Goal: Task Accomplishment & Management: Complete application form

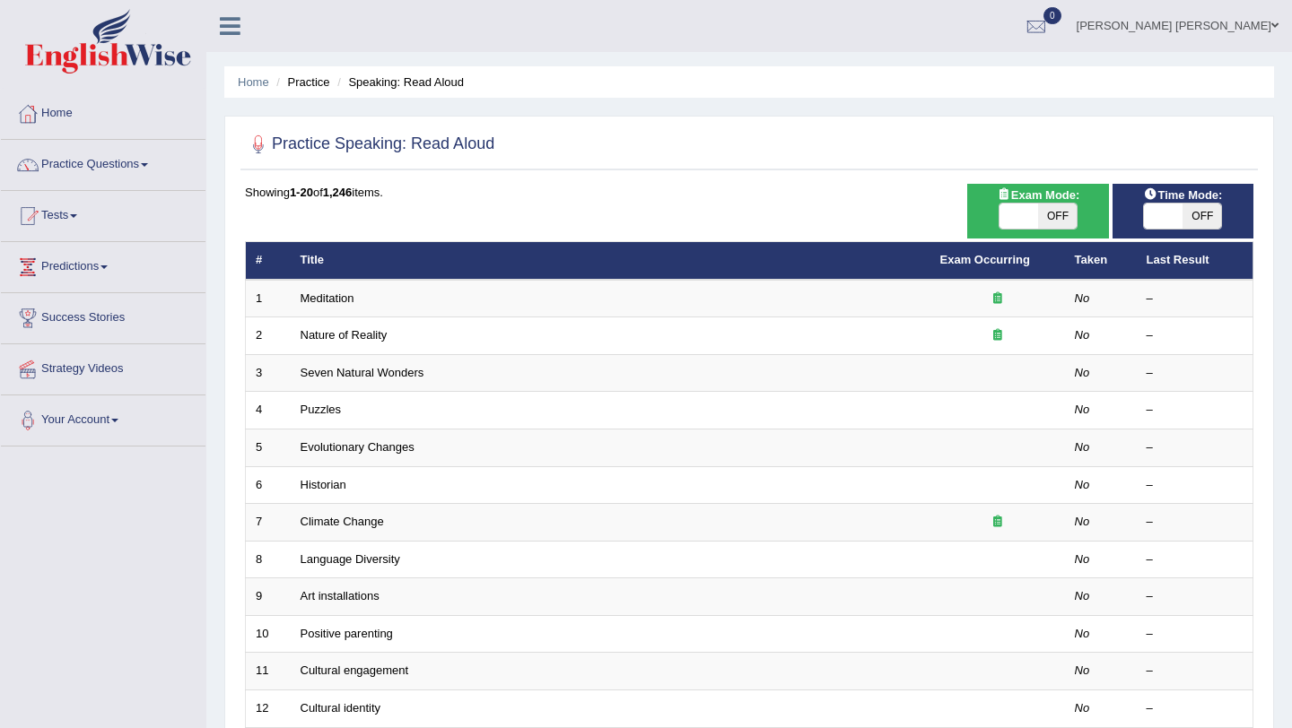
click at [1202, 22] on link "Suresh Kumar Hirpara" at bounding box center [1177, 23] width 229 height 47
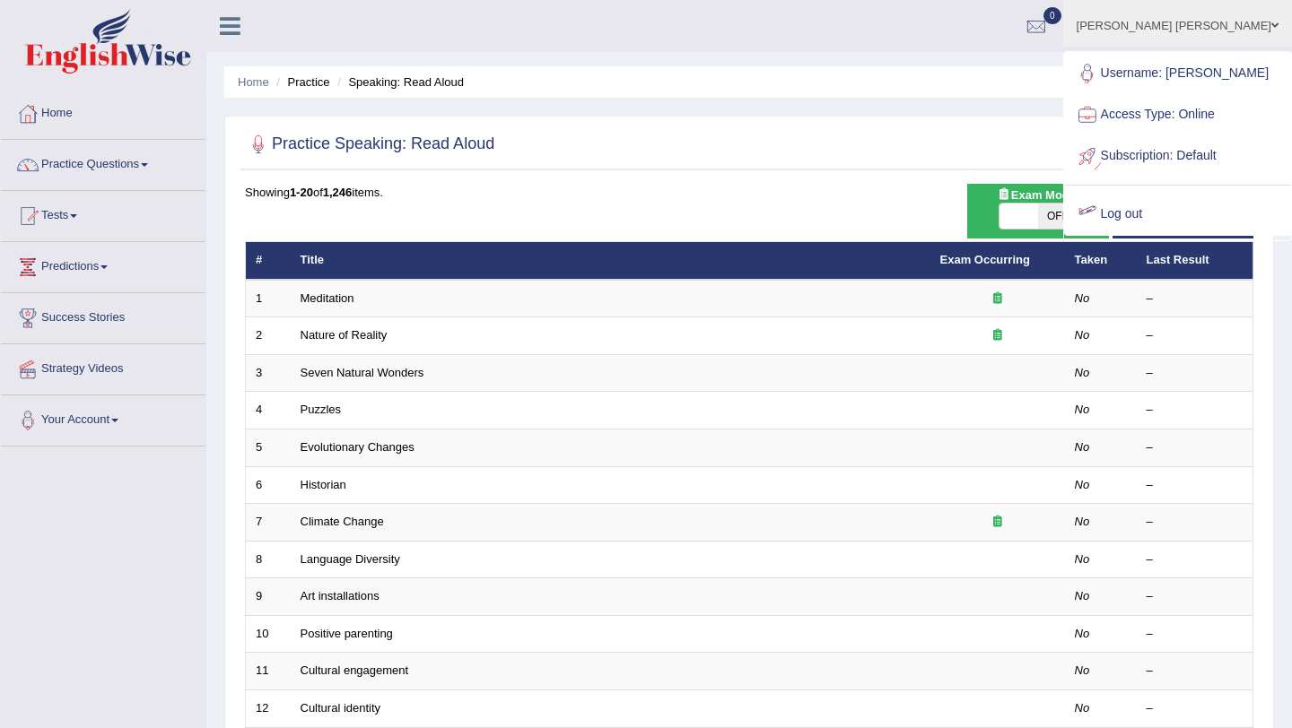
click at [1175, 235] on link "Log out" at bounding box center [1177, 214] width 225 height 41
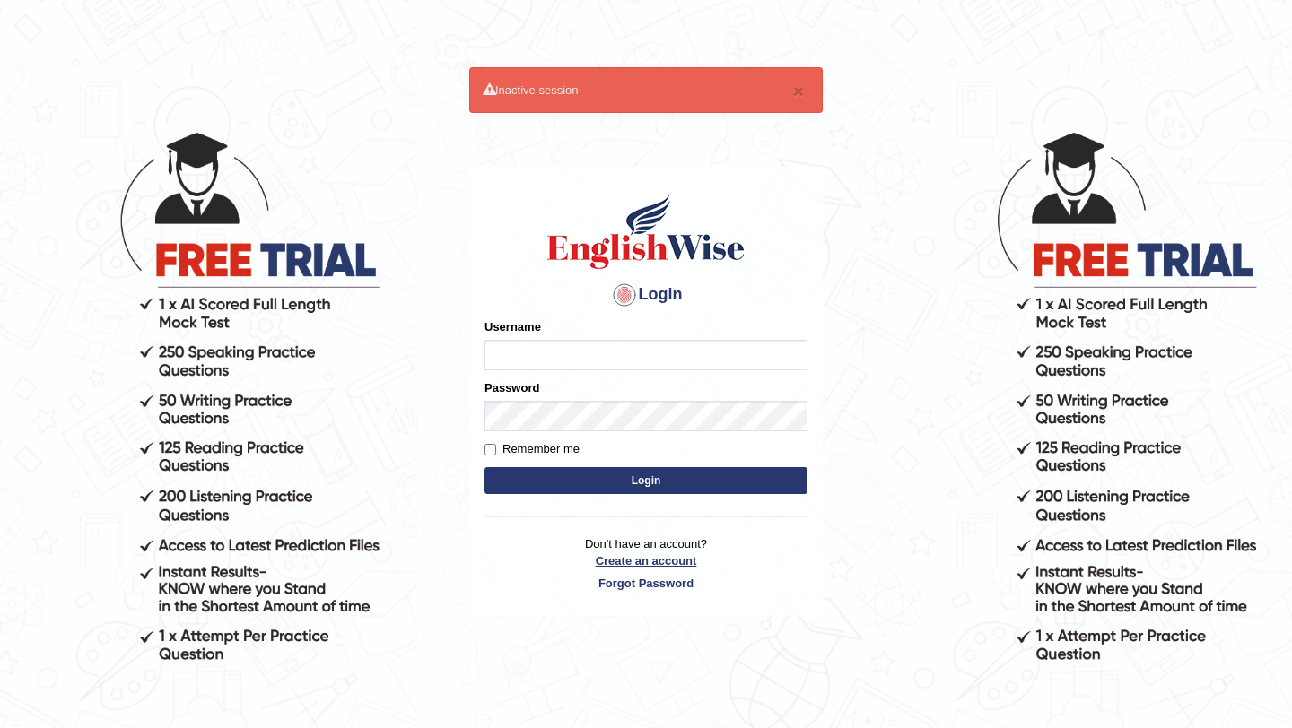
type input "pavithragowda"
click at [618, 553] on link "Create an account" at bounding box center [645, 561] width 323 height 17
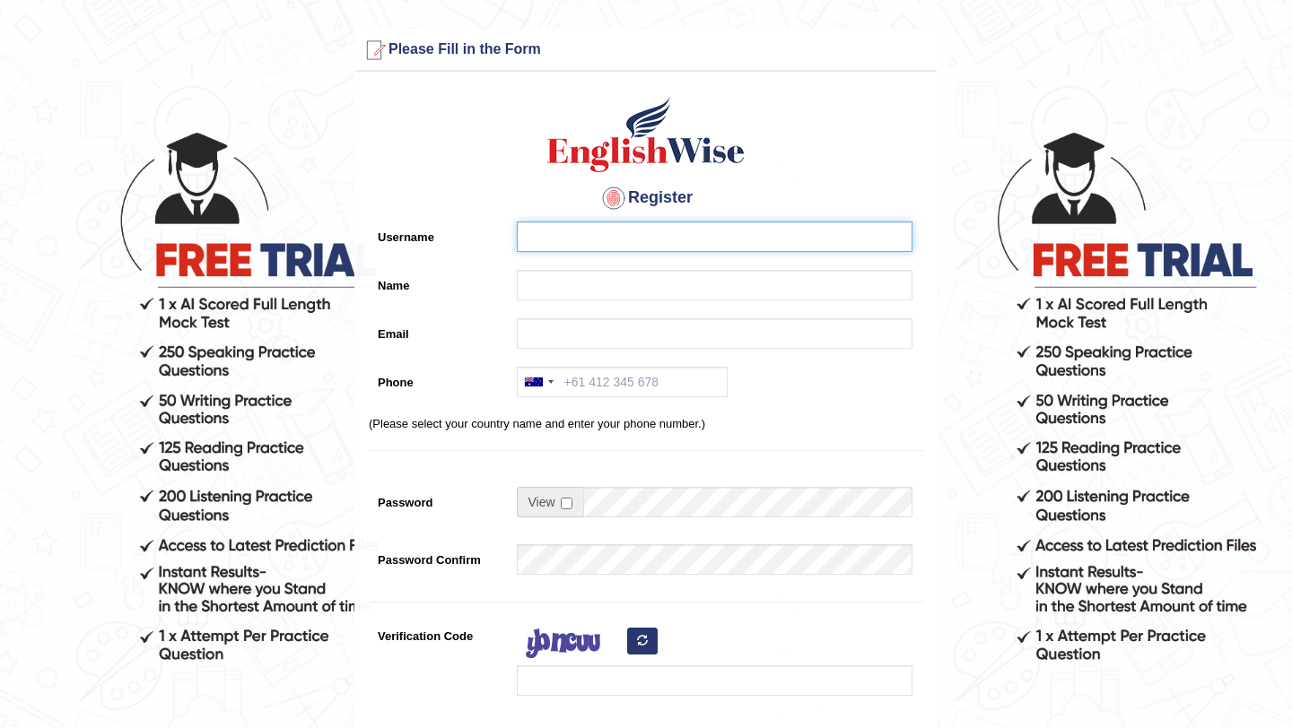
click at [571, 247] on input "Username" at bounding box center [715, 237] width 396 height 31
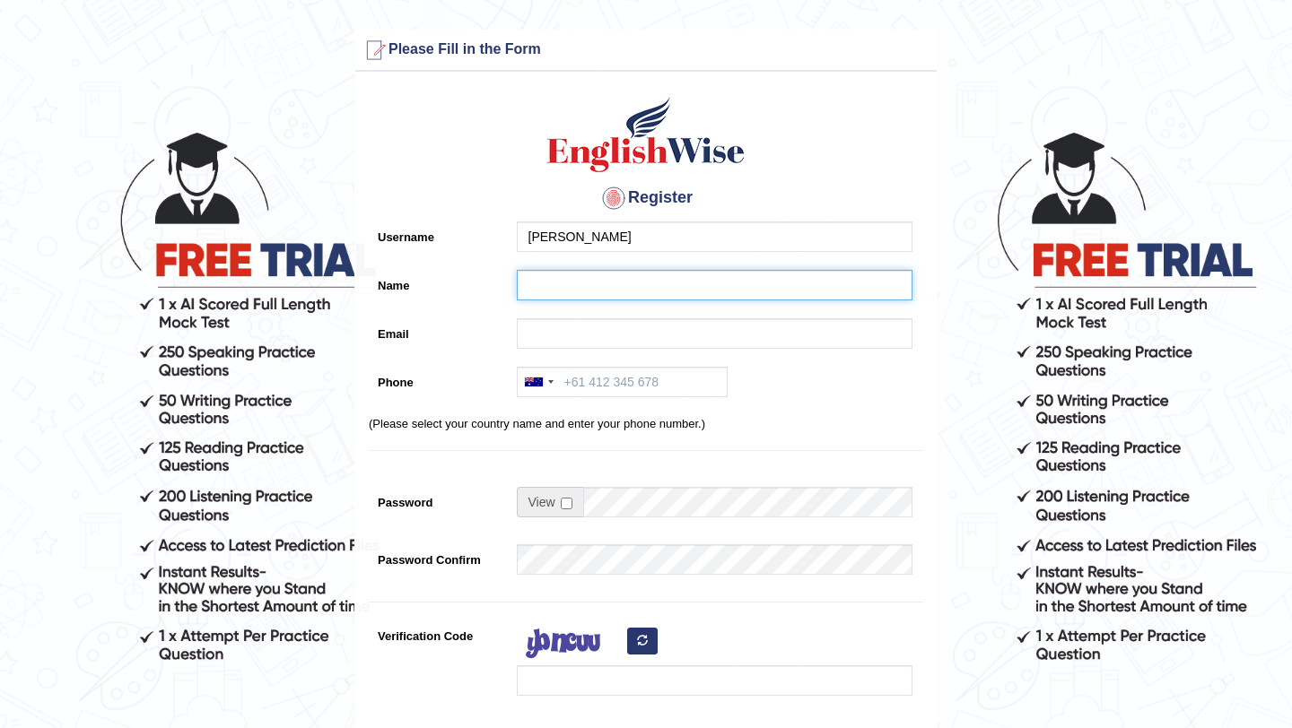
click at [554, 288] on input "Name" at bounding box center [715, 285] width 396 height 31
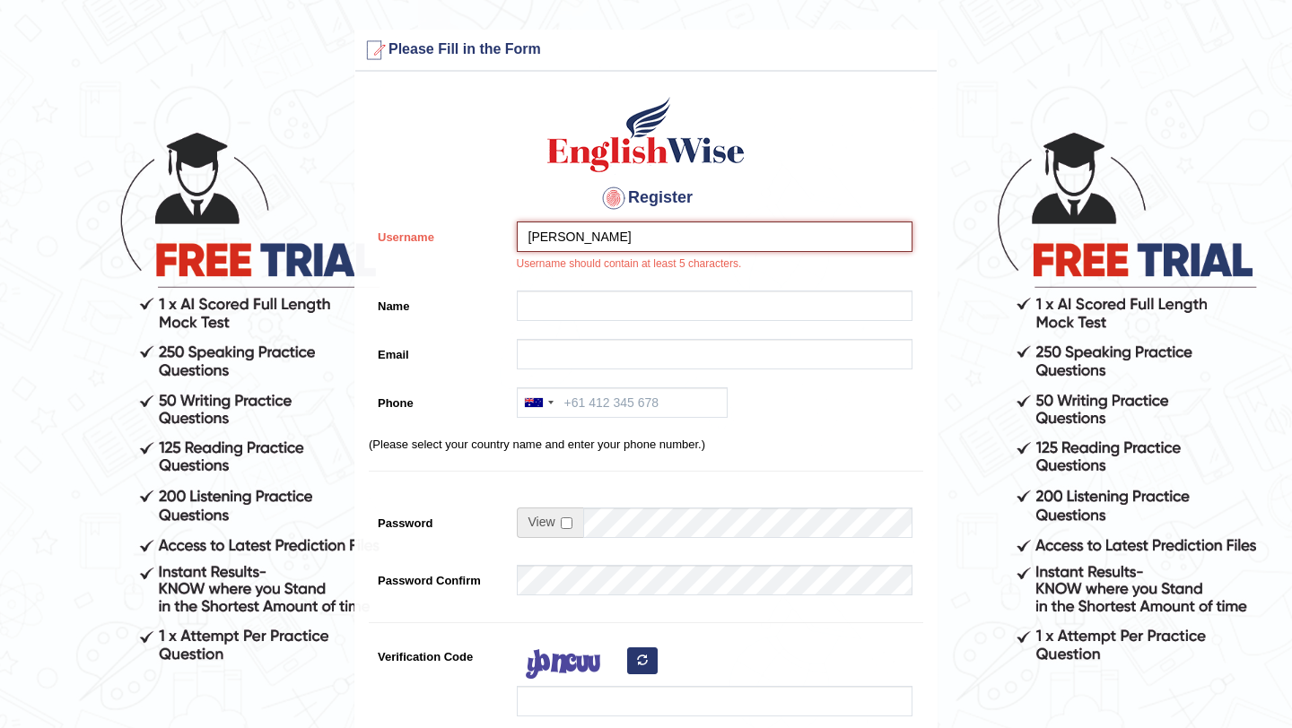
click at [573, 239] on input "viji" at bounding box center [715, 237] width 396 height 31
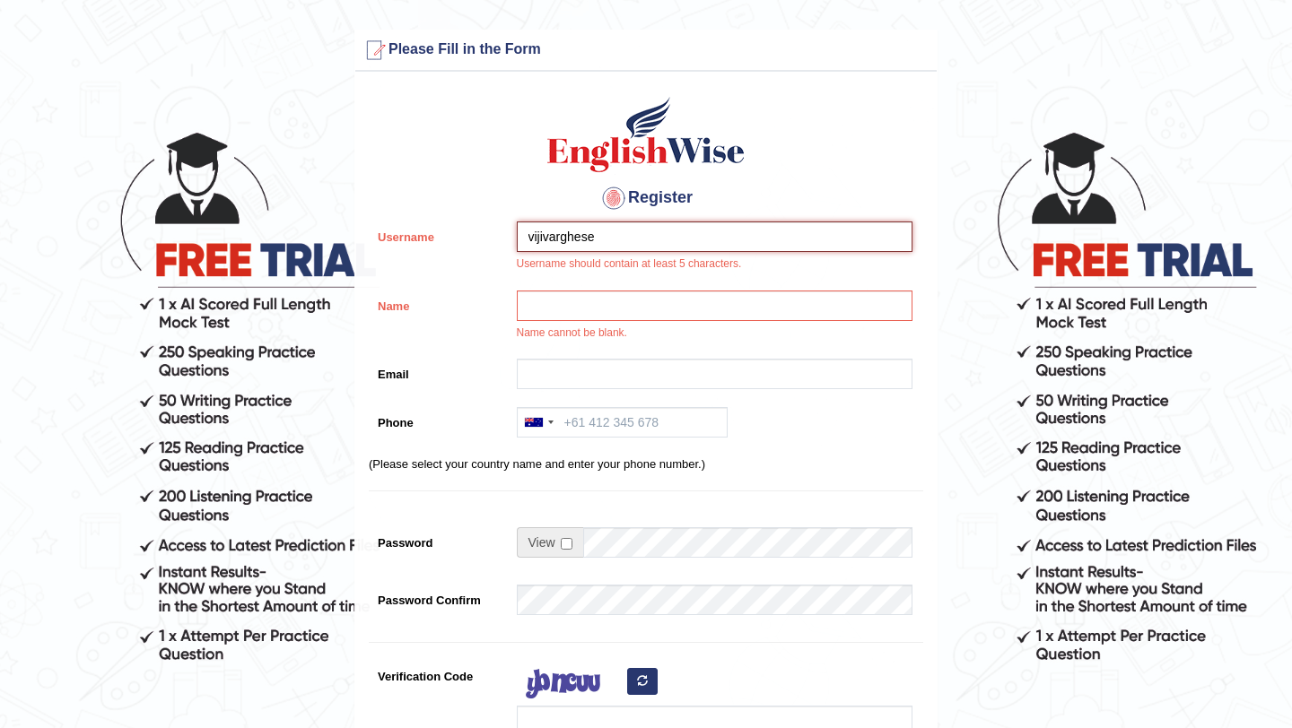
type input "vijivarghese"
click at [586, 303] on input "Name" at bounding box center [715, 306] width 396 height 31
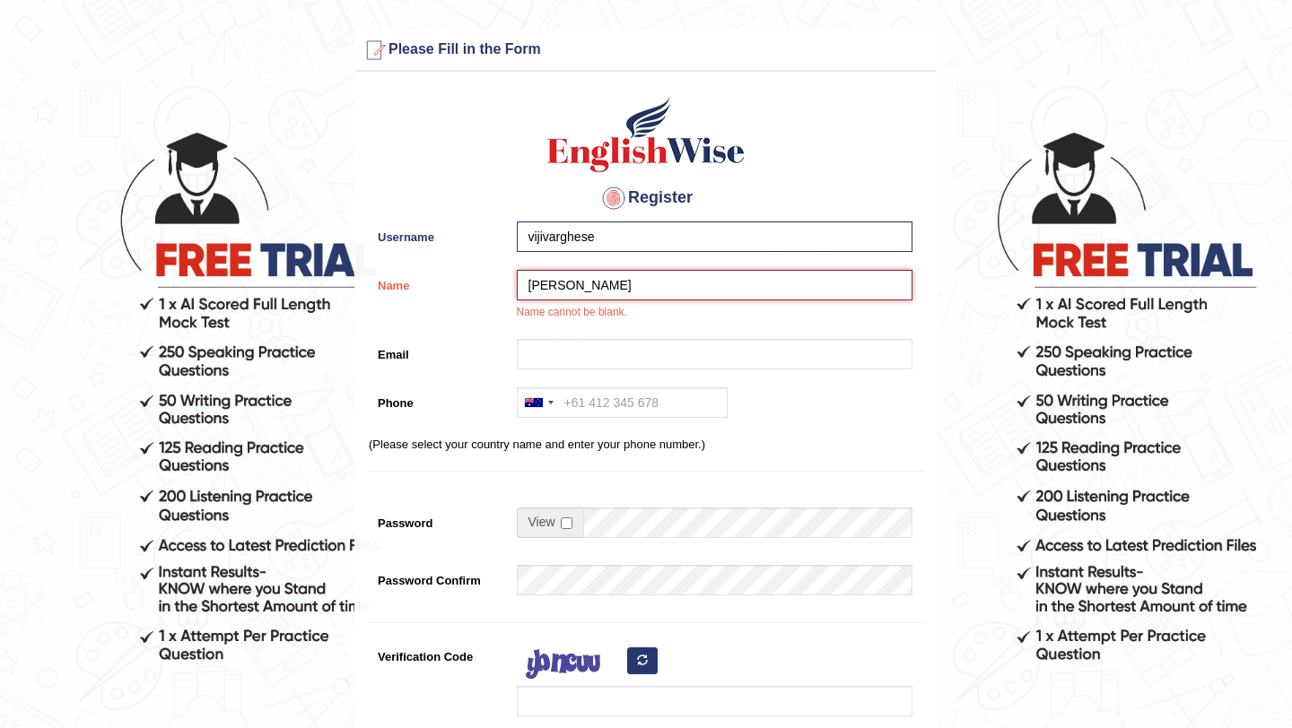
type input "Viji Varghese"
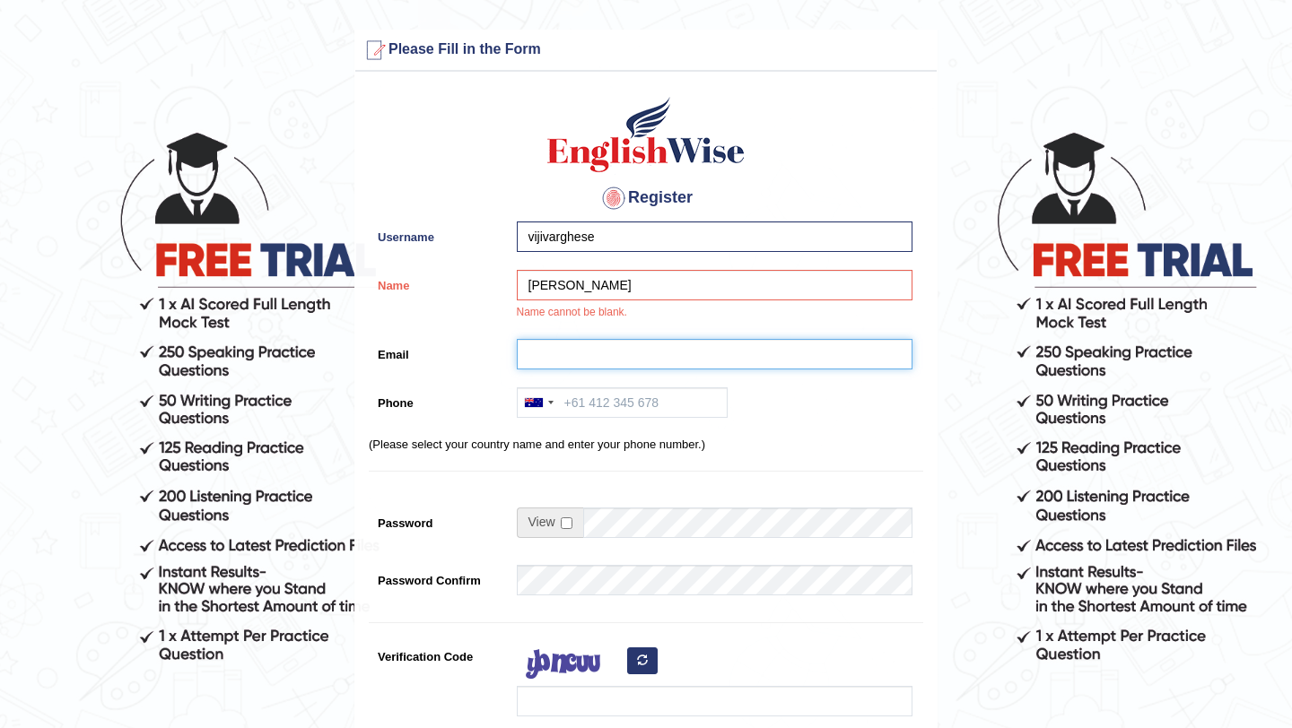
click at [597, 354] on input "Email" at bounding box center [715, 354] width 396 height 31
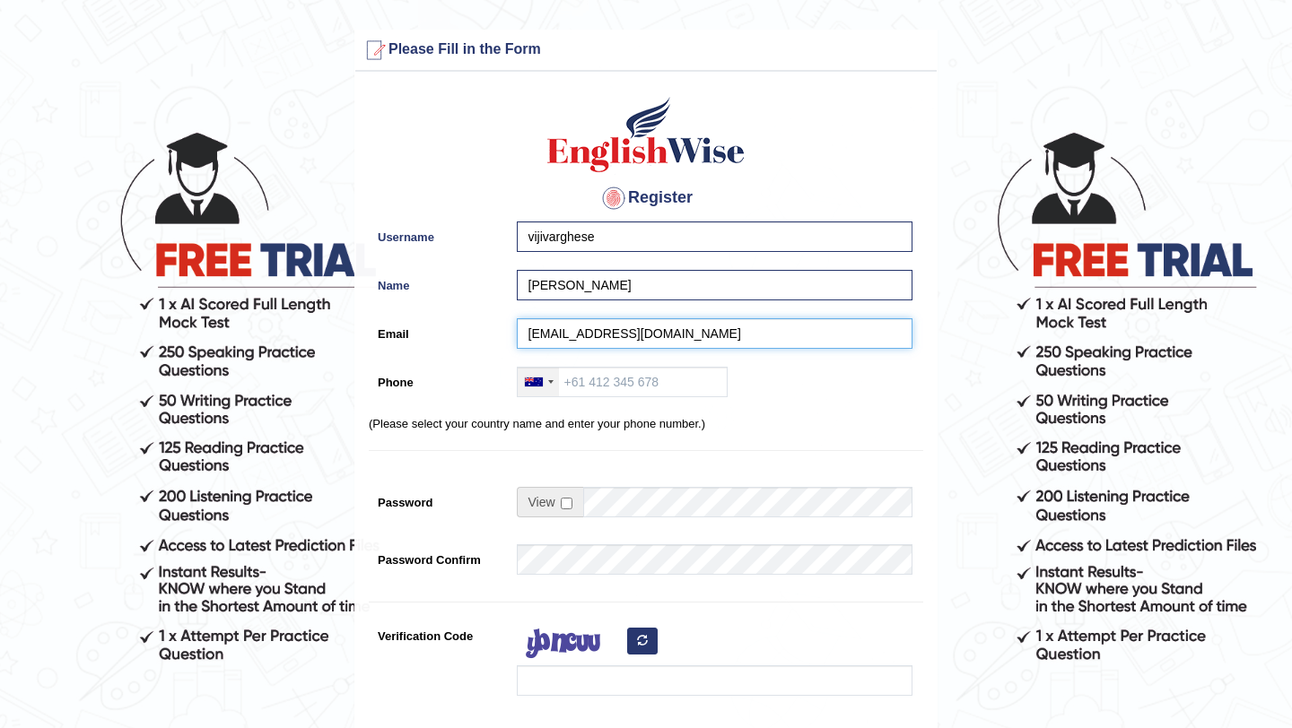
type input "vijivarghese2801@gmail.com"
click at [545, 379] on div at bounding box center [538, 382] width 41 height 29
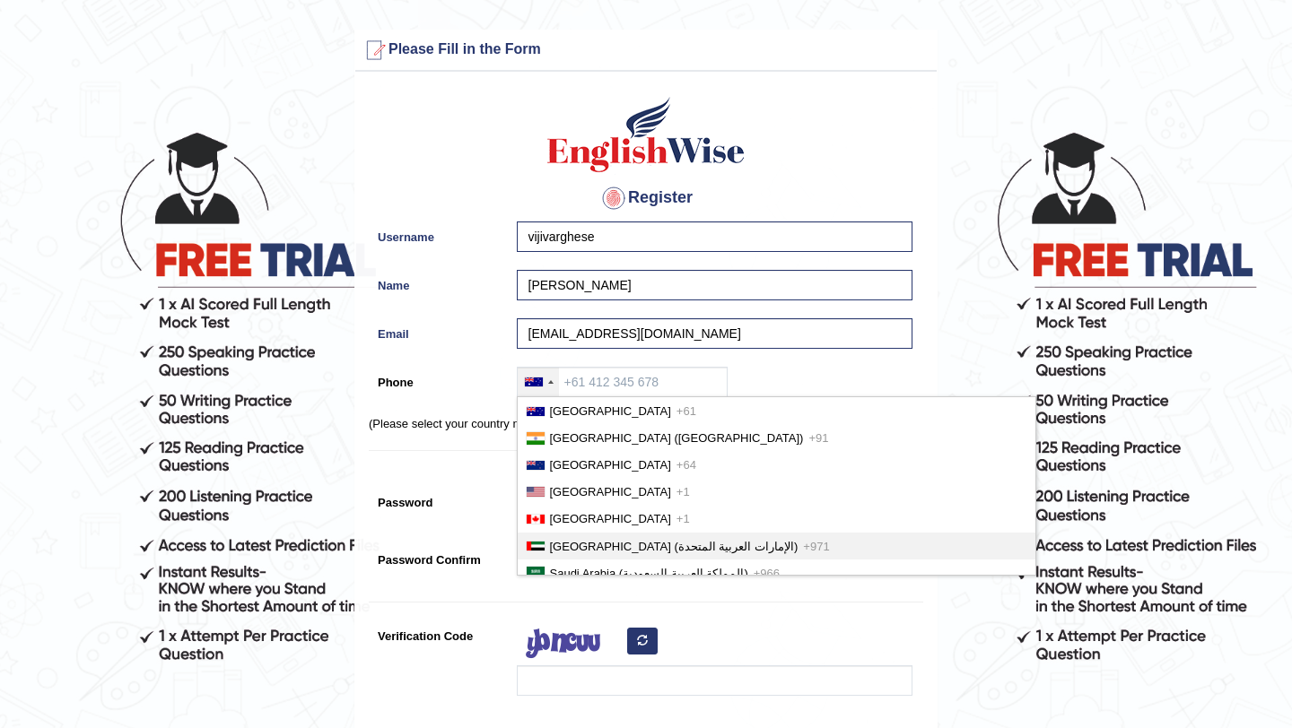
click at [638, 546] on span "United Arab Emirates (‫الإمارات العربية المتحدة‬‎)" at bounding box center [674, 546] width 248 height 13
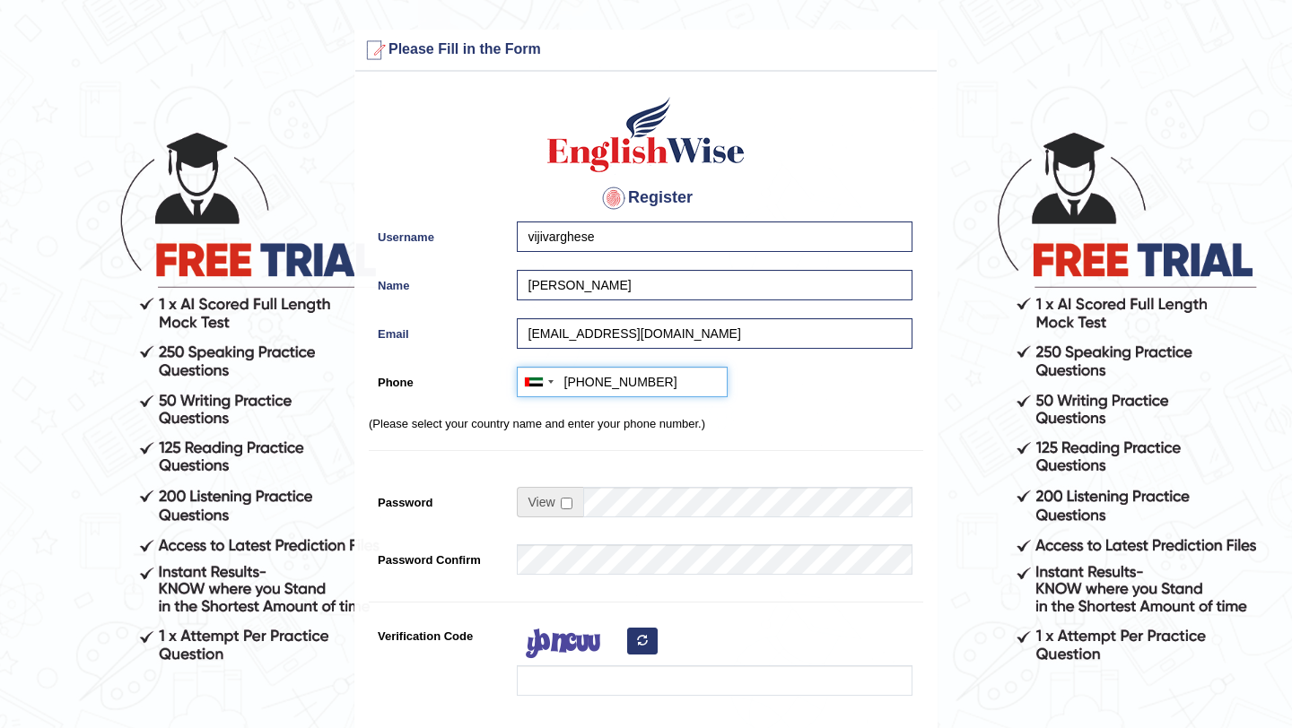
type input "+971504805459"
click at [867, 404] on div "Australia +61 India (भारत) +91 New Zealand +64 United States +1 Canada +1 Unite…" at bounding box center [710, 386] width 405 height 39
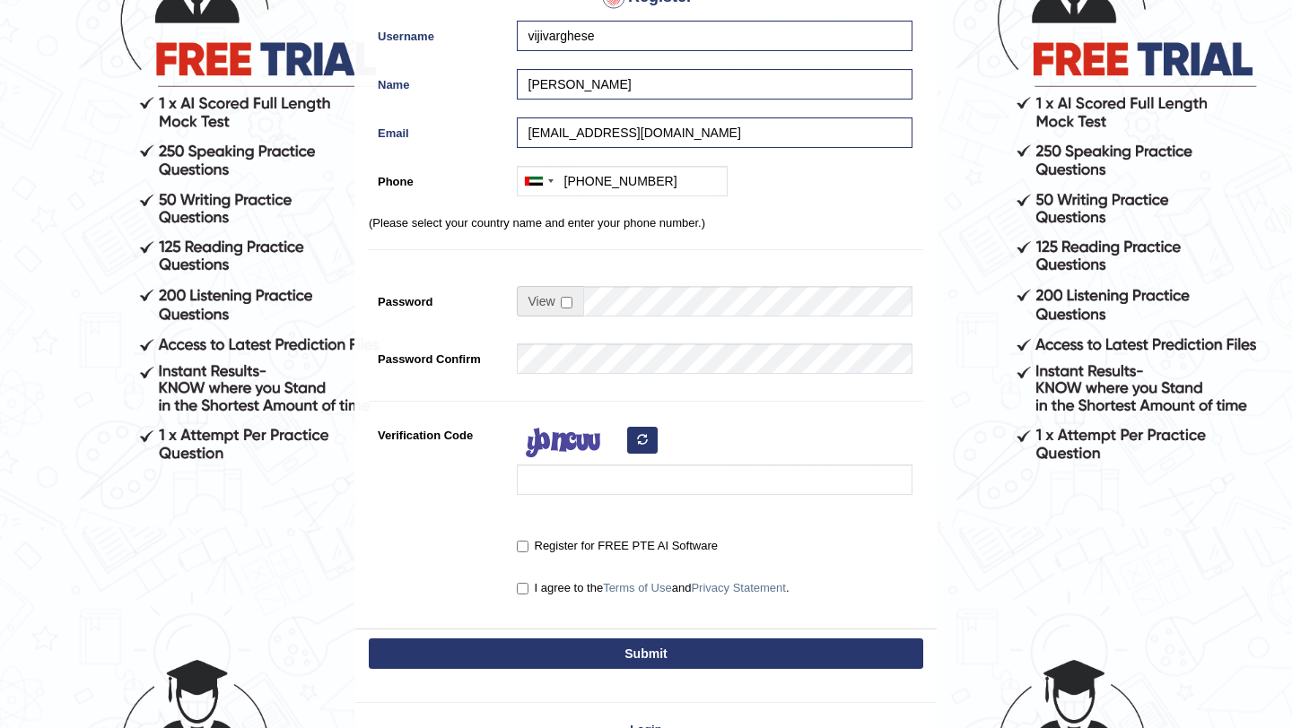
scroll to position [323, 0]
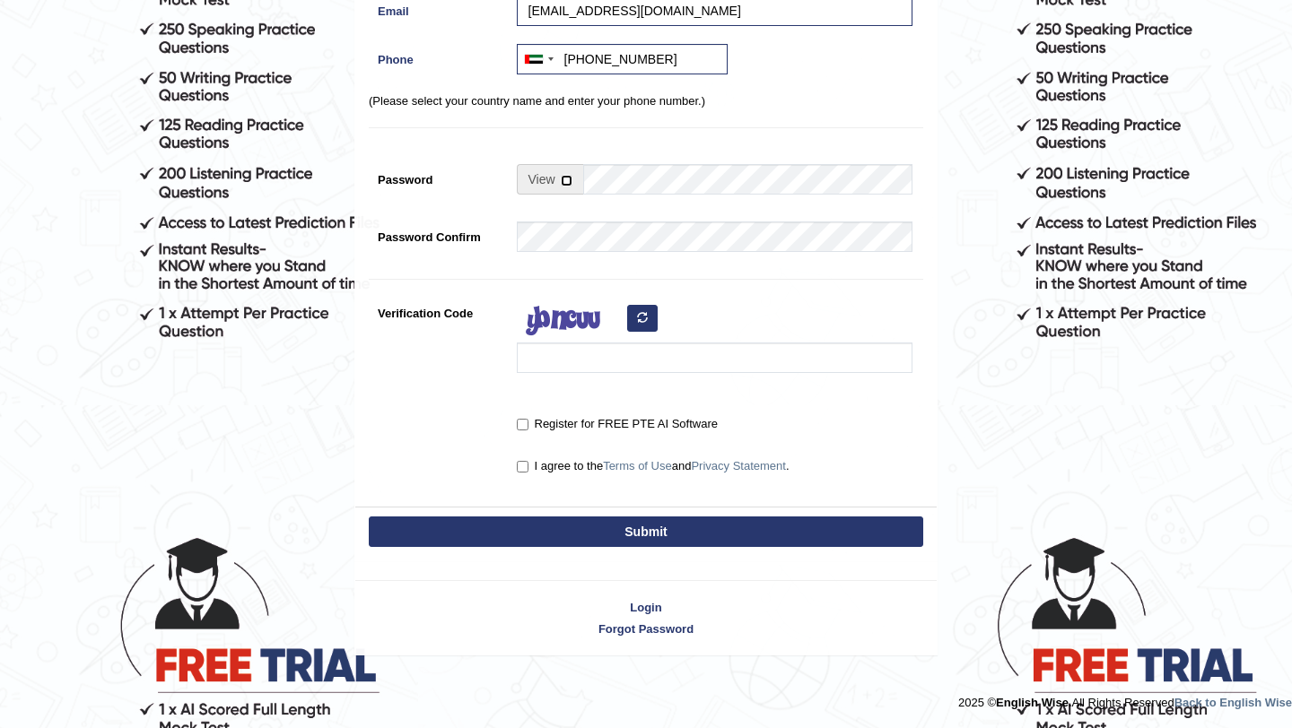
click at [567, 179] on input "checkbox" at bounding box center [567, 181] width 12 height 12
checkbox input "true"
click at [627, 188] on input "Password" at bounding box center [747, 179] width 329 height 31
drag, startPoint x: 658, startPoint y: 182, endPoint x: 580, endPoint y: 185, distance: 77.2
click at [580, 185] on div "viji@2025" at bounding box center [715, 179] width 396 height 31
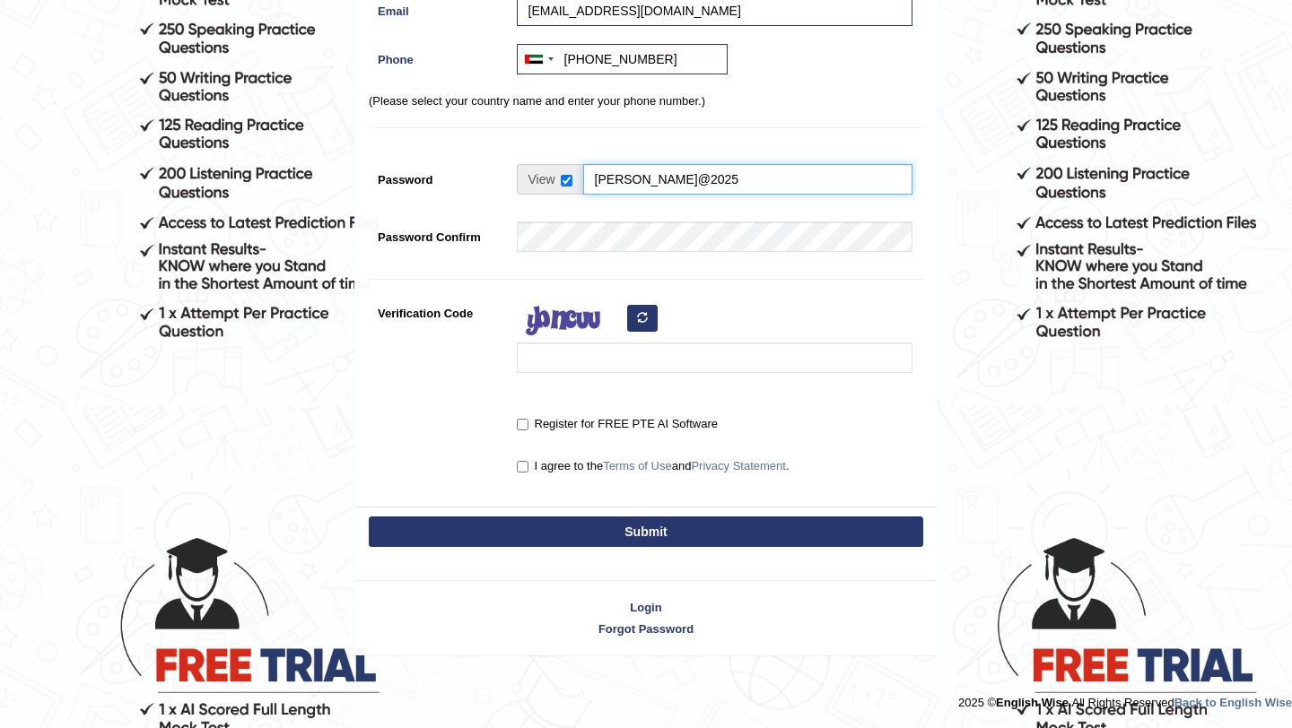
type input "viji@2025"
click at [550, 351] on input "Verification Code" at bounding box center [715, 358] width 396 height 31
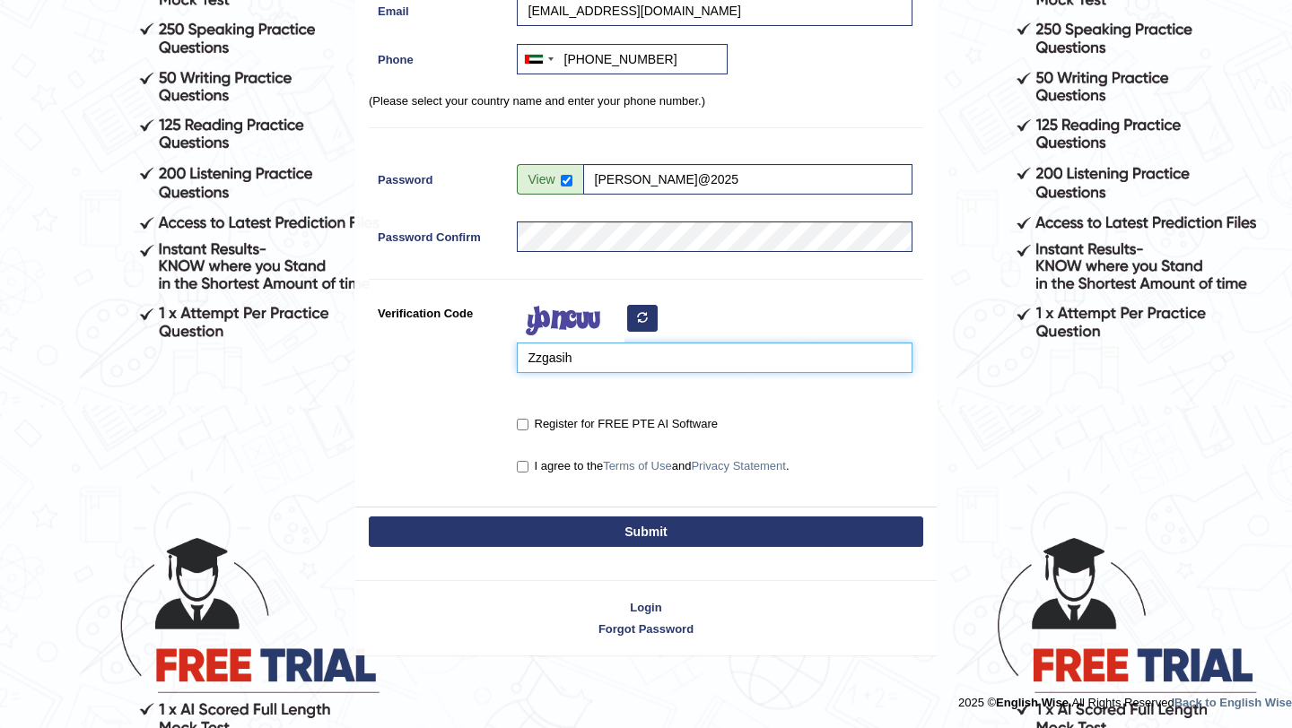
type input "Zzgasih"
click at [526, 422] on input "Register for FREE PTE AI Software" at bounding box center [523, 425] width 12 height 12
checkbox input "true"
click at [525, 462] on input "I agree to the Terms of Use and Privacy Statement ." at bounding box center [523, 467] width 12 height 12
checkbox input "true"
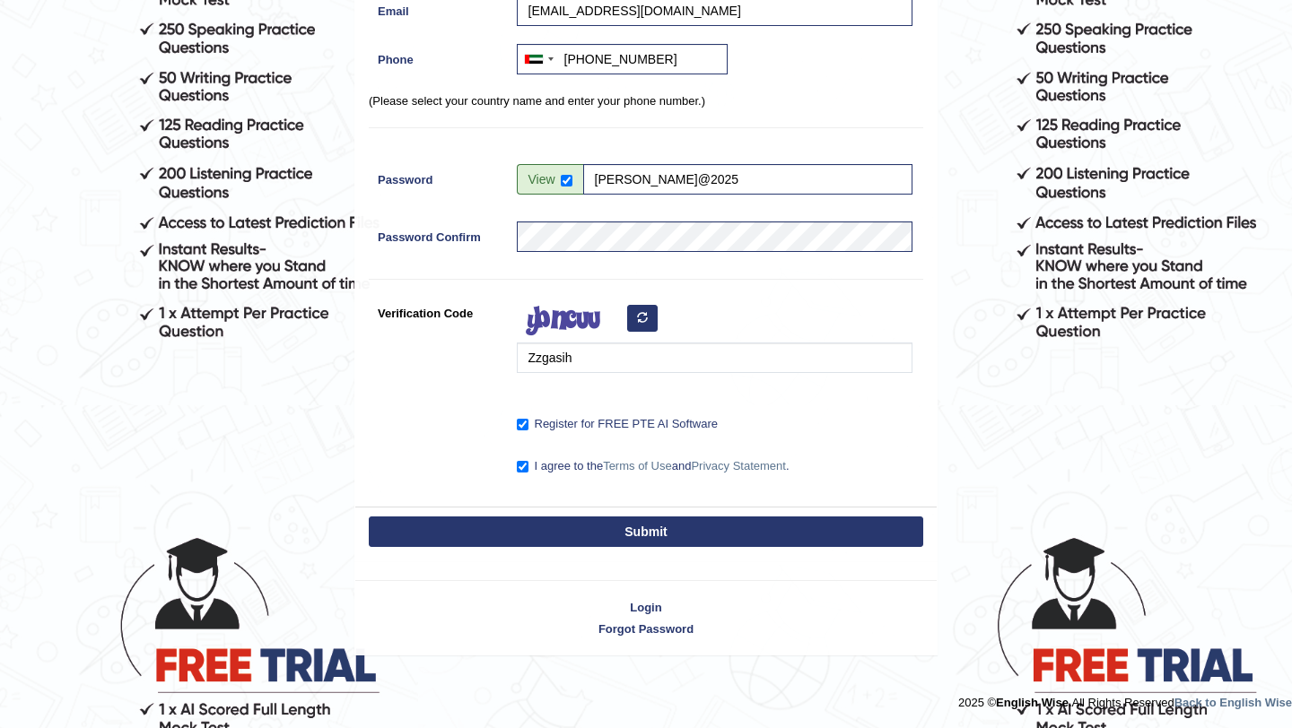
click at [657, 550] on div "Submit" at bounding box center [645, 534] width 581 height 54
click at [660, 542] on button "Submit" at bounding box center [646, 532] width 554 height 31
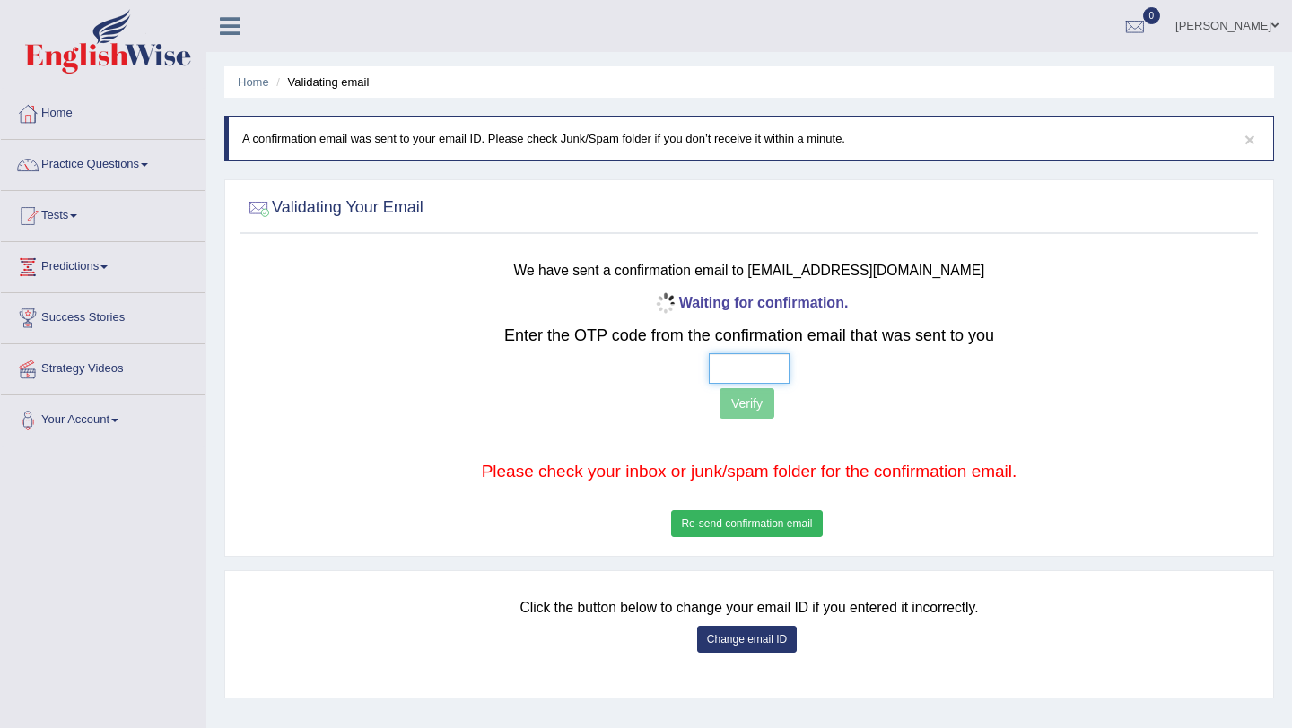
click at [724, 364] on input "text" at bounding box center [749, 368] width 81 height 31
click at [68, 109] on link "Home" at bounding box center [103, 111] width 205 height 45
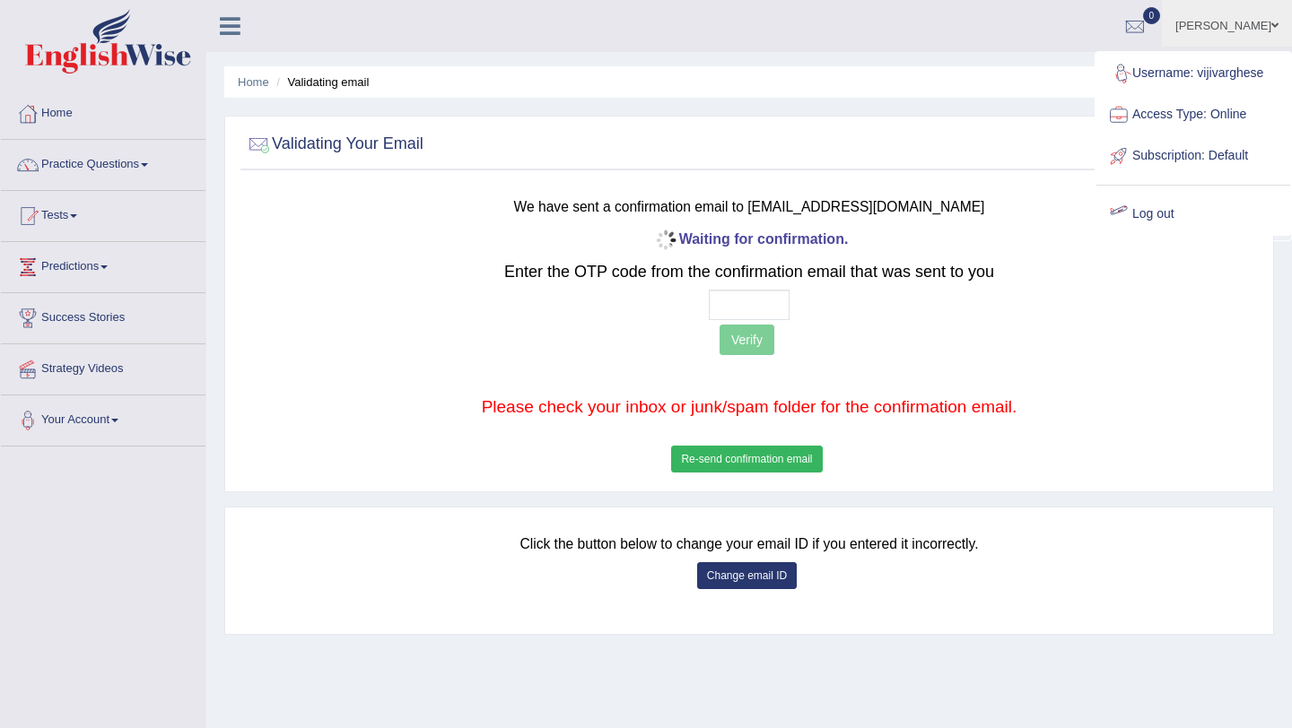
click at [1170, 213] on link "Log out" at bounding box center [1193, 214] width 194 height 41
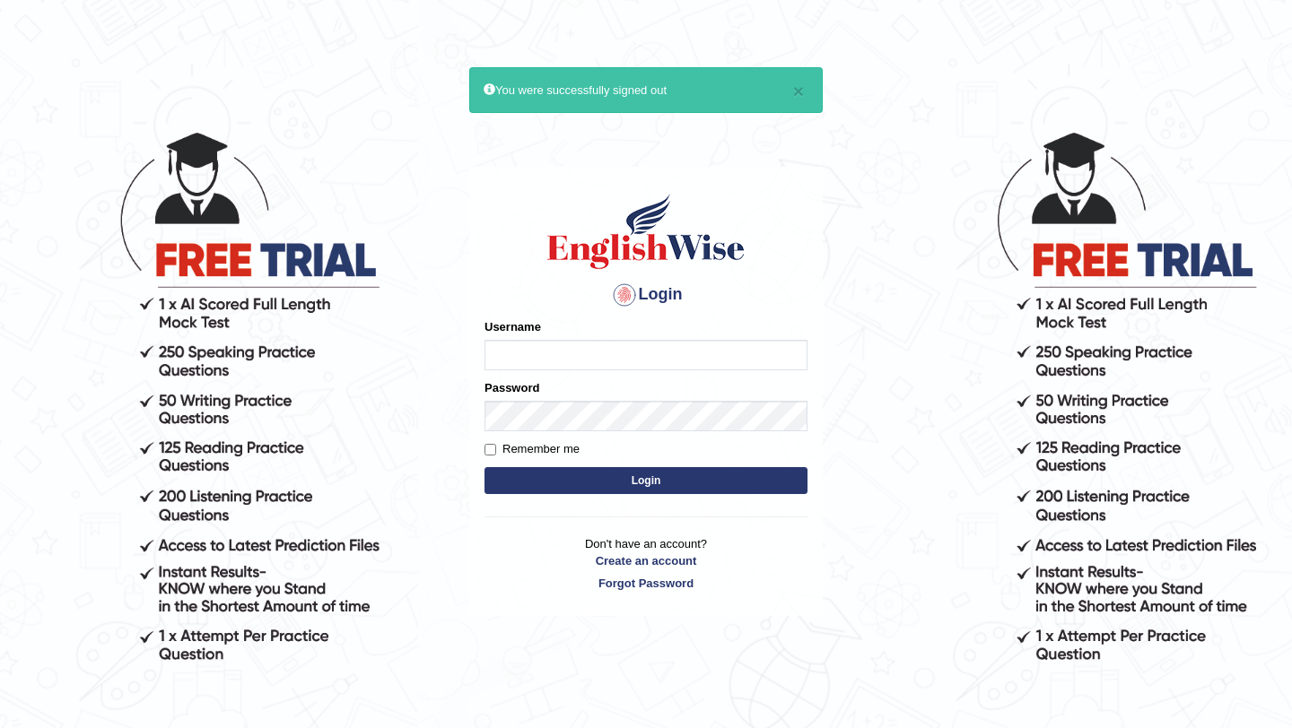
type input "pavithragowda"
click at [597, 471] on button "Login" at bounding box center [645, 480] width 323 height 27
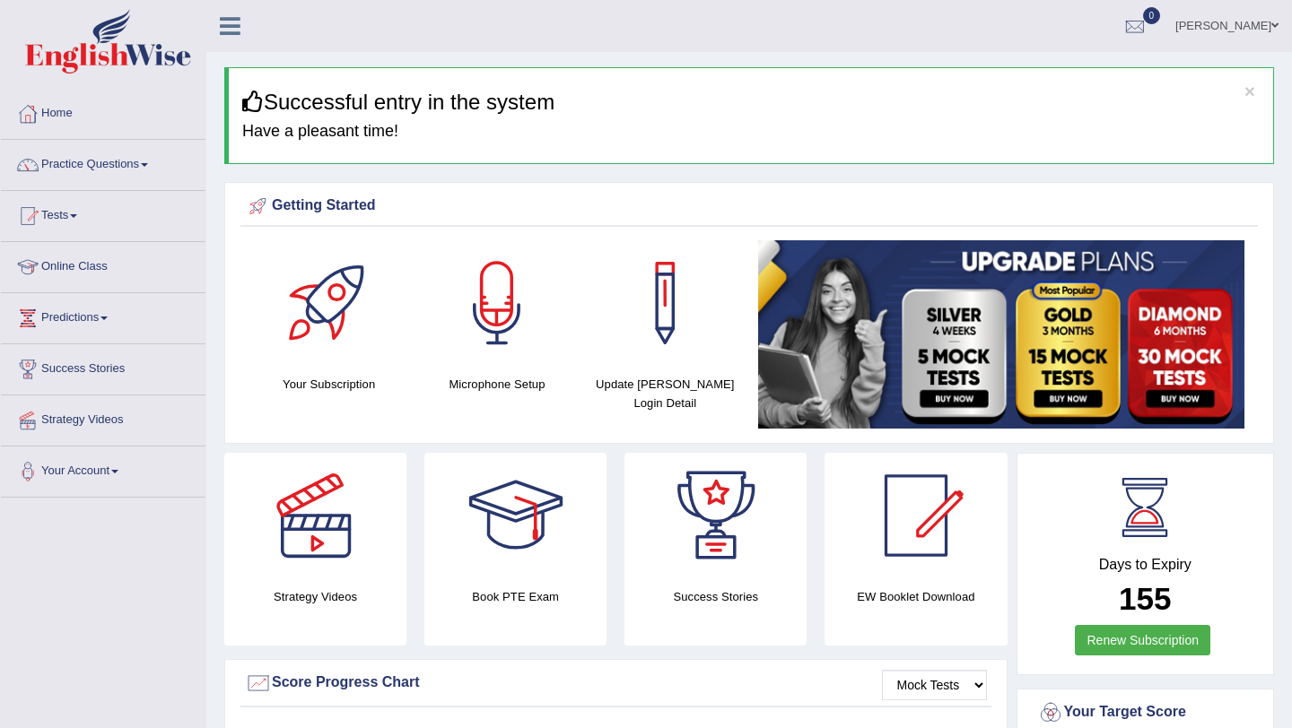
click at [142, 163] on link "Practice Questions" at bounding box center [103, 162] width 205 height 45
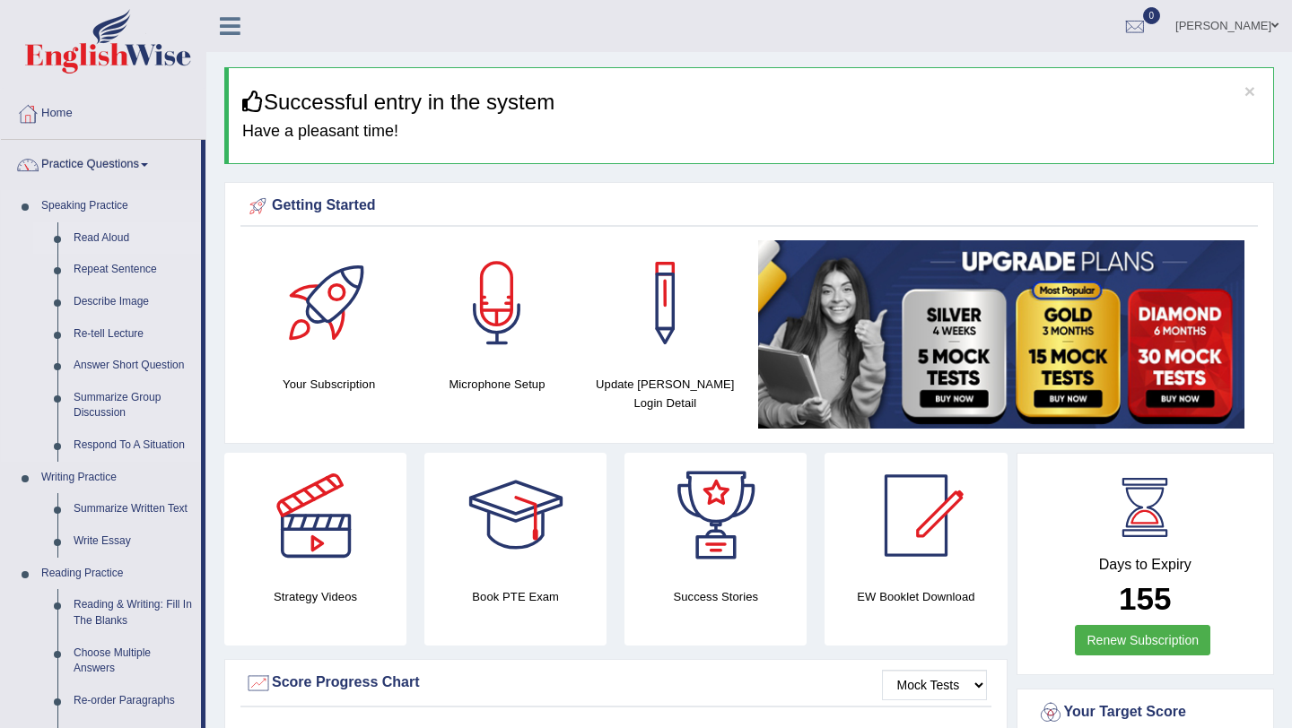
click at [95, 232] on link "Read Aloud" at bounding box center [132, 238] width 135 height 32
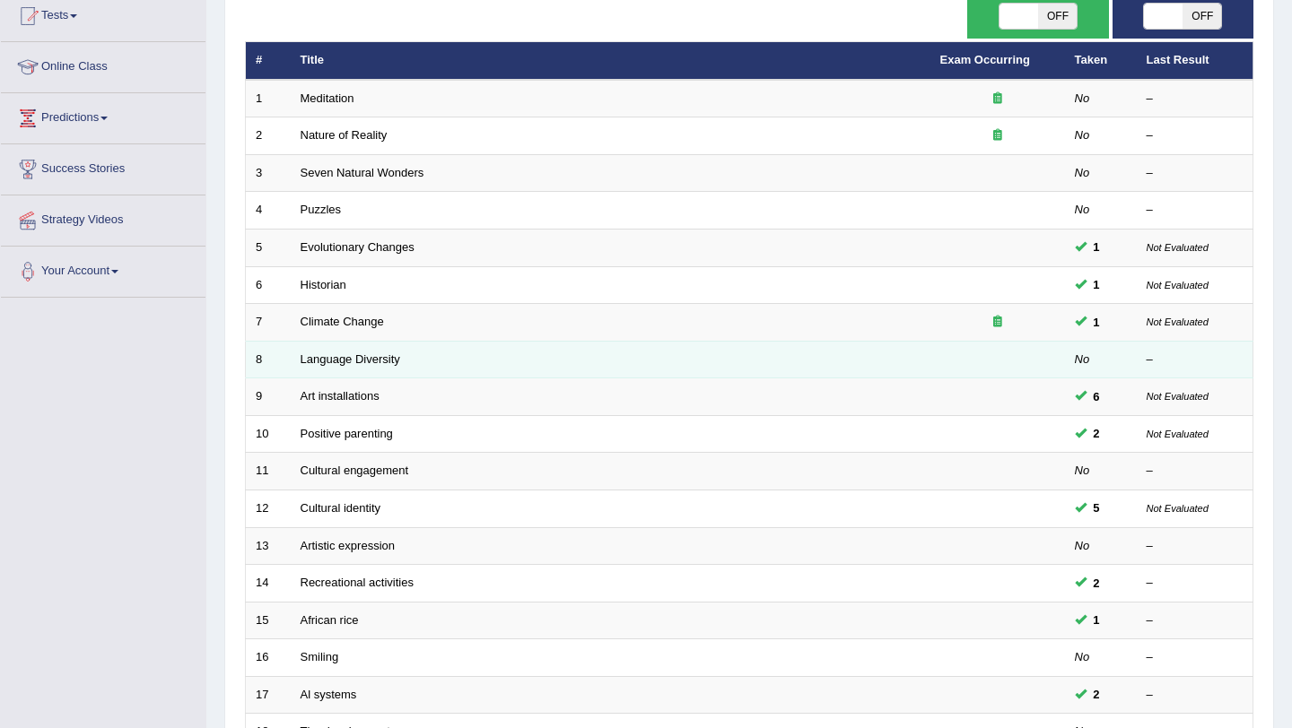
click at [367, 344] on td "Language Diversity" at bounding box center [611, 360] width 640 height 38
click at [363, 363] on link "Language Diversity" at bounding box center [351, 359] width 100 height 13
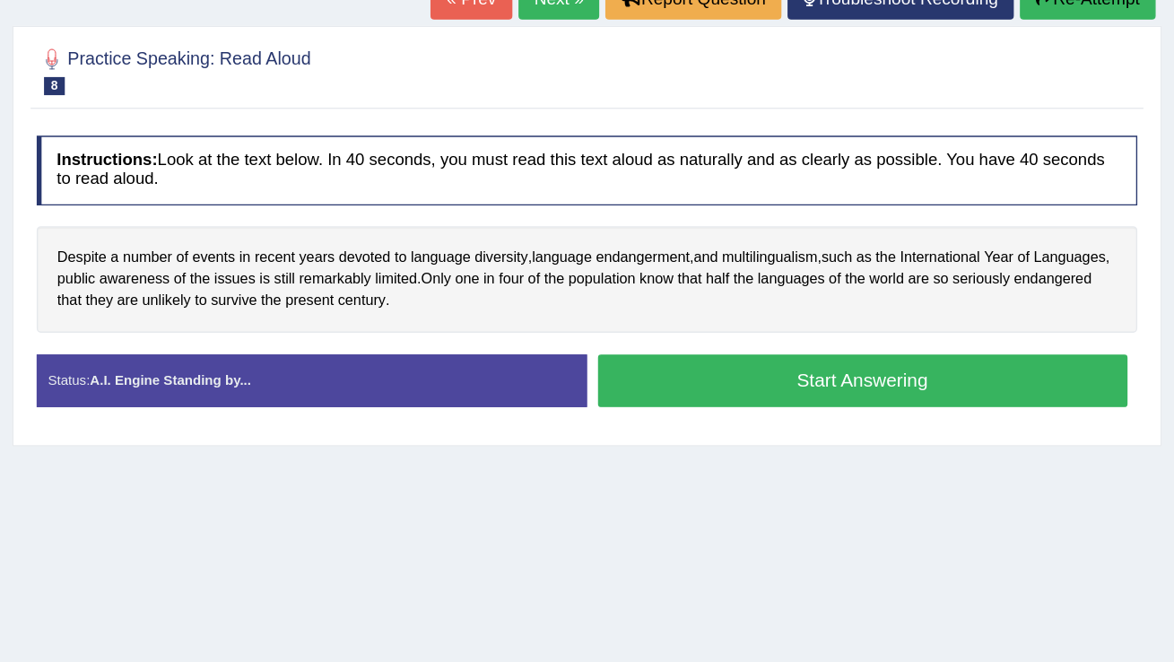
scroll to position [224, 0]
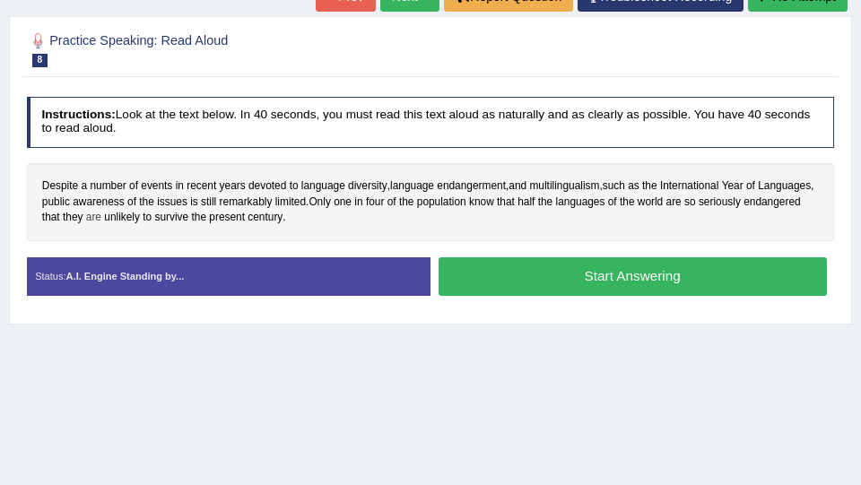
click at [101, 223] on span "are" at bounding box center [93, 218] width 15 height 16
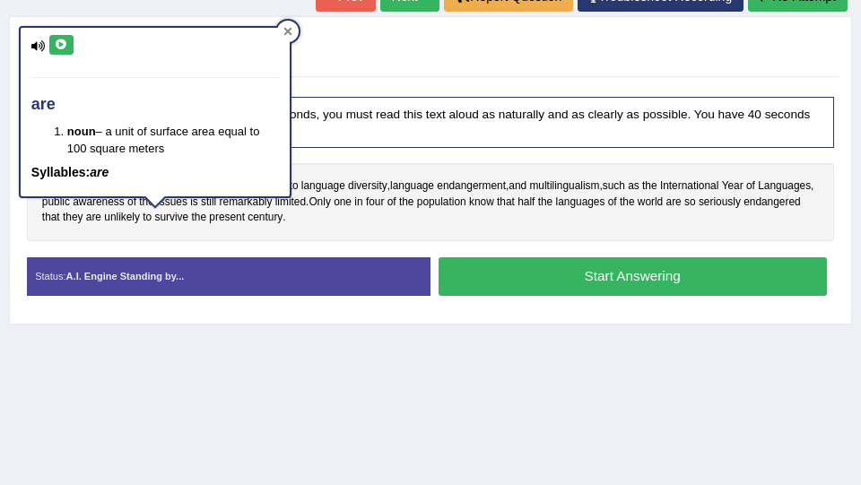
click at [291, 26] on div at bounding box center [288, 32] width 22 height 22
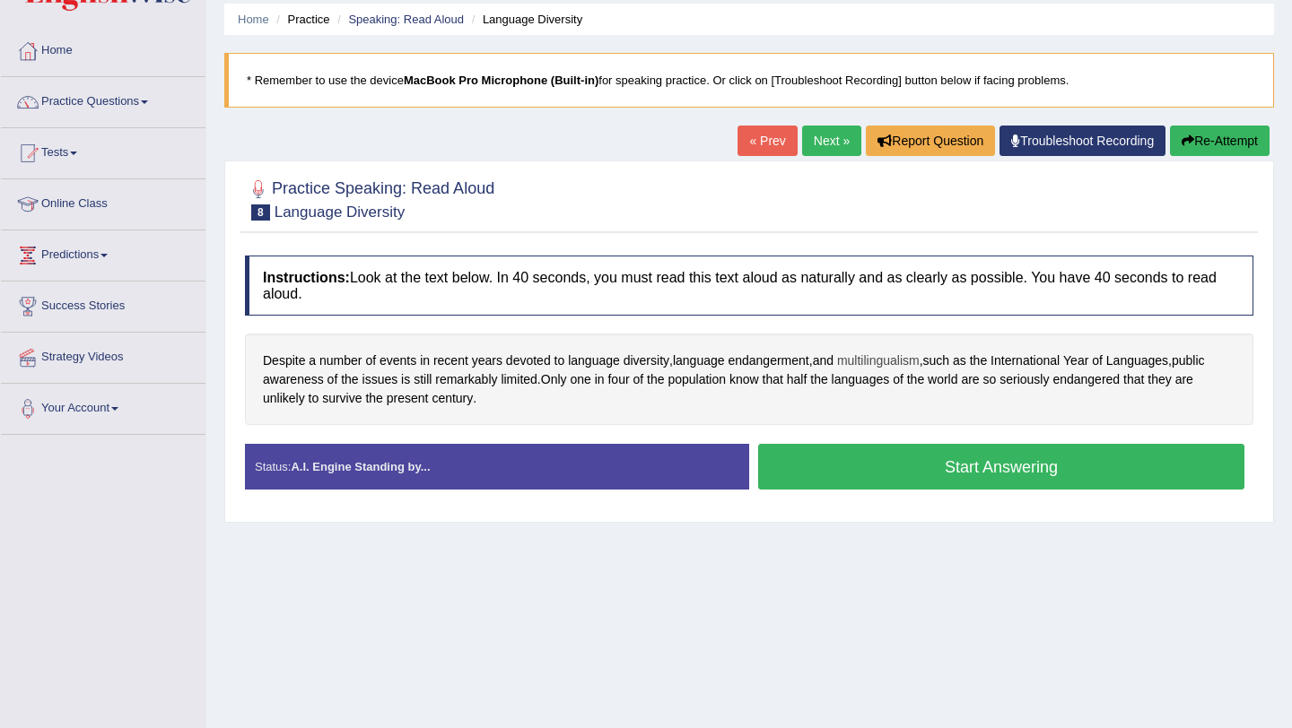
scroll to position [51, 0]
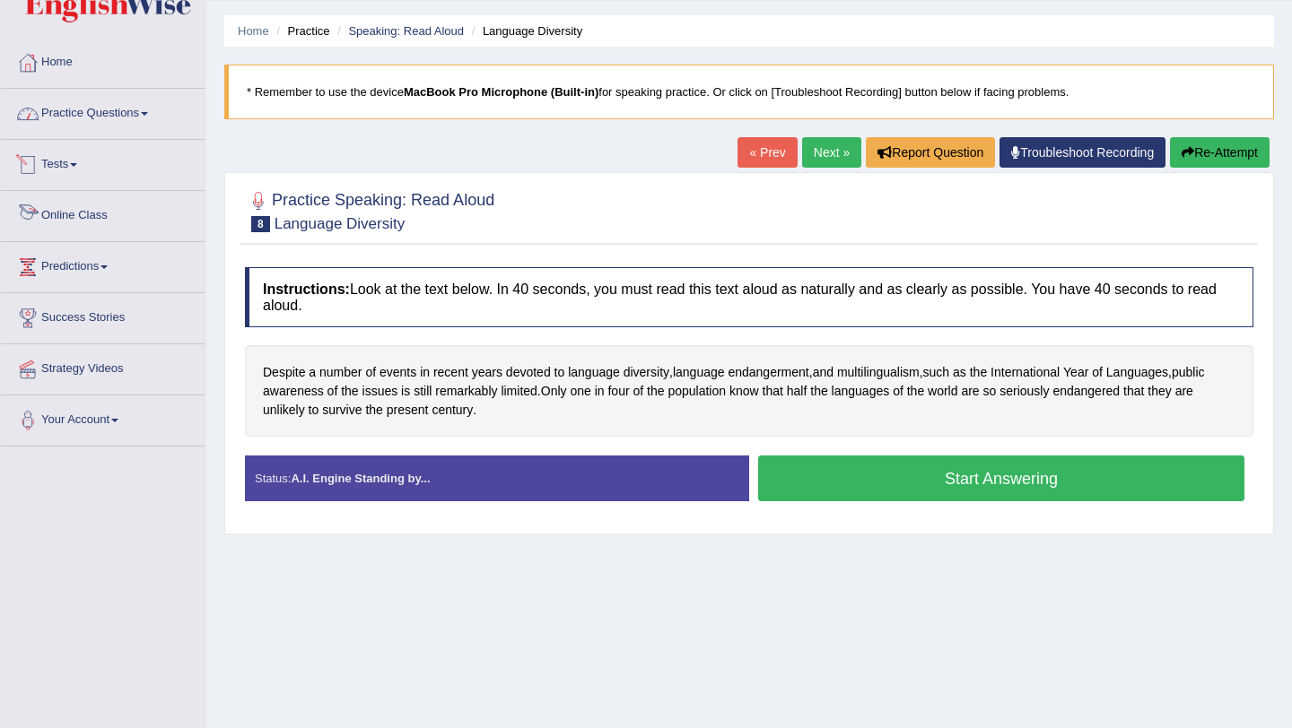
click at [136, 109] on link "Practice Questions" at bounding box center [103, 111] width 205 height 45
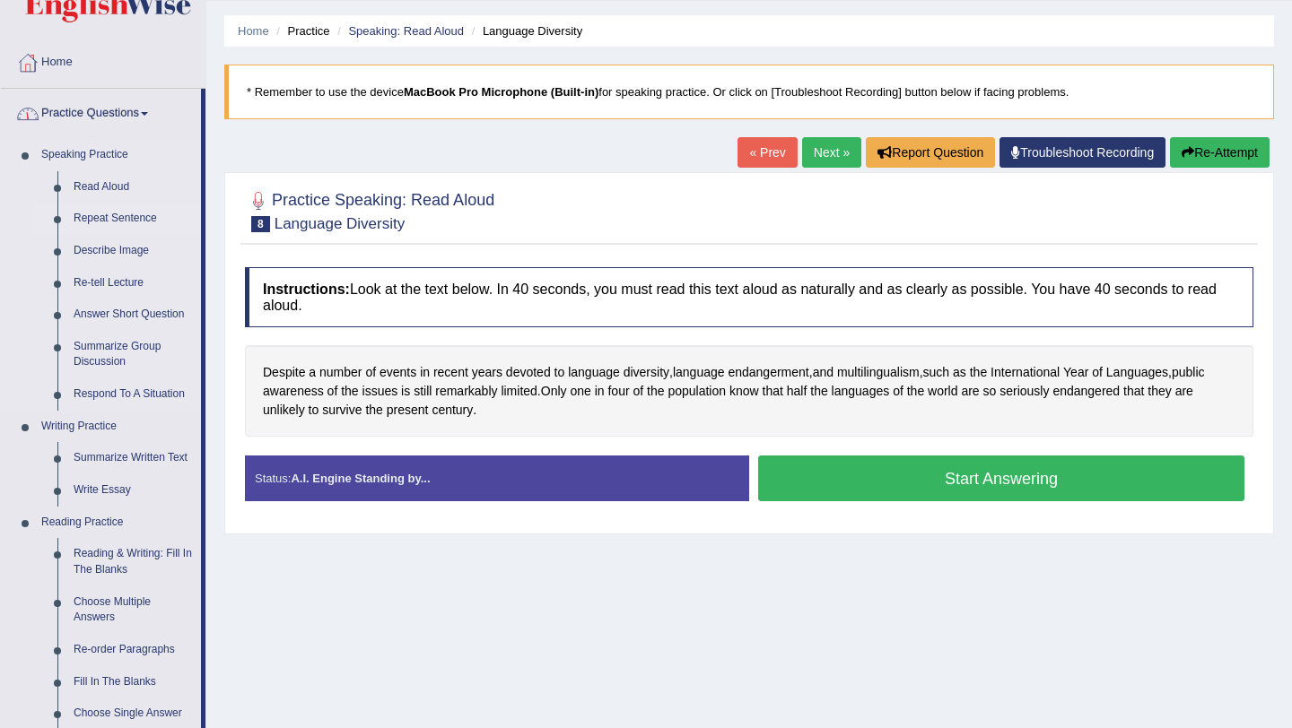
click at [122, 208] on link "Repeat Sentence" at bounding box center [132, 219] width 135 height 32
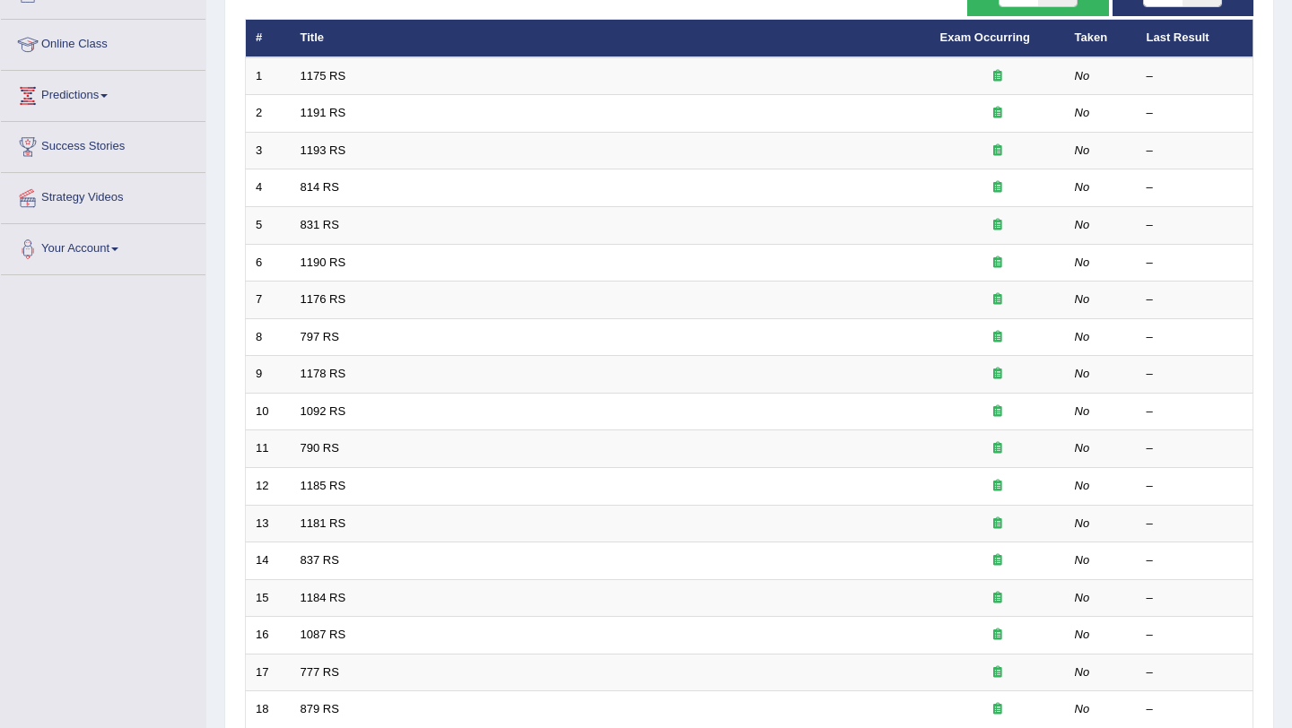
scroll to position [224, 0]
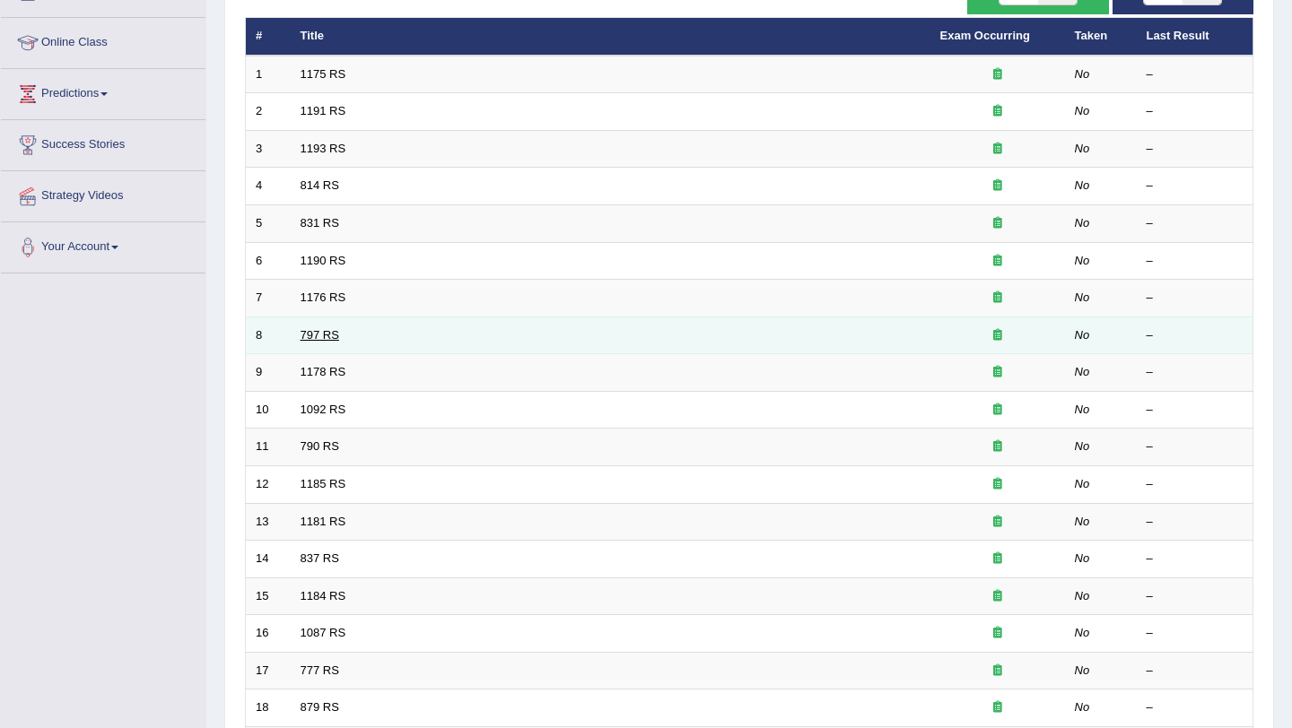
click at [301, 336] on link "797 RS" at bounding box center [320, 334] width 39 height 13
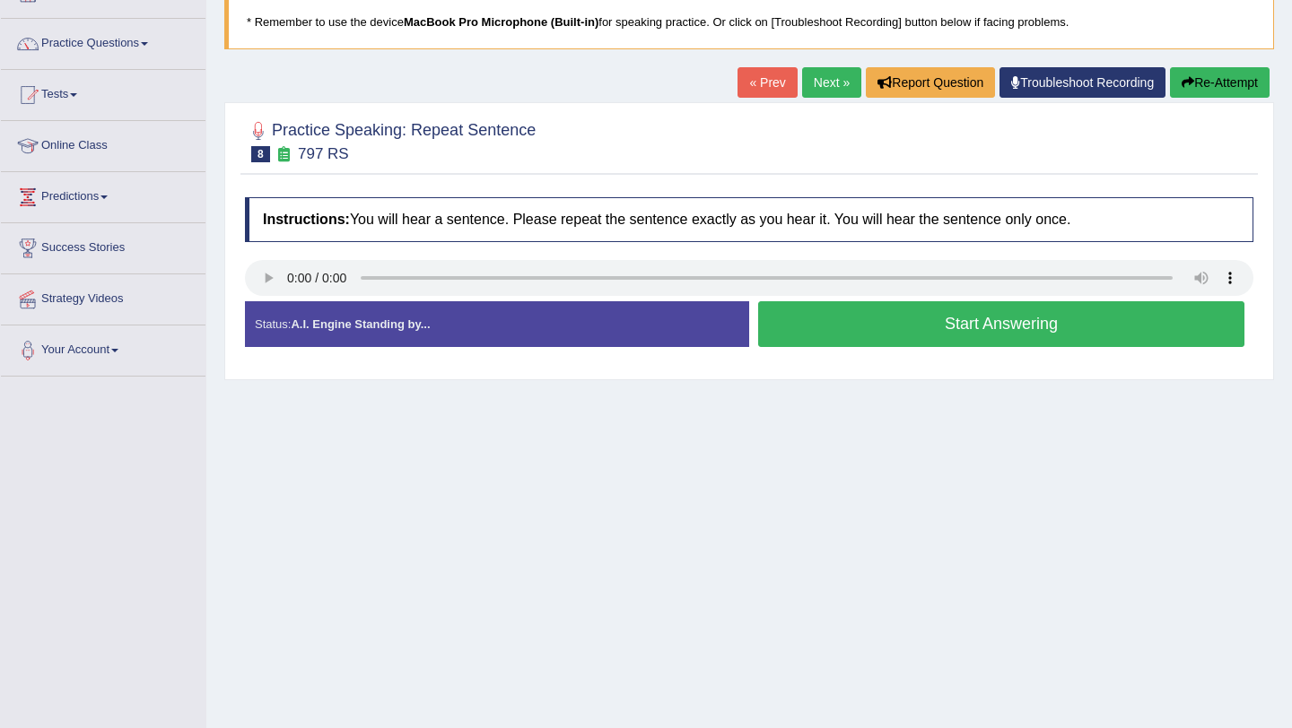
click at [826, 91] on link "Next »" at bounding box center [831, 82] width 59 height 31
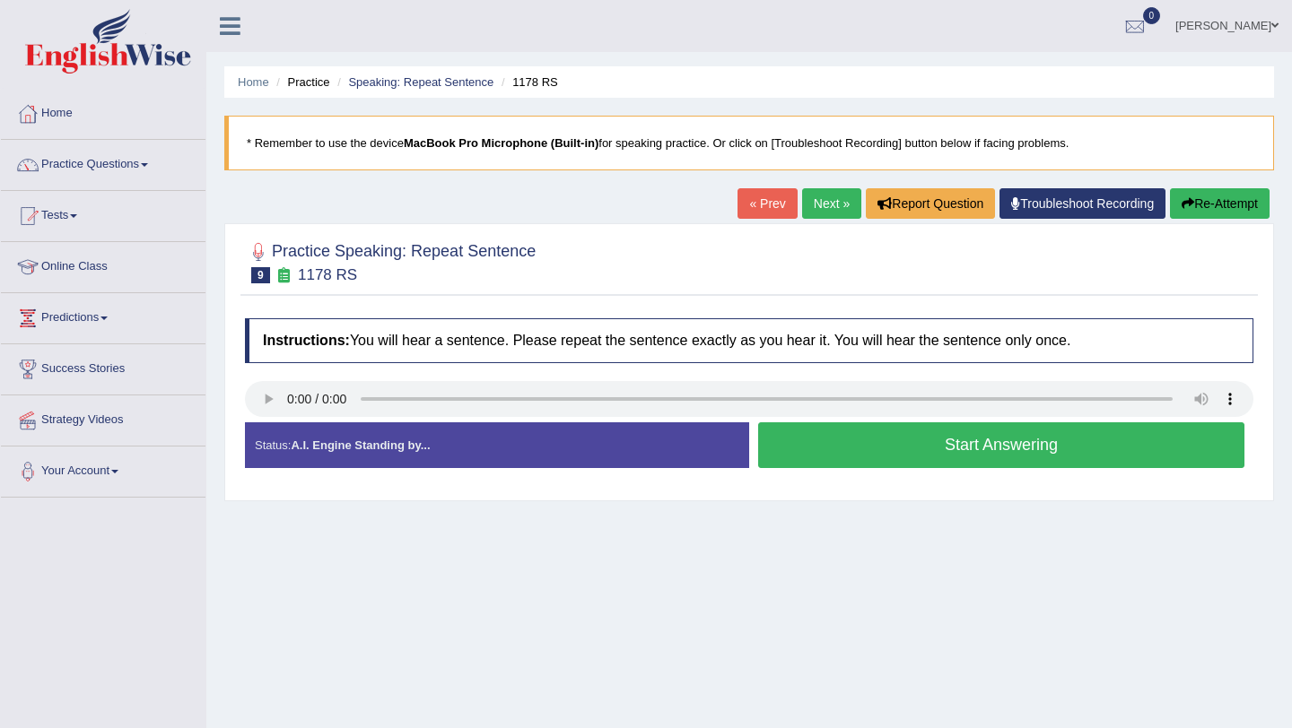
click at [812, 207] on link "Next »" at bounding box center [831, 203] width 59 height 31
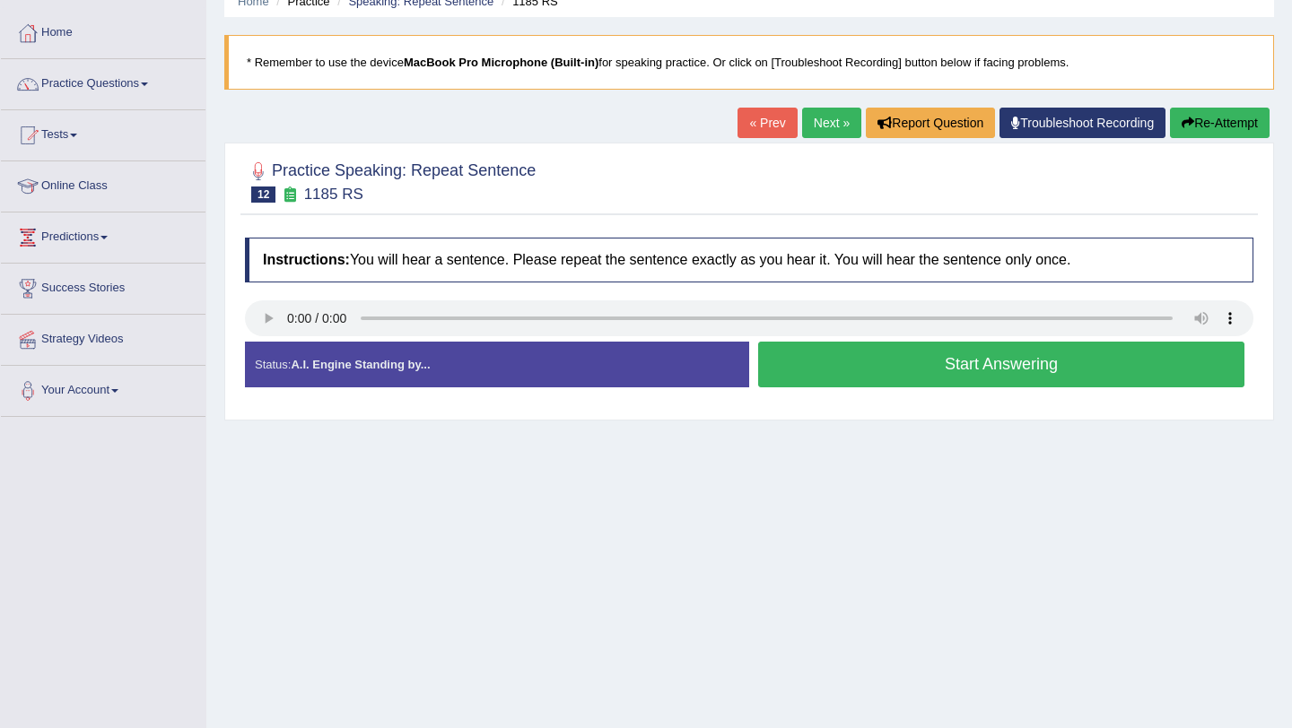
scroll to position [115, 0]
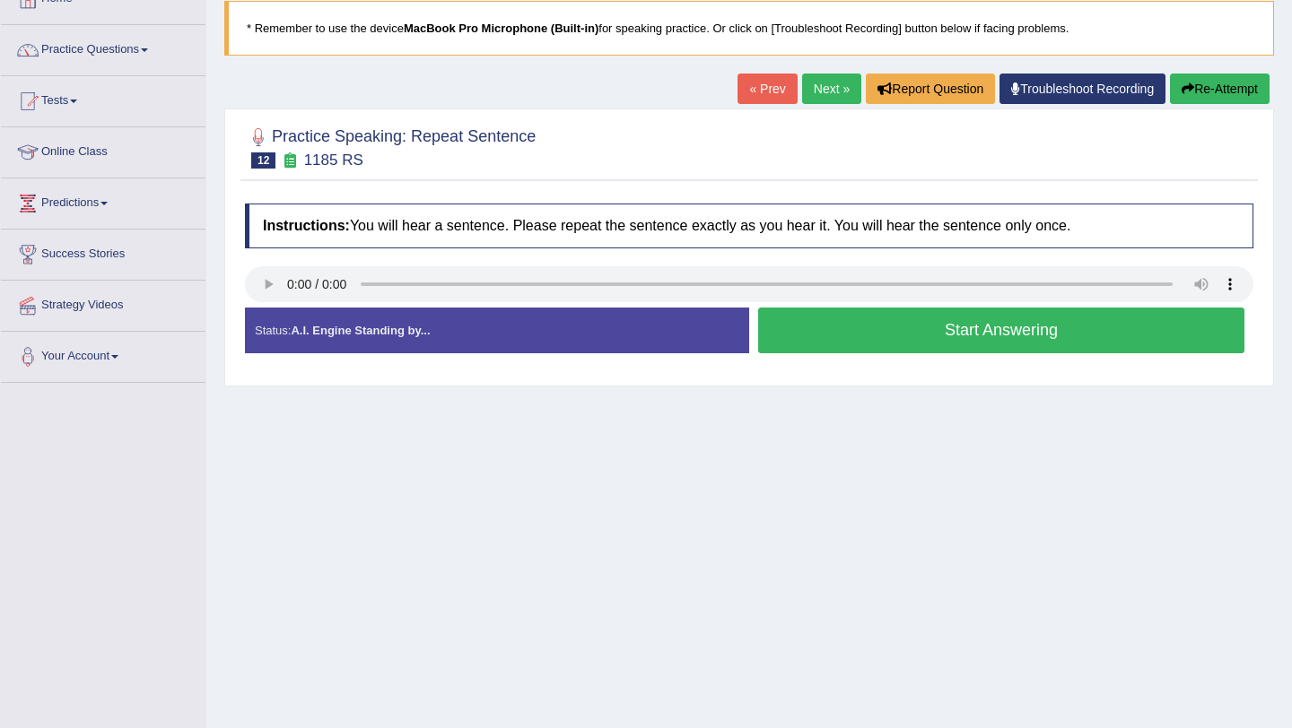
click at [826, 82] on link "Next »" at bounding box center [831, 89] width 59 height 31
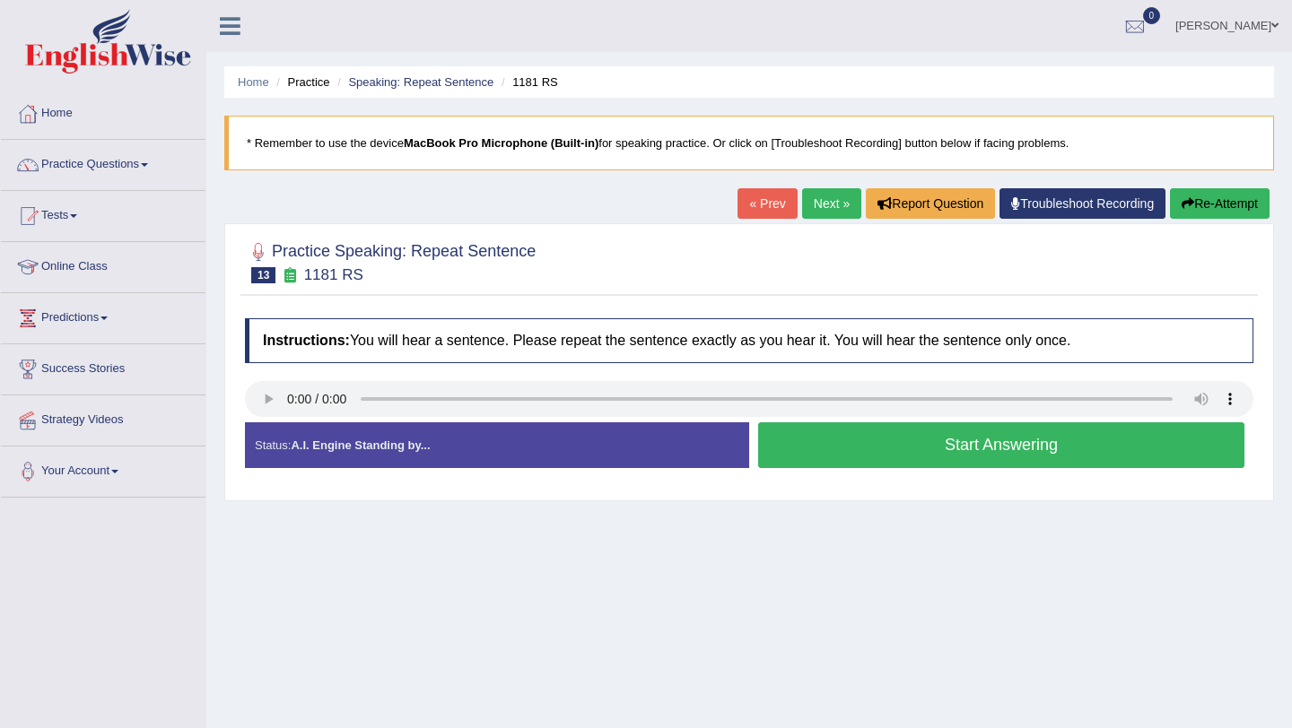
click at [813, 202] on link "Next »" at bounding box center [831, 203] width 59 height 31
click at [827, 454] on button "Start Answering" at bounding box center [1001, 446] width 486 height 46
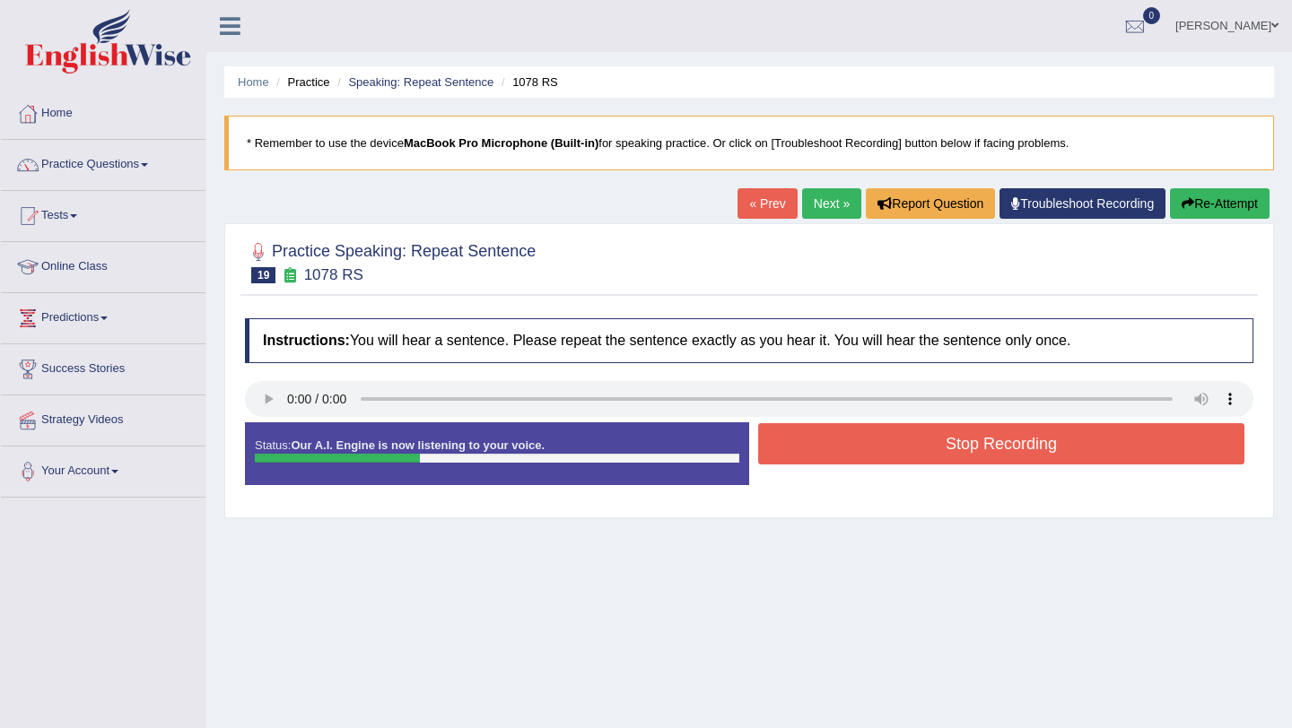
click at [827, 454] on button "Stop Recording" at bounding box center [1001, 443] width 486 height 41
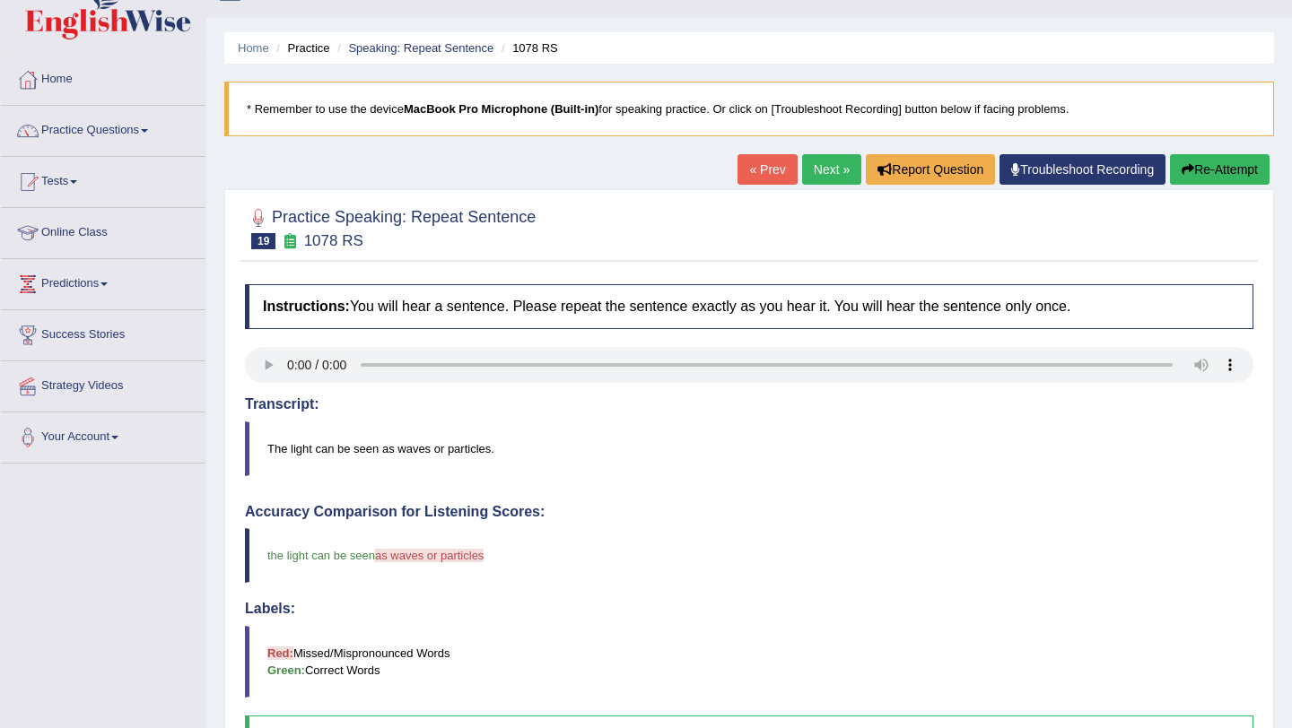
scroll to position [18, 0]
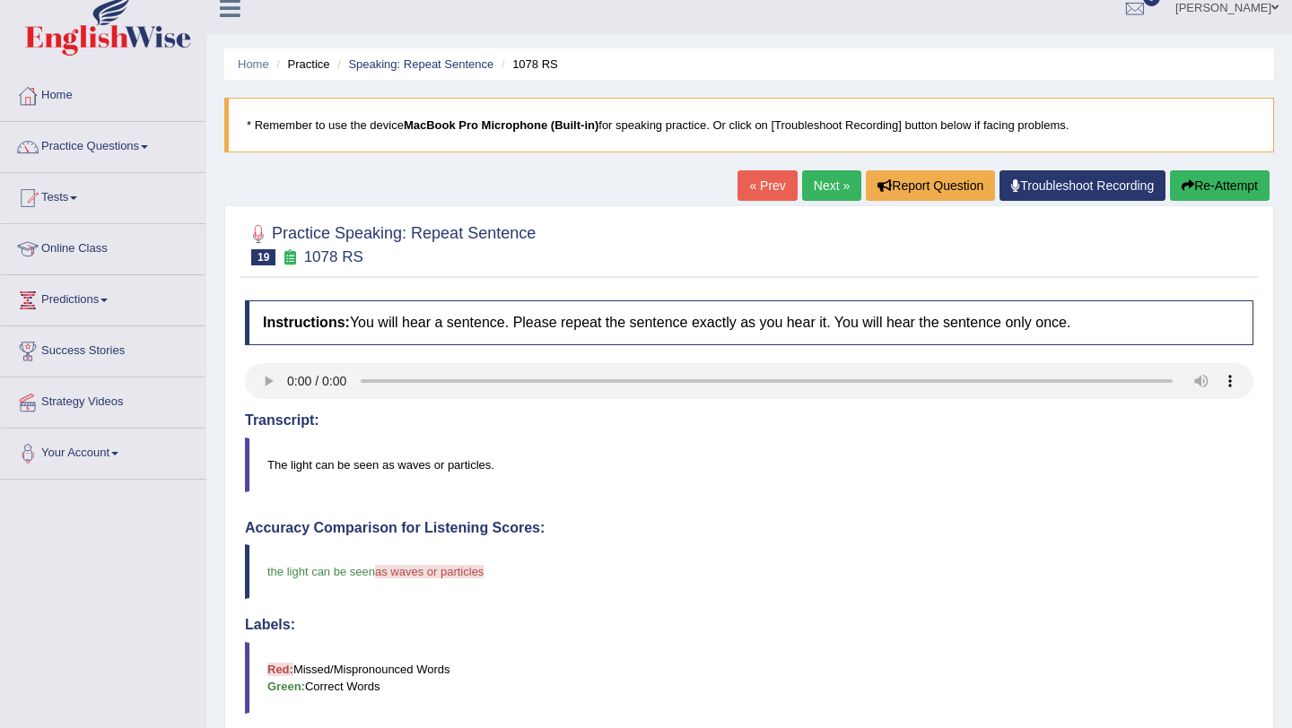
click at [815, 200] on link "Next »" at bounding box center [831, 185] width 59 height 31
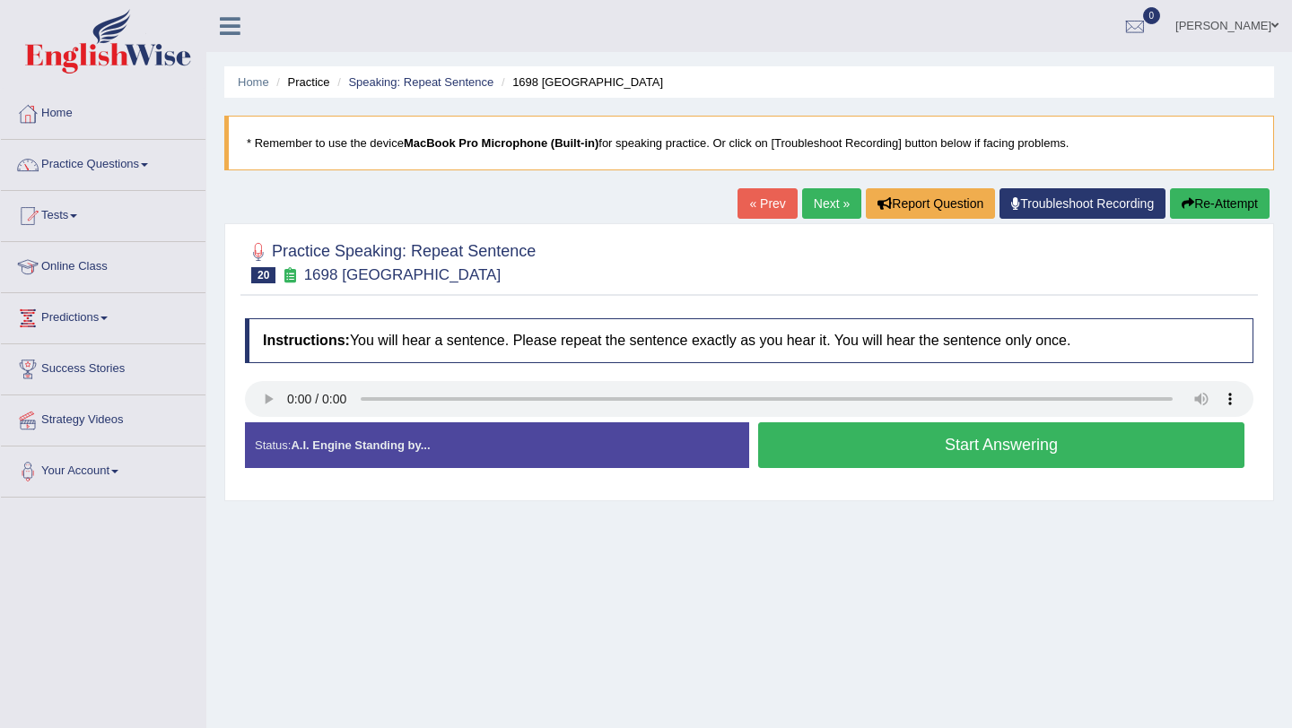
click at [866, 440] on button "Start Answering" at bounding box center [1001, 446] width 486 height 46
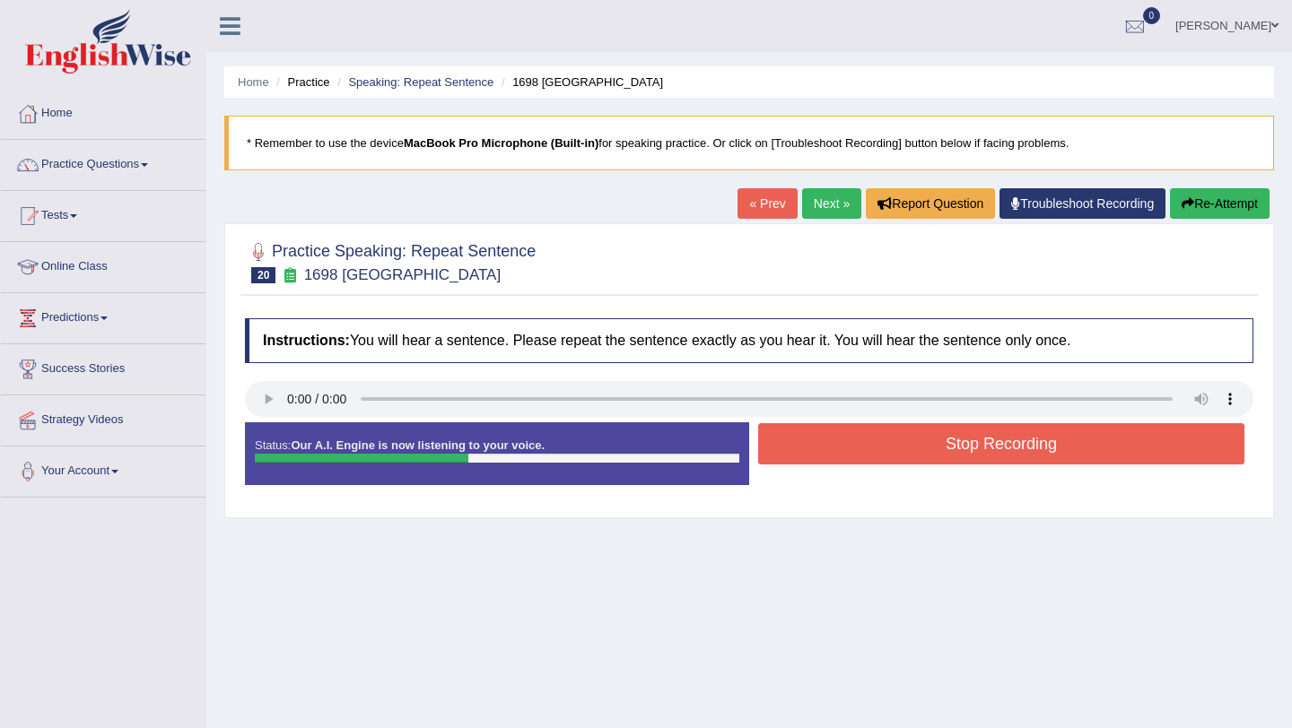
click at [866, 440] on button "Stop Recording" at bounding box center [1001, 443] width 486 height 41
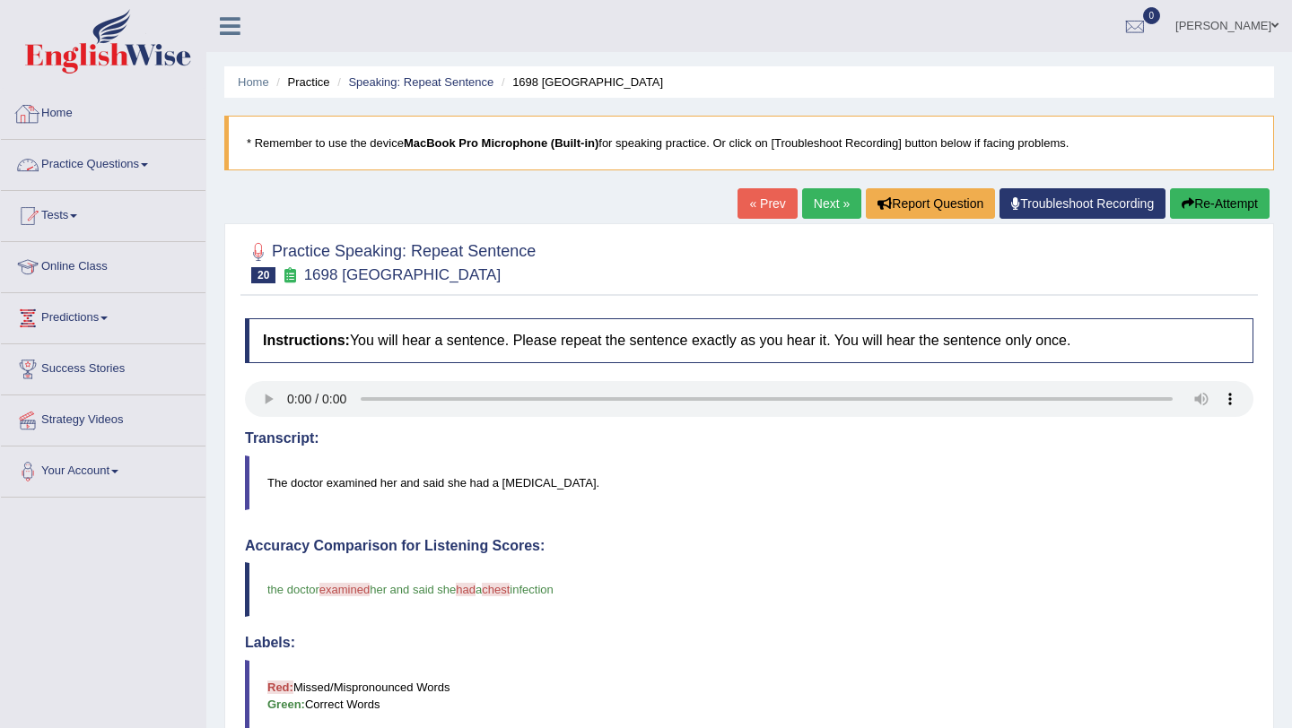
click at [120, 158] on link "Practice Questions" at bounding box center [103, 162] width 205 height 45
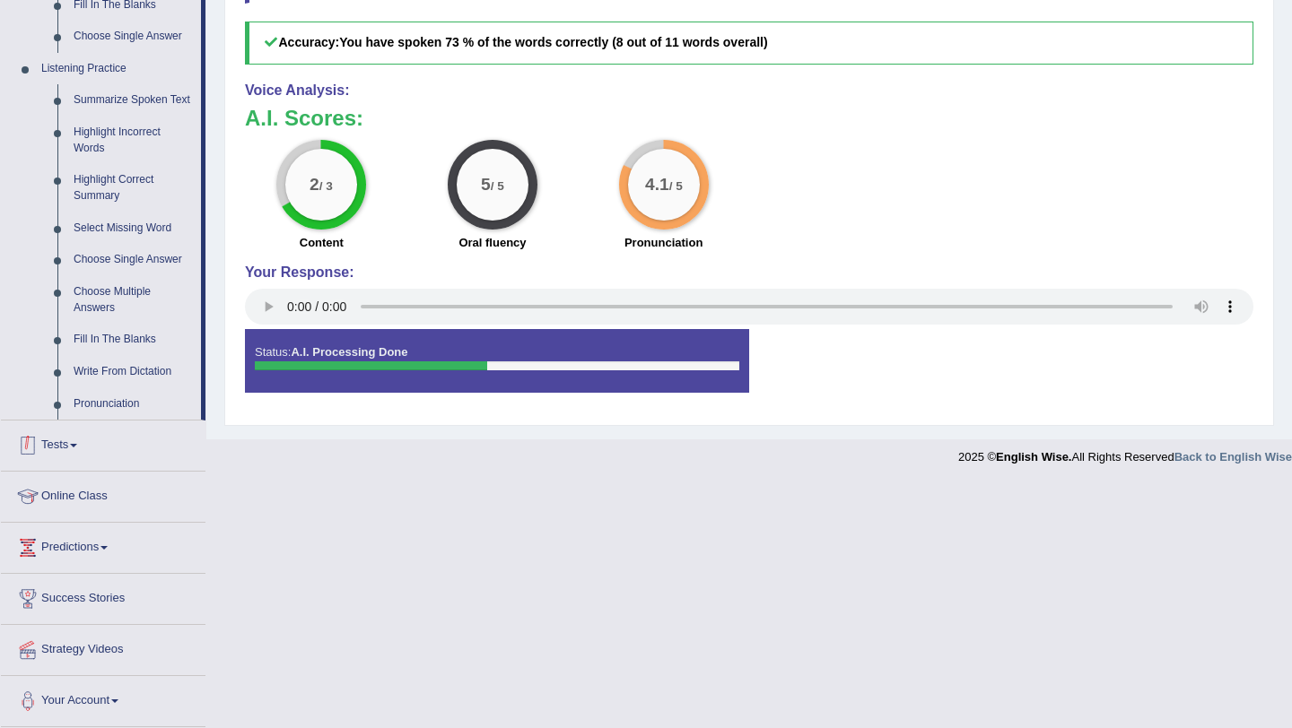
scroll to position [720, 0]
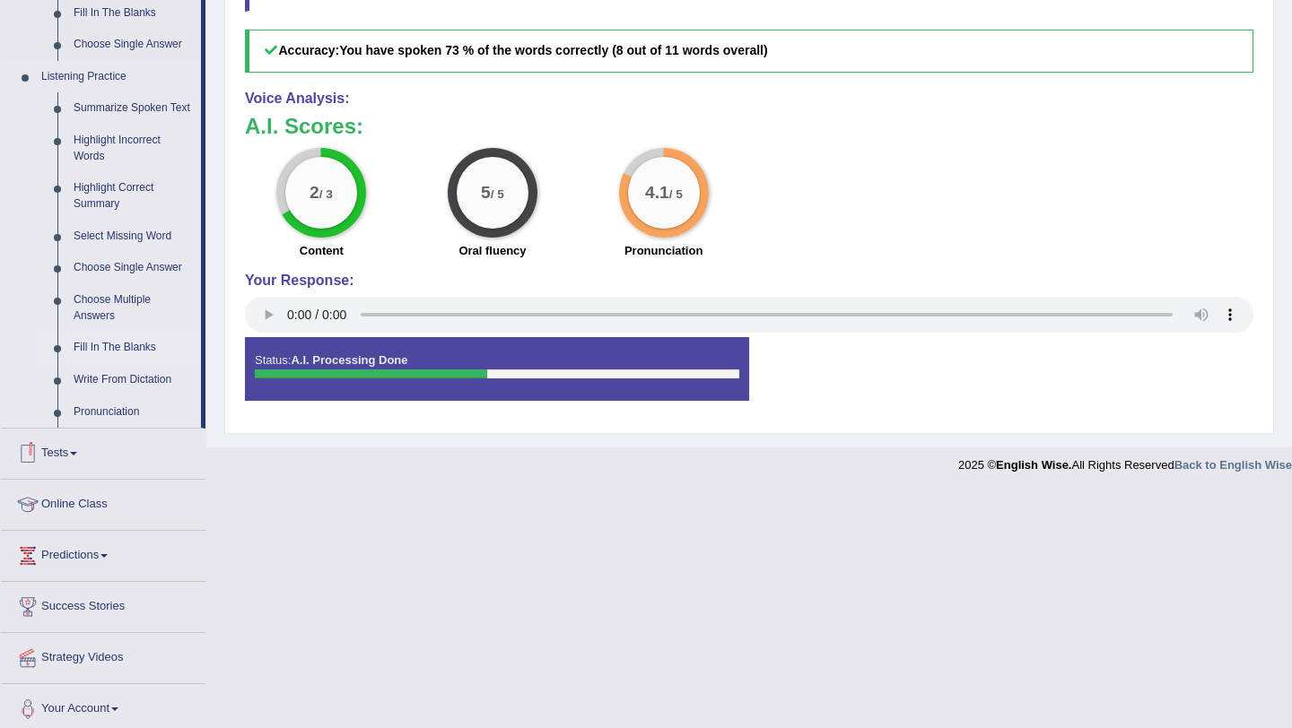
click at [113, 363] on link "Fill In The Blanks" at bounding box center [132, 348] width 135 height 32
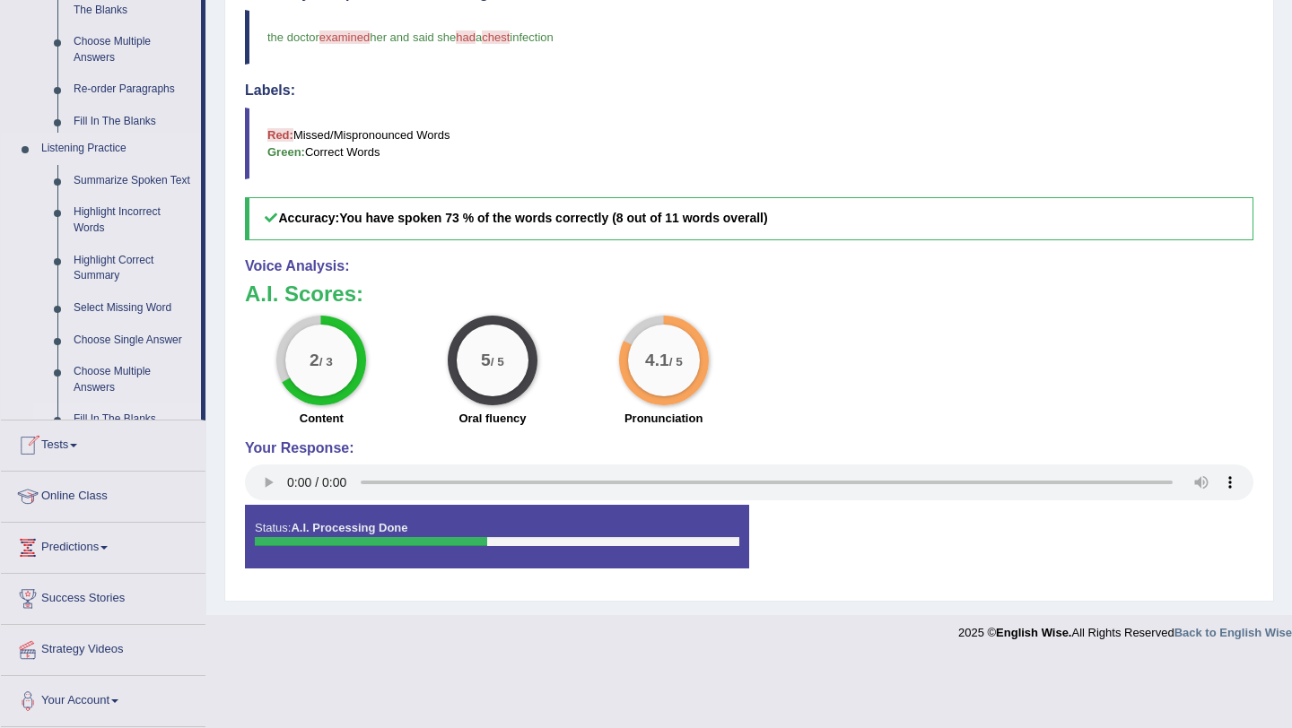
scroll to position [484, 0]
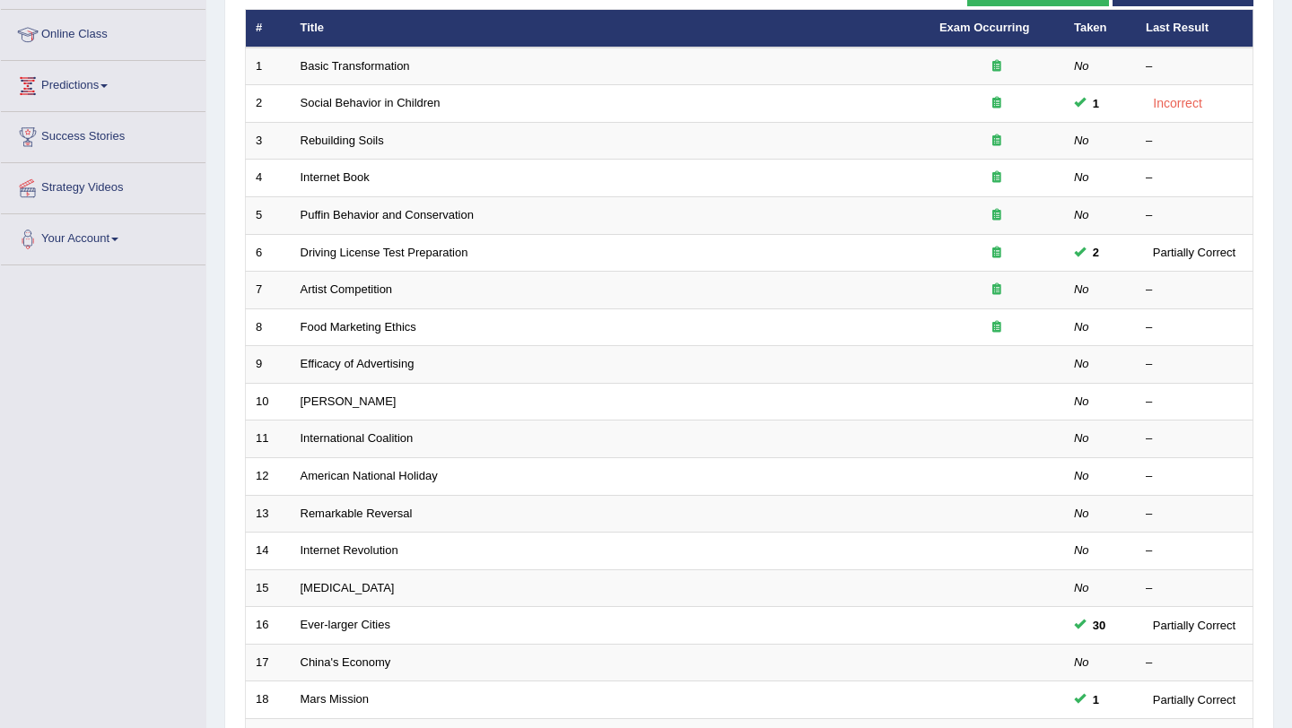
scroll to position [349, 0]
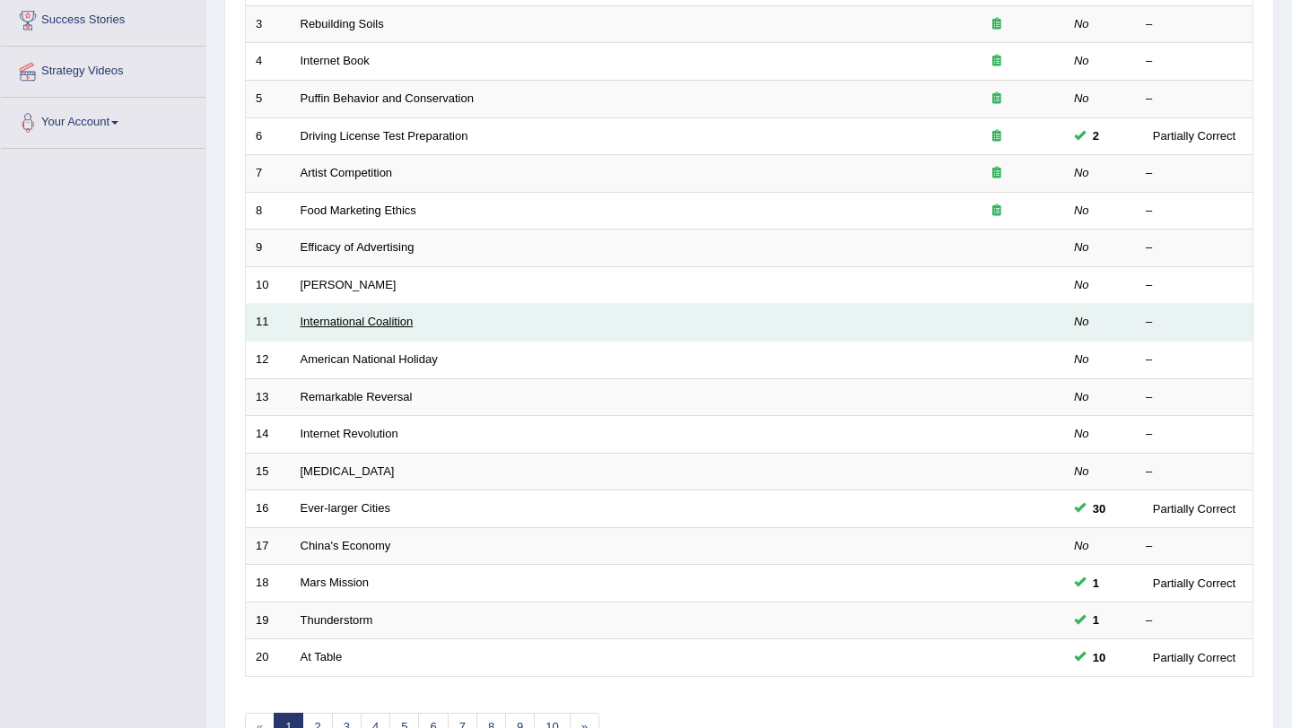
click at [396, 320] on link "International Coalition" at bounding box center [357, 321] width 113 height 13
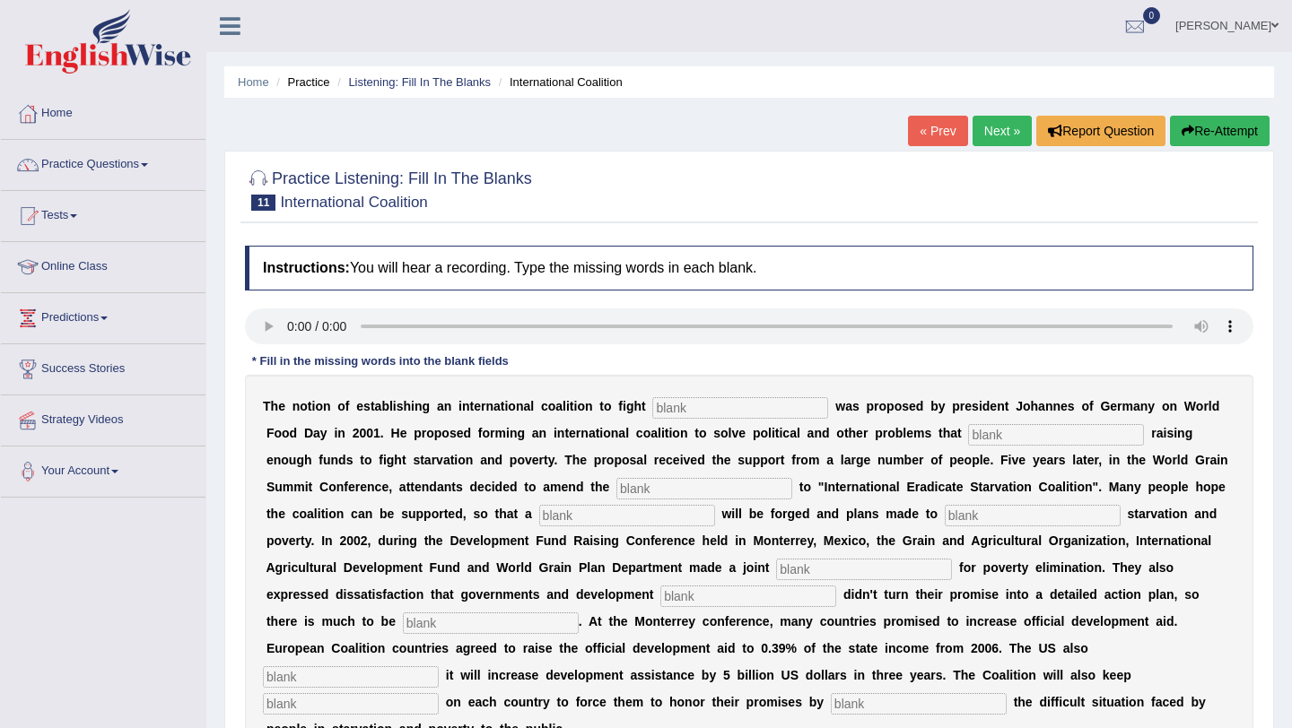
click at [1007, 127] on link "Next »" at bounding box center [1001, 131] width 59 height 31
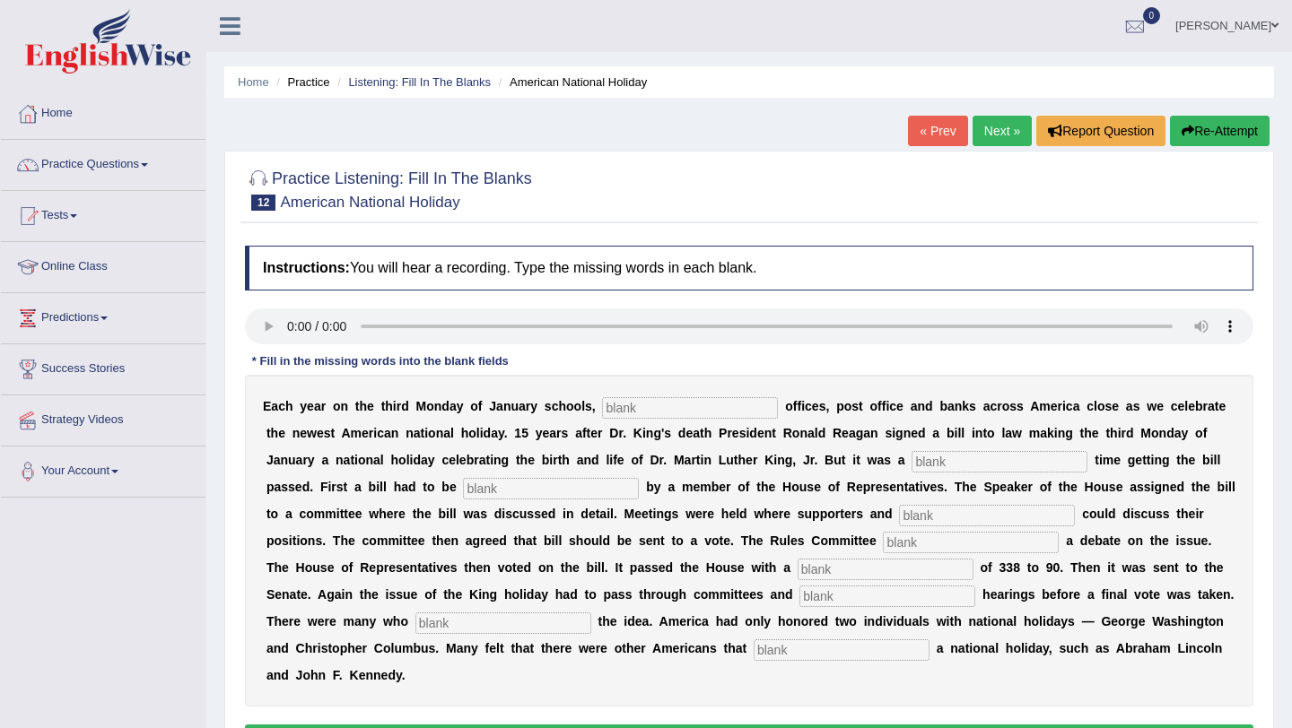
click at [1012, 136] on link "Next »" at bounding box center [1001, 131] width 59 height 31
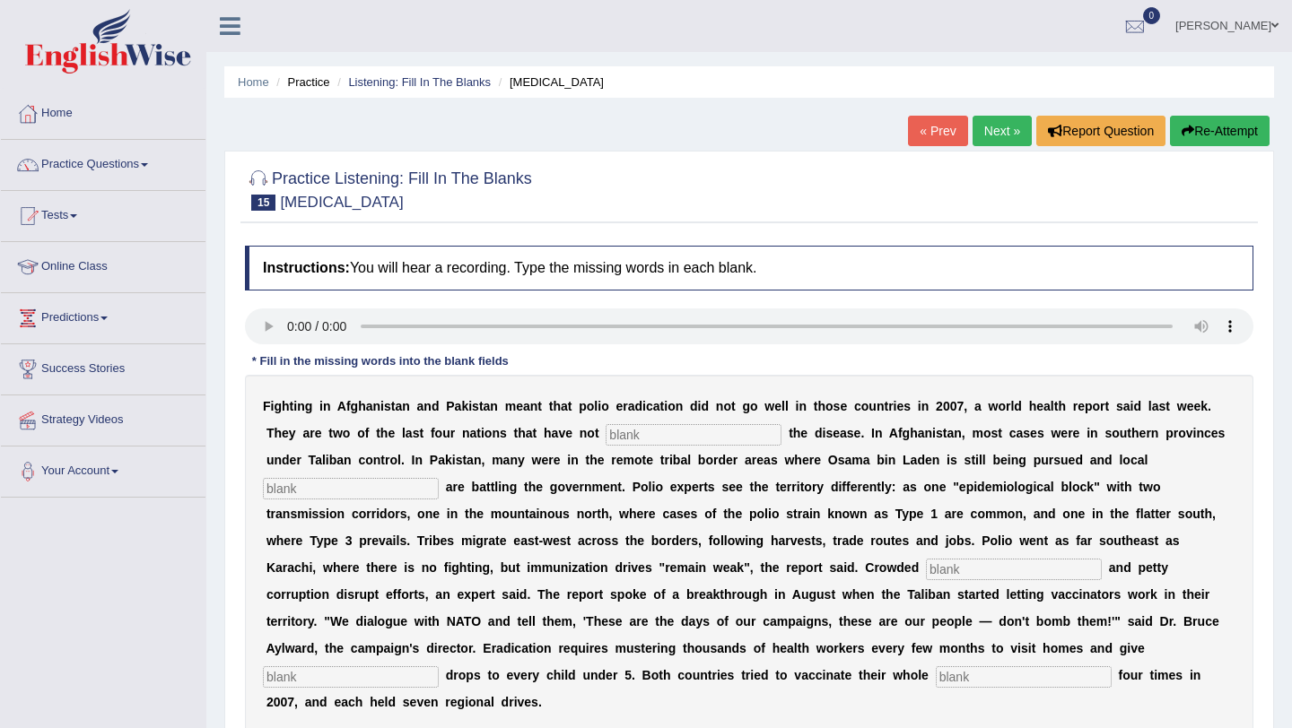
click at [1012, 136] on link "Next »" at bounding box center [1001, 131] width 59 height 31
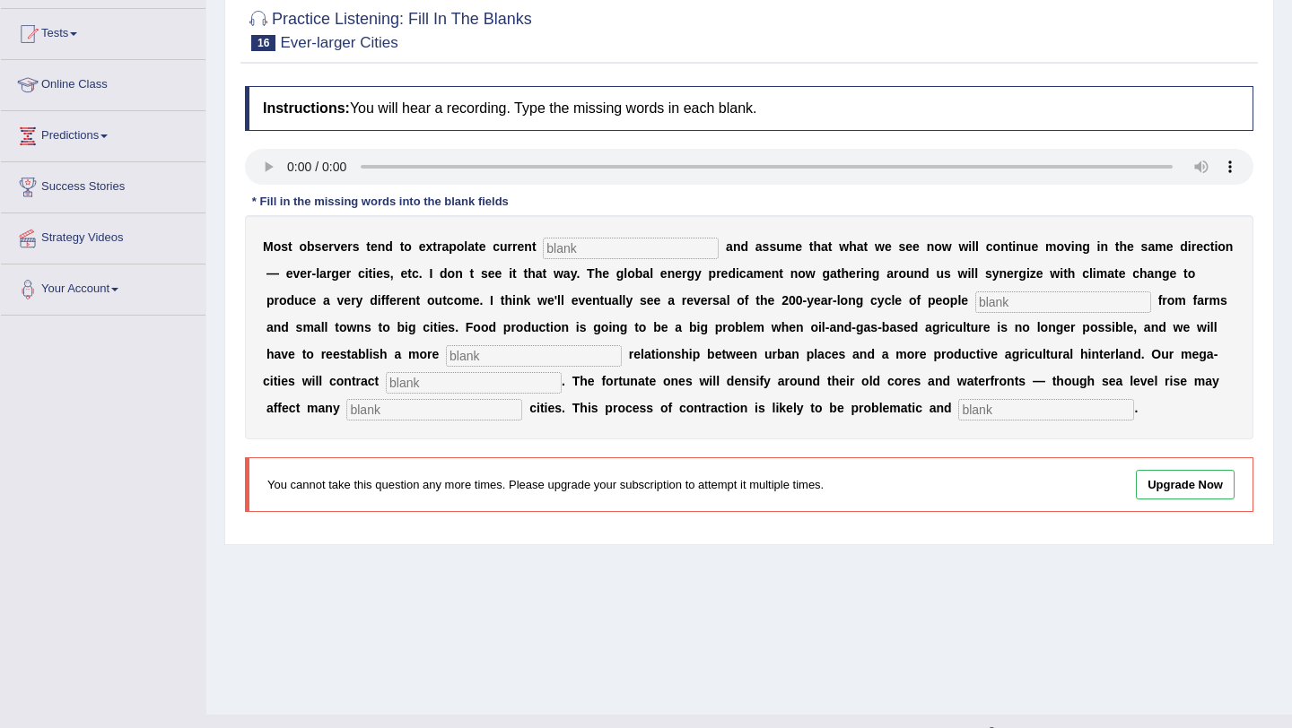
scroll to position [172, 0]
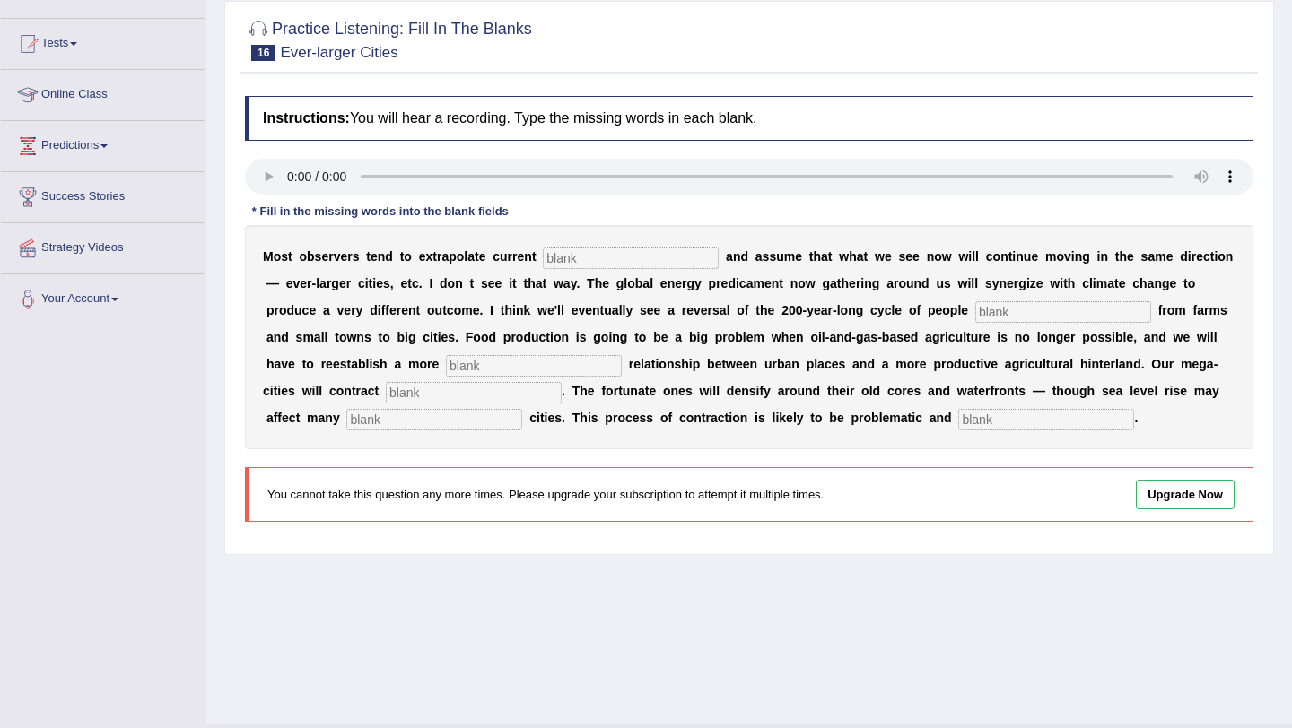
click at [577, 260] on input "text" at bounding box center [631, 259] width 176 height 22
click at [975, 305] on input "text" at bounding box center [1063, 312] width 176 height 22
click at [459, 363] on input "text" at bounding box center [534, 366] width 176 height 22
click at [399, 395] on input "text" at bounding box center [474, 393] width 176 height 22
click at [370, 419] on input "text" at bounding box center [434, 420] width 176 height 22
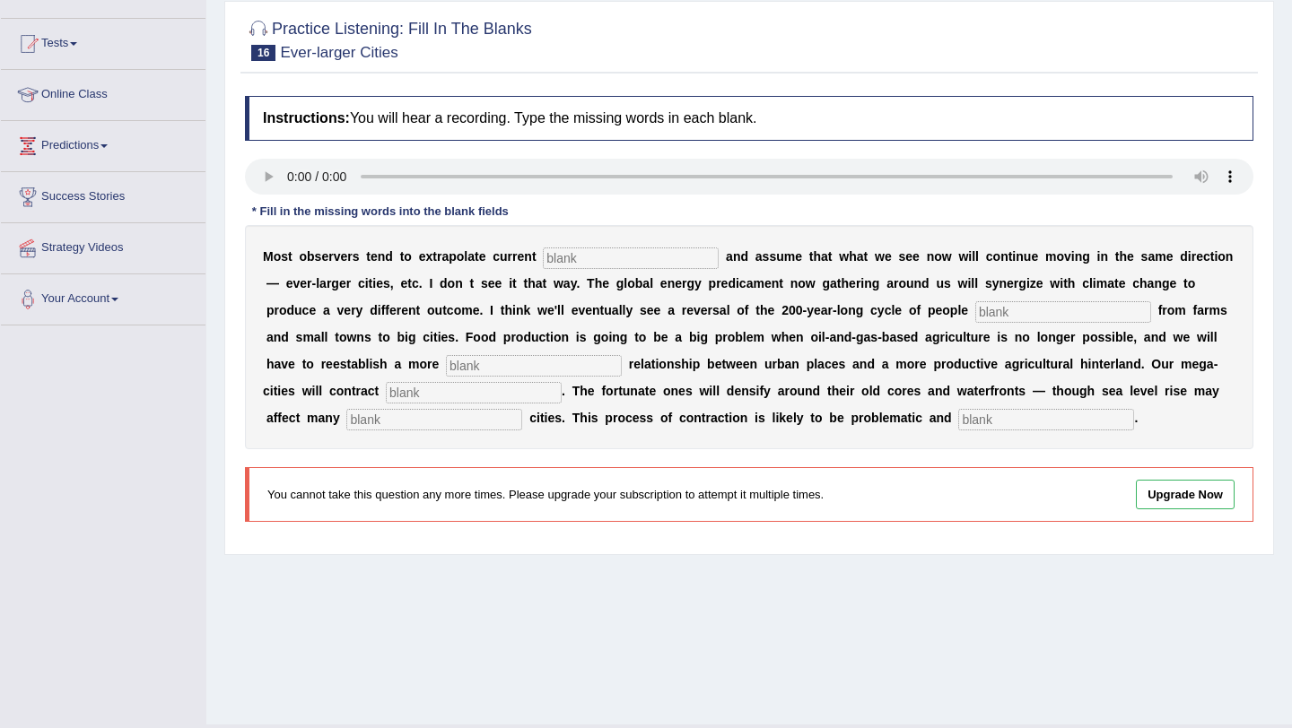
click at [958, 414] on input "text" at bounding box center [1046, 420] width 176 height 22
click at [619, 266] on input "text" at bounding box center [631, 259] width 176 height 22
click at [975, 310] on input "text" at bounding box center [1063, 312] width 176 height 22
click at [615, 262] on input "text" at bounding box center [631, 259] width 176 height 22
click at [580, 265] on input "text" at bounding box center [631, 259] width 176 height 22
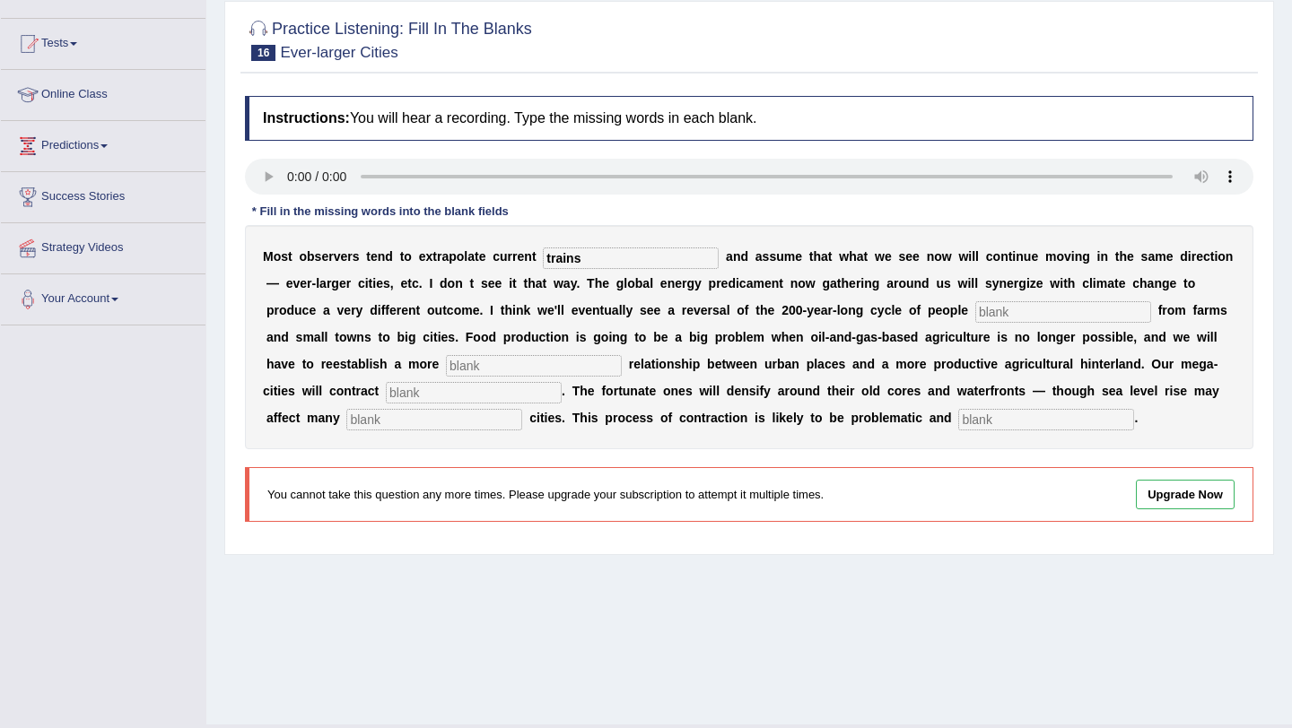
type input "trains"
click at [975, 315] on input "text" at bounding box center [1063, 312] width 176 height 22
click at [975, 310] on input "text" at bounding box center [1063, 312] width 176 height 22
type input "moving"
click at [484, 353] on div "M o s t o b s e r v e r s t e n d t o e x t r a p o l a t e c u r r e n t train…" at bounding box center [749, 337] width 1008 height 224
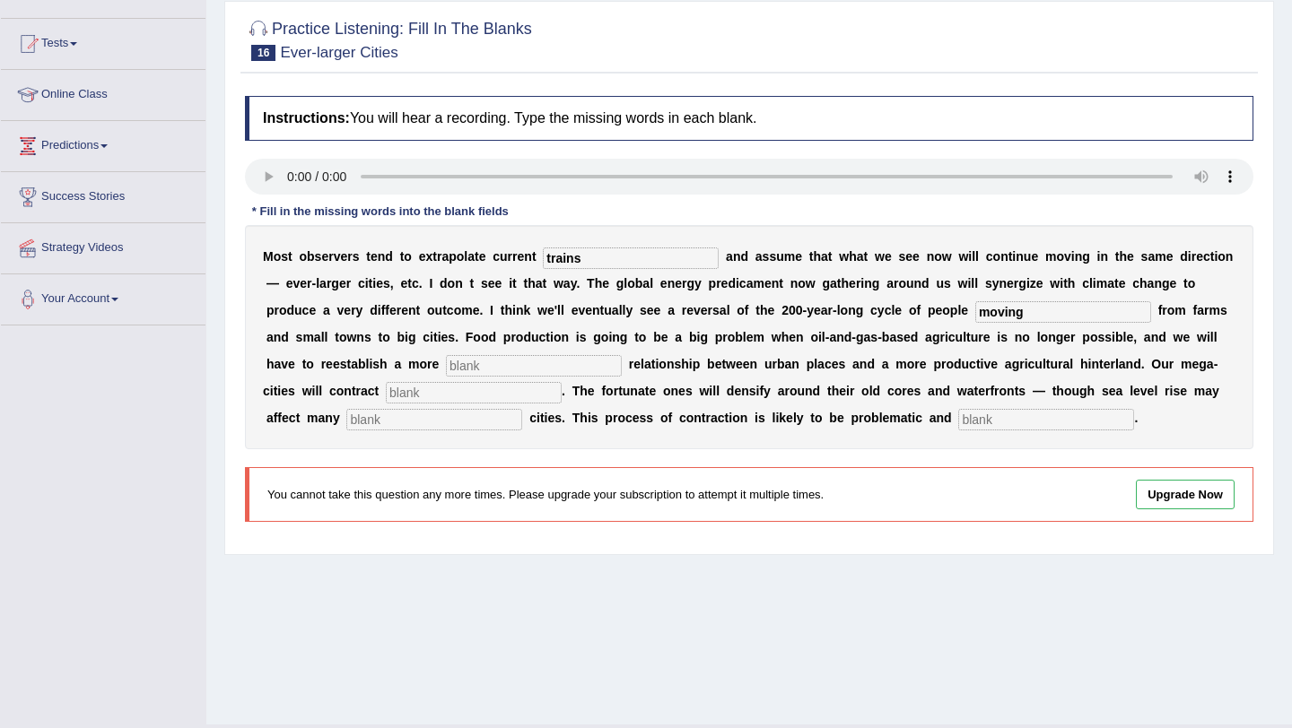
click at [446, 363] on input "text" at bounding box center [534, 366] width 176 height 22
click at [501, 370] on input "text" at bounding box center [534, 366] width 176 height 22
click at [446, 364] on input "text" at bounding box center [534, 366] width 176 height 22
click at [446, 366] on input "text" at bounding box center [534, 366] width 176 height 22
click at [446, 369] on input "text" at bounding box center [534, 366] width 176 height 22
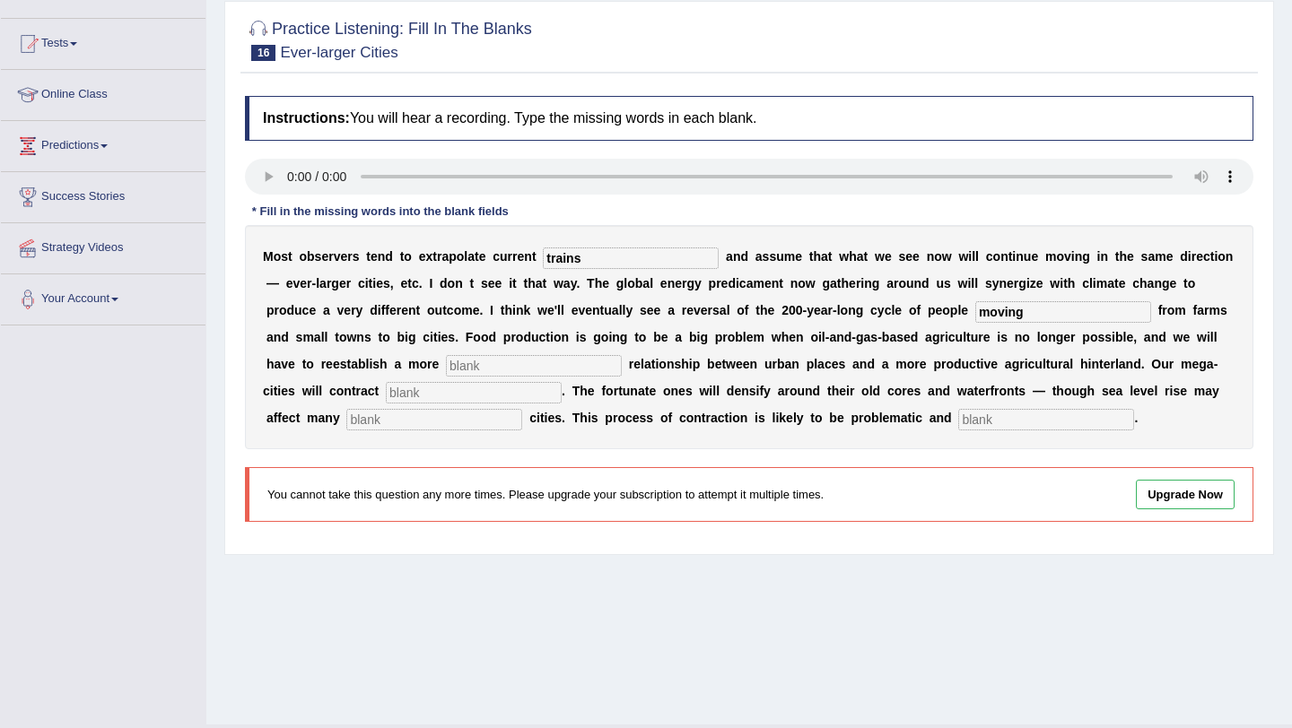
click at [490, 368] on input "text" at bounding box center [534, 366] width 176 height 22
type input "meaningfull"
click at [386, 389] on input "text" at bounding box center [474, 393] width 176 height 22
click at [386, 396] on input "substantially" at bounding box center [474, 393] width 176 height 22
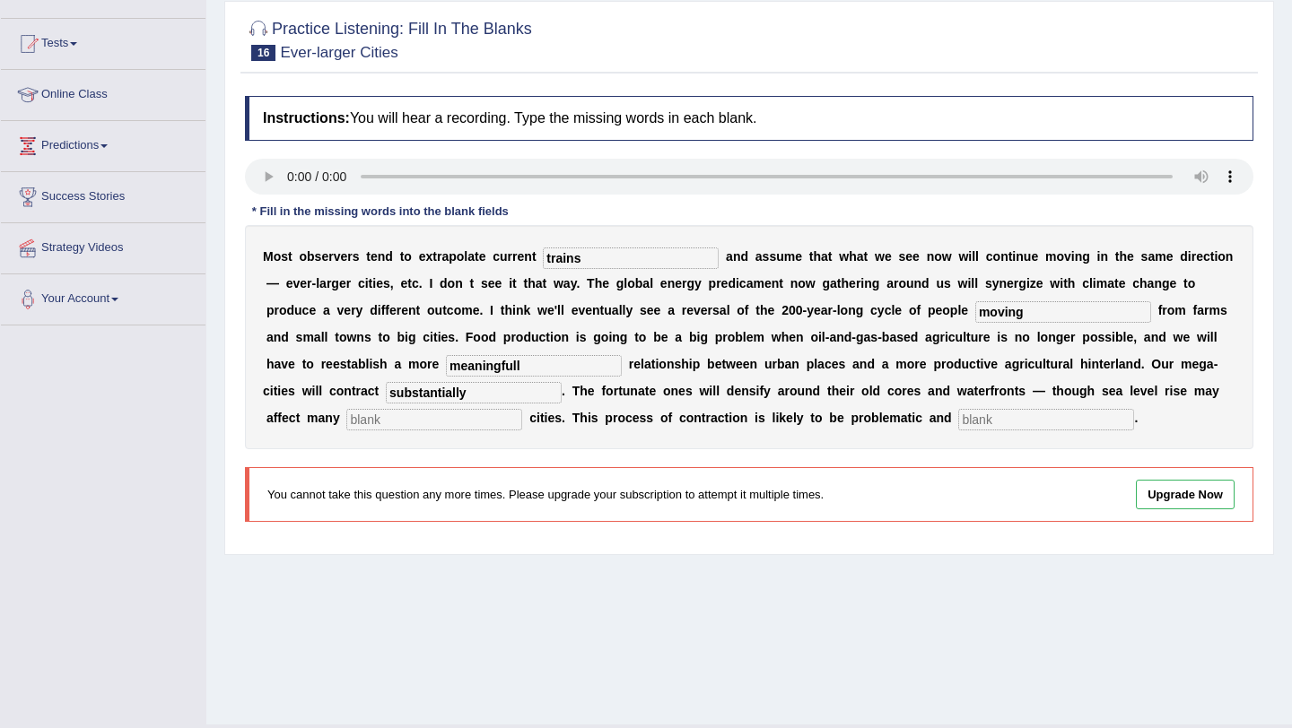
type input "substantially"
click at [349, 417] on input "text" at bounding box center [434, 420] width 176 height 22
click at [377, 427] on input "text" at bounding box center [434, 420] width 176 height 22
type input "harber"
drag, startPoint x: 416, startPoint y: 423, endPoint x: 431, endPoint y: 424, distance: 14.5
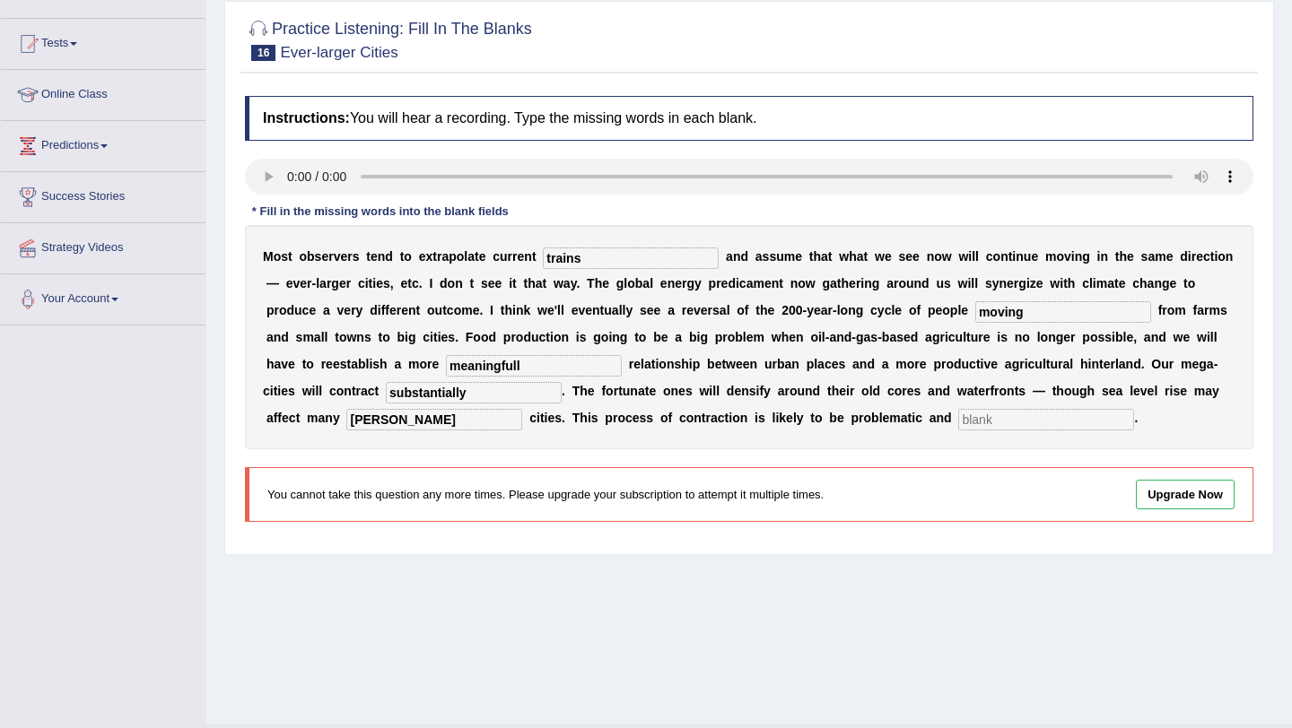
click at [427, 424] on div "M o s t o b s e r v e r s t e n d t o e x t r a p o l a t e c u r r e n t train…" at bounding box center [749, 337] width 1008 height 224
click at [958, 421] on input "text" at bounding box center [1046, 420] width 176 height 22
type input "disorderly"
click at [591, 257] on input "trains" at bounding box center [631, 259] width 176 height 22
drag, startPoint x: 588, startPoint y: 263, endPoint x: 632, endPoint y: 263, distance: 44.0
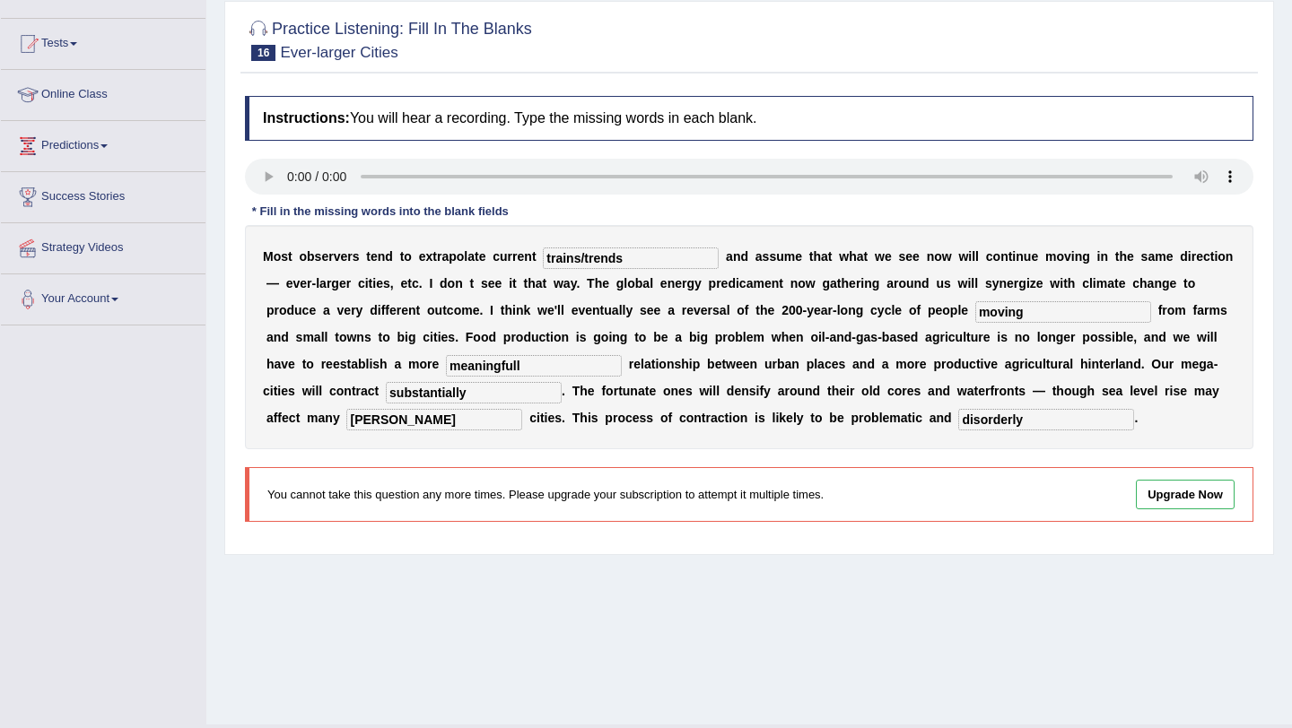
click at [632, 263] on input "trains/trends" at bounding box center [631, 259] width 176 height 22
type input "trains/trends"
click at [472, 371] on input "meaningfull" at bounding box center [534, 366] width 176 height 22
type input "meaningful"
click at [346, 419] on input "harber" at bounding box center [434, 420] width 176 height 22
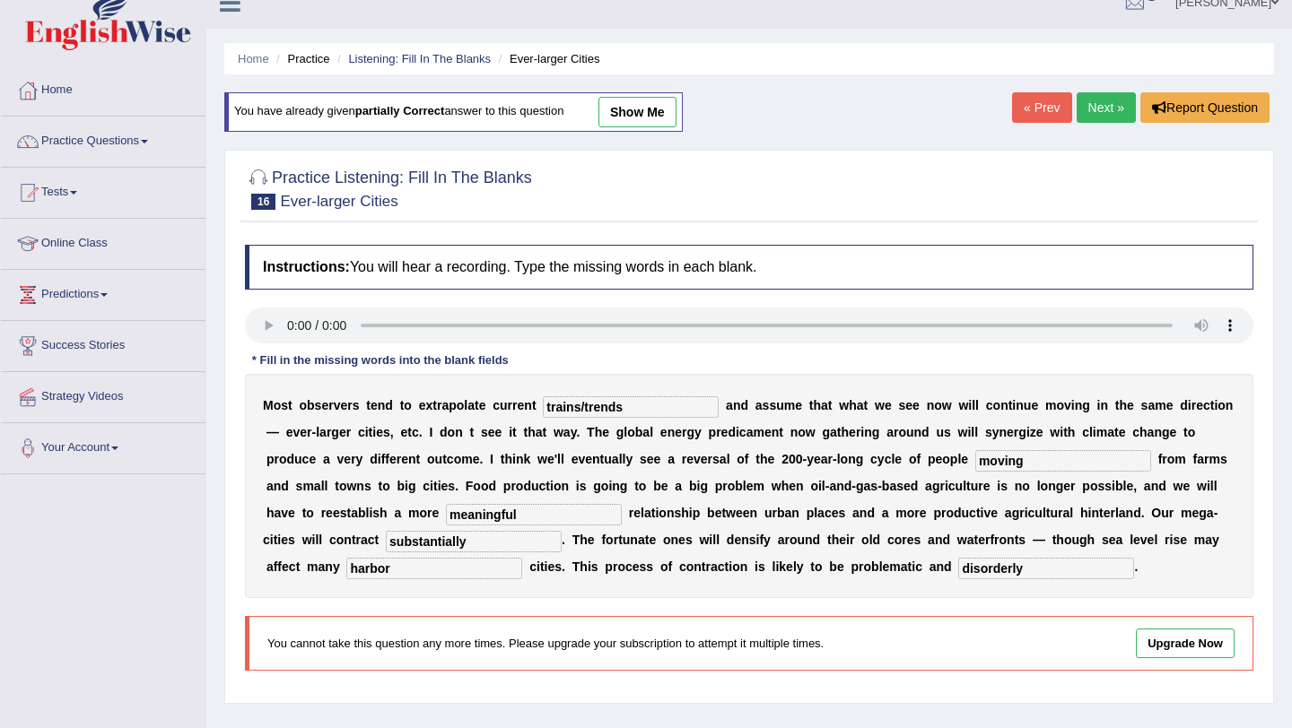
scroll to position [0, 0]
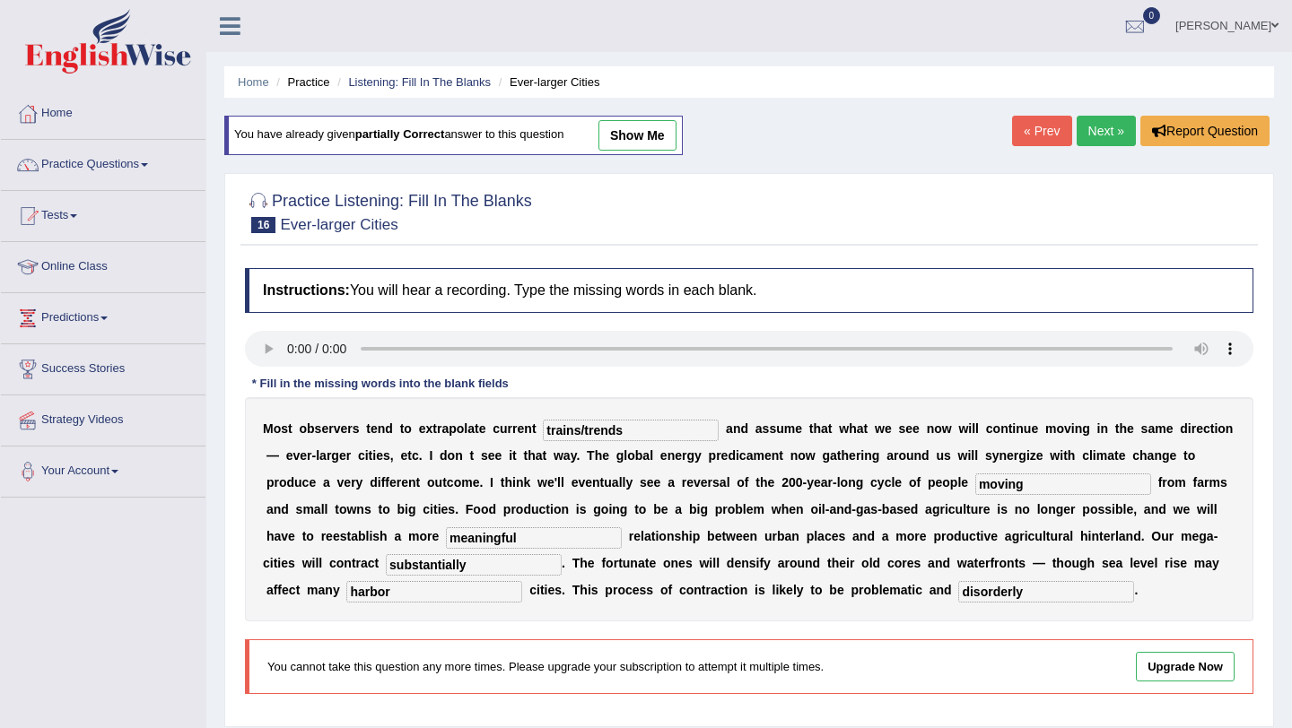
type input "harbor"
click at [1087, 139] on link "Next »" at bounding box center [1105, 131] width 59 height 31
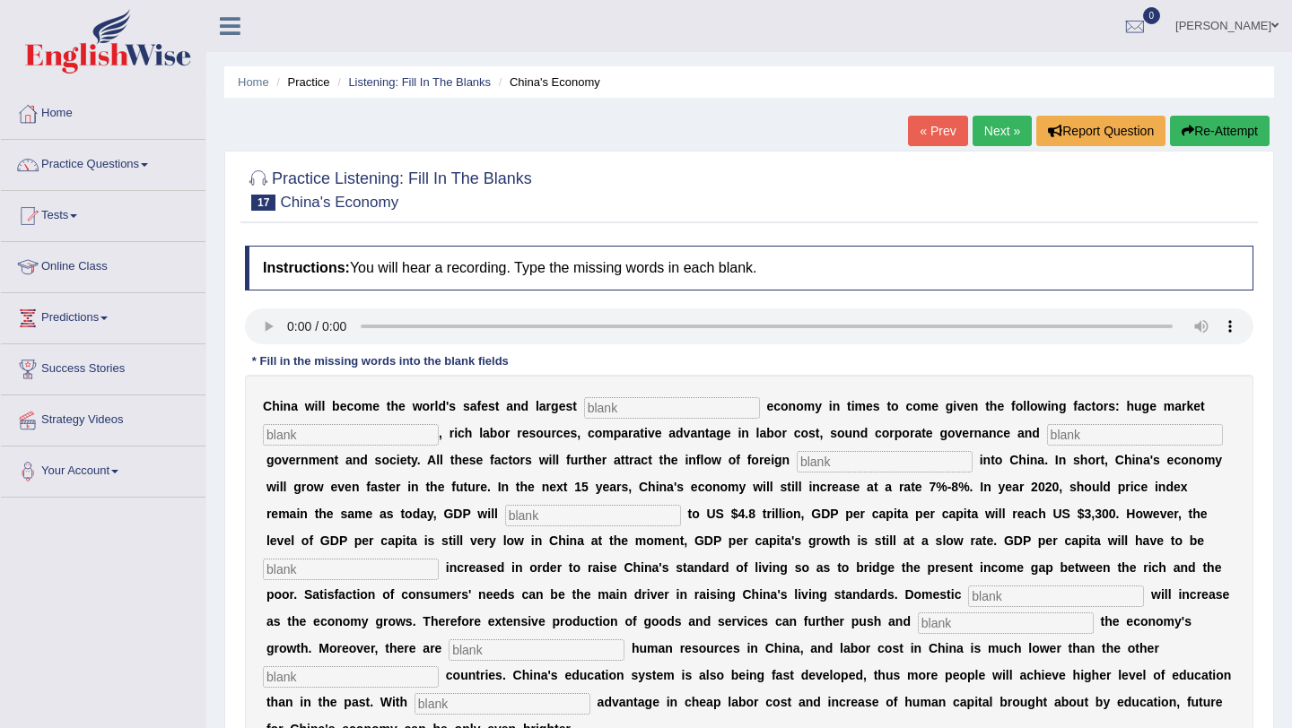
click at [988, 136] on link "Next »" at bounding box center [1001, 131] width 59 height 31
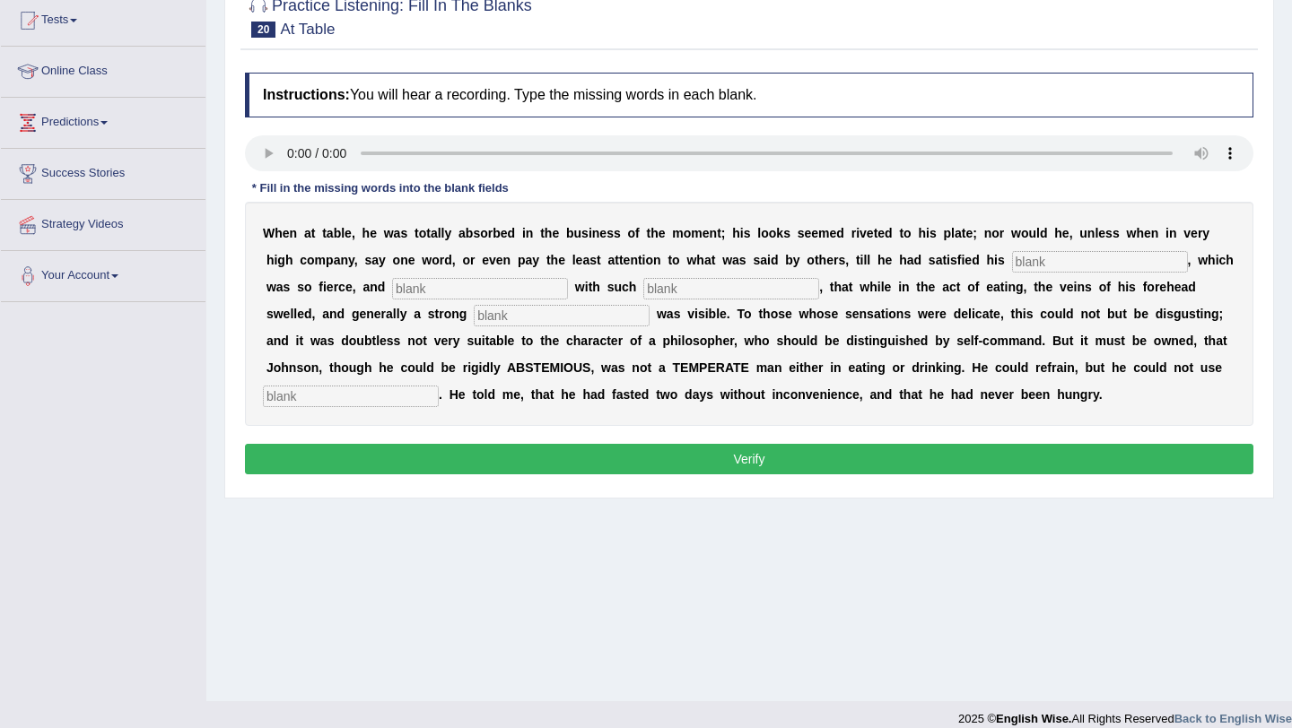
scroll to position [214, 0]
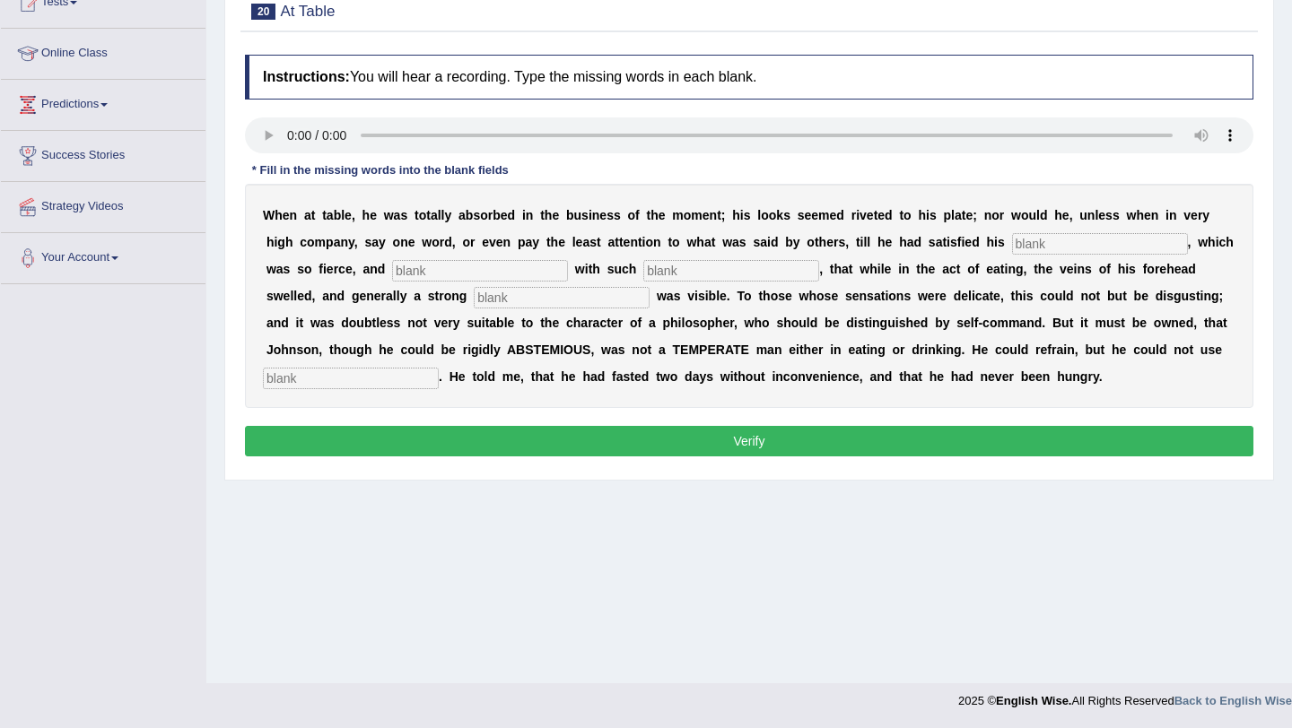
click at [1054, 242] on input "text" at bounding box center [1100, 244] width 176 height 22
type input "appetite"
click at [494, 271] on input "text" at bounding box center [480, 271] width 176 height 22
type input "indulged"
click at [643, 265] on input "text" at bounding box center [731, 271] width 176 height 22
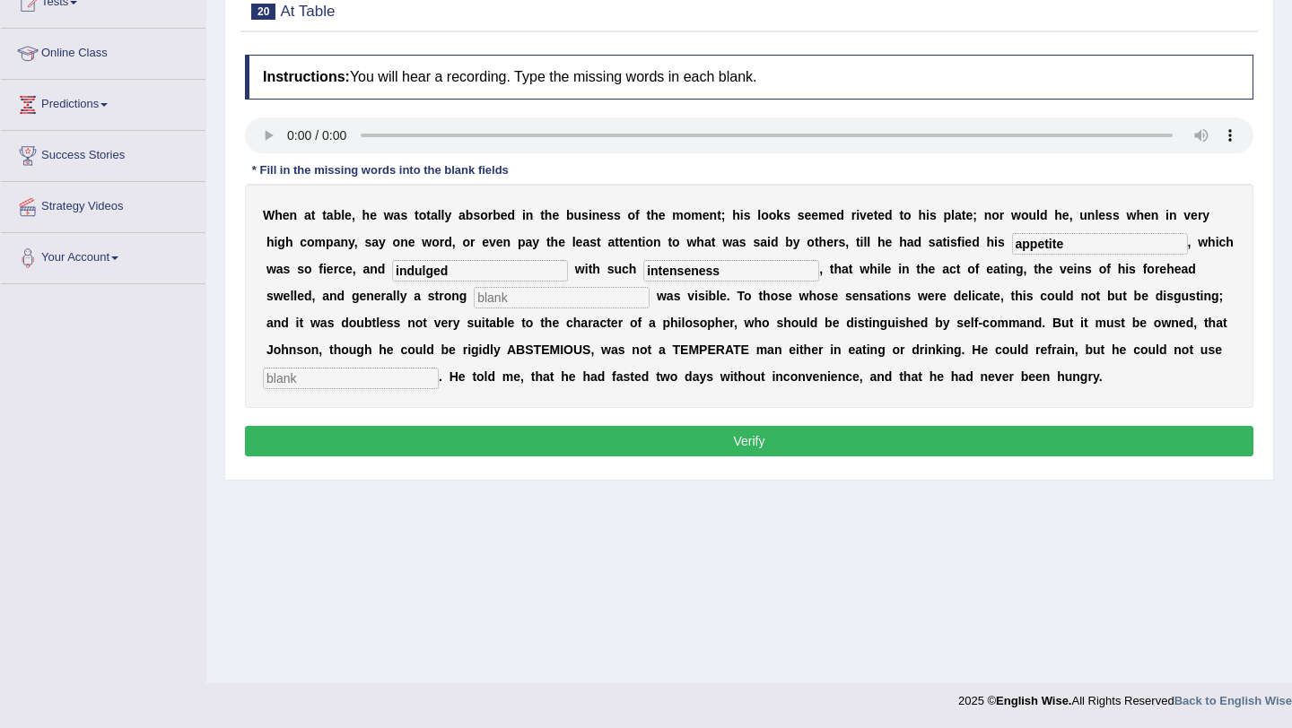
type input "intenseness"
click at [474, 297] on input "text" at bounding box center [562, 298] width 176 height 22
type input "perspiration"
click at [388, 378] on input "text" at bounding box center [351, 379] width 176 height 22
type input "moderately"
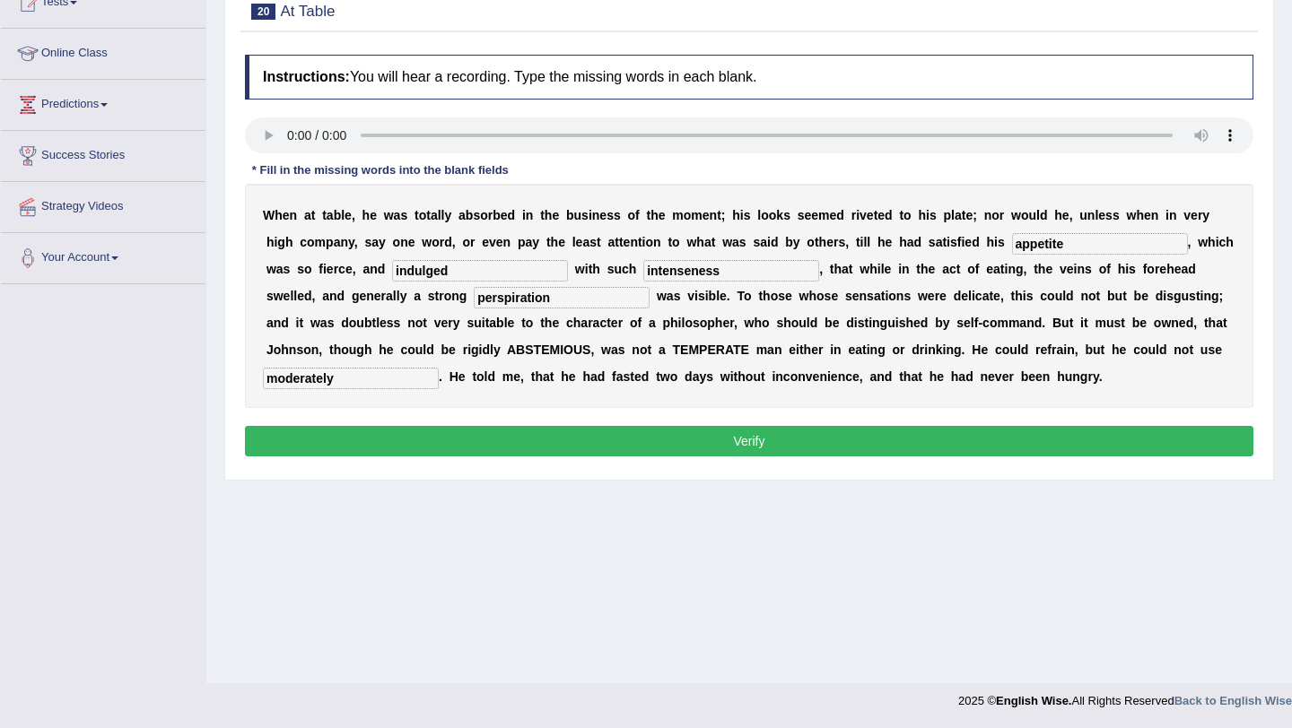
click at [1065, 241] on input "appetite" at bounding box center [1100, 244] width 176 height 22
click at [369, 378] on input "moderately" at bounding box center [351, 379] width 176 height 22
click at [792, 442] on button "Verify" at bounding box center [749, 441] width 1008 height 31
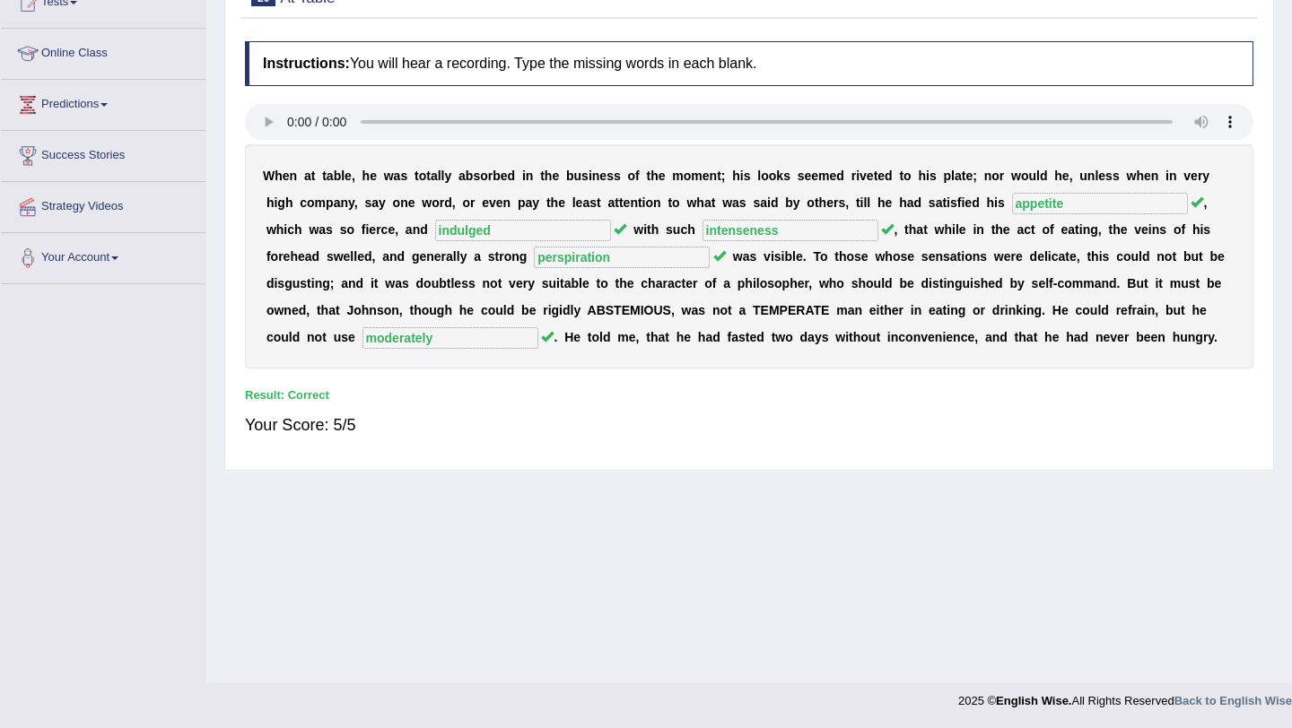
scroll to position [0, 0]
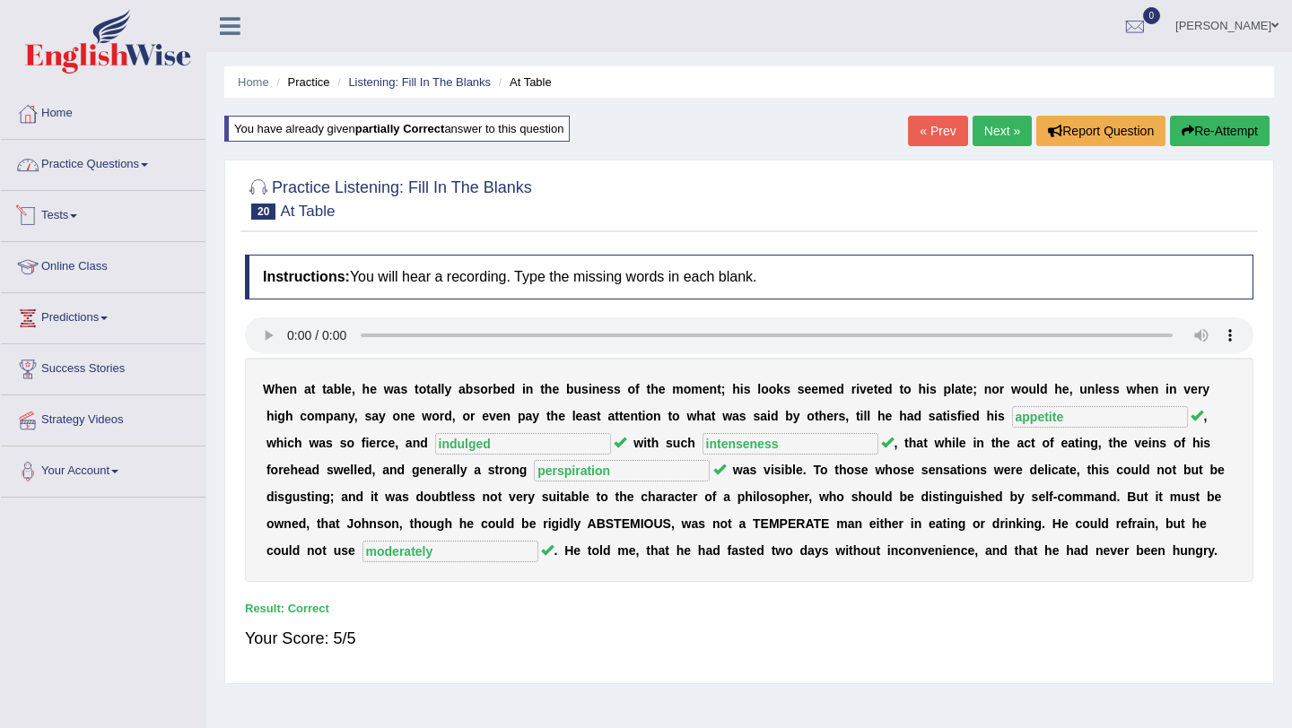
click at [98, 170] on link "Practice Questions" at bounding box center [103, 162] width 205 height 45
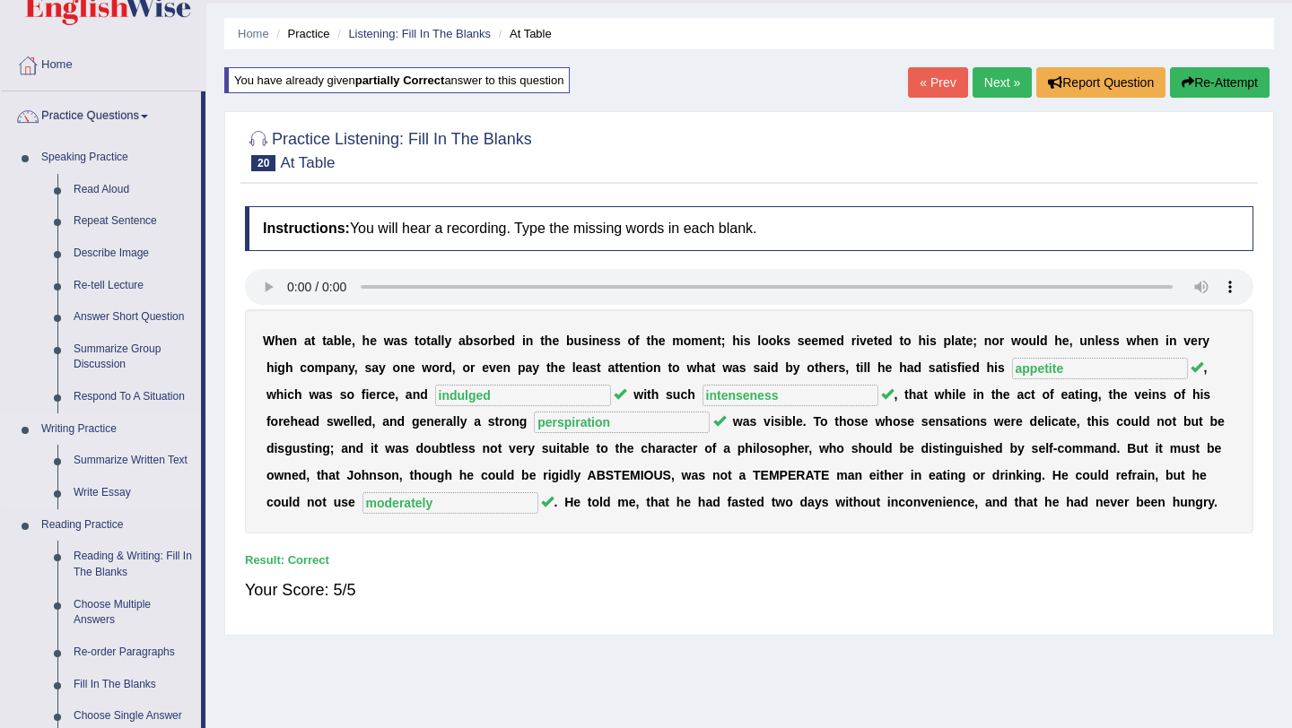
scroll to position [75, 0]
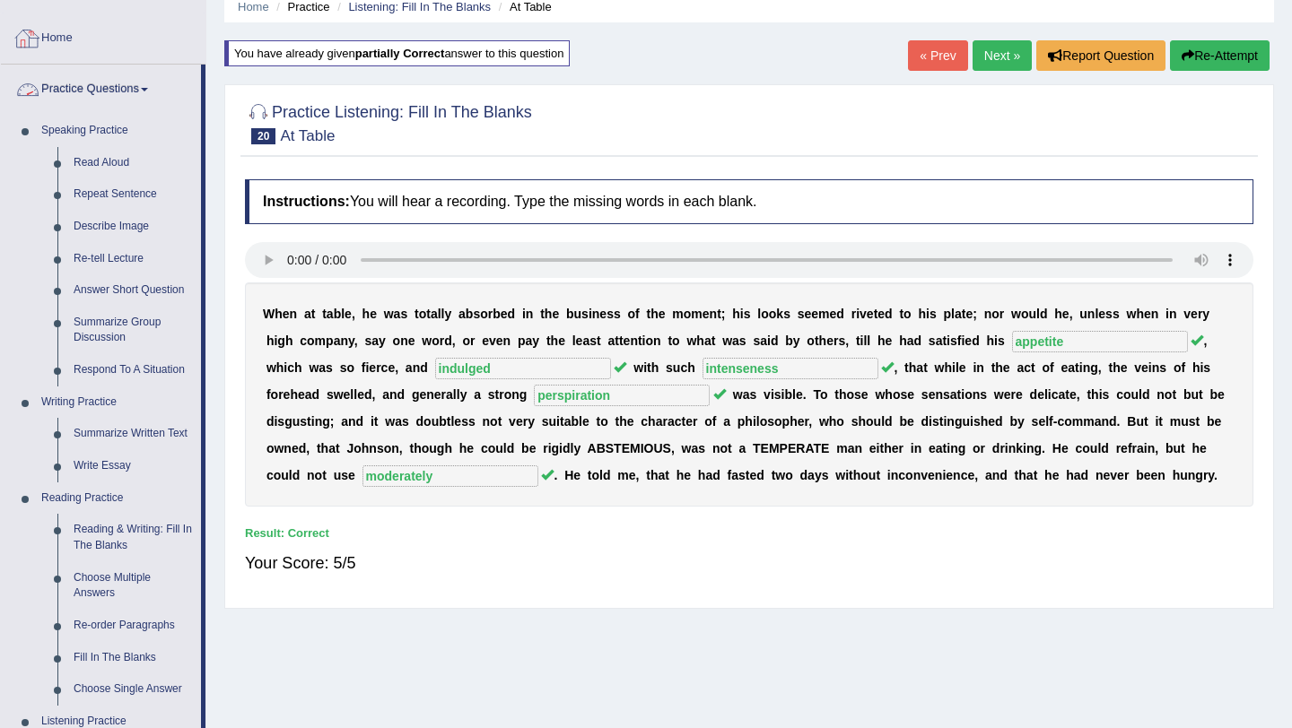
click at [59, 31] on link "Home" at bounding box center [103, 35] width 205 height 45
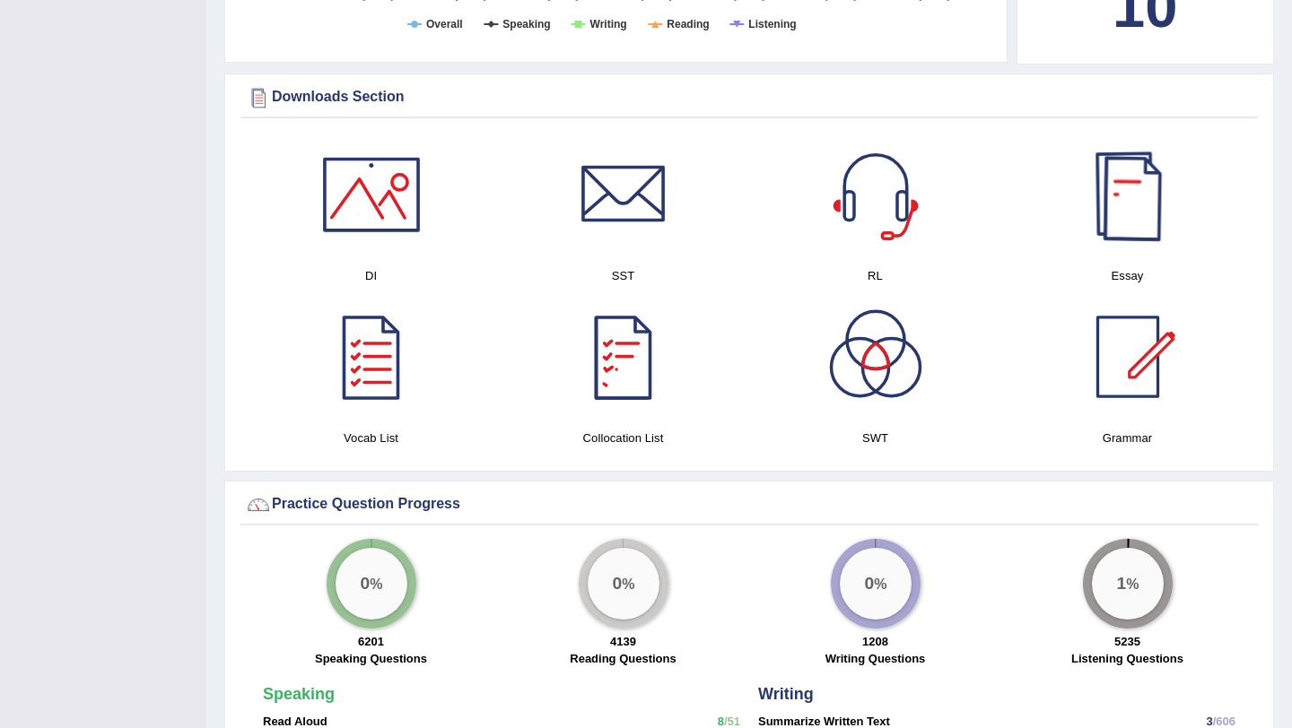
click at [1134, 195] on div at bounding box center [1128, 195] width 126 height 126
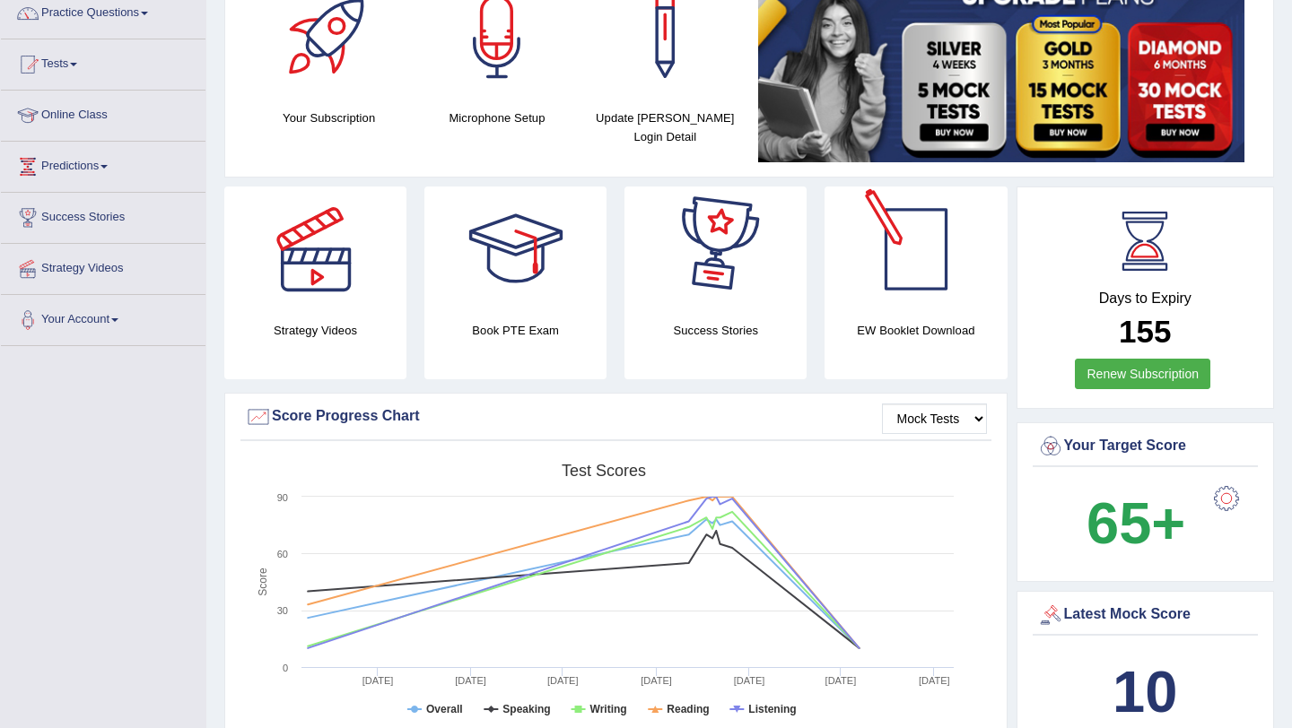
scroll to position [41, 0]
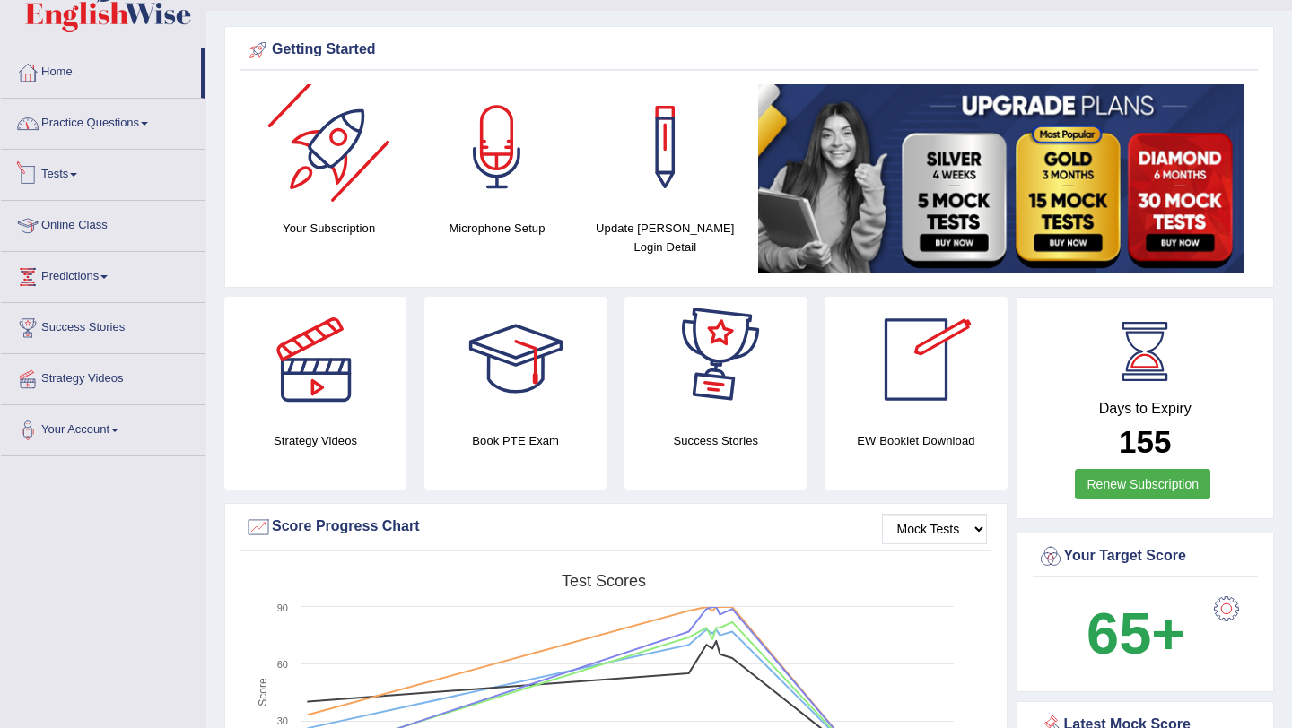
click at [106, 137] on link "Practice Questions" at bounding box center [103, 121] width 205 height 45
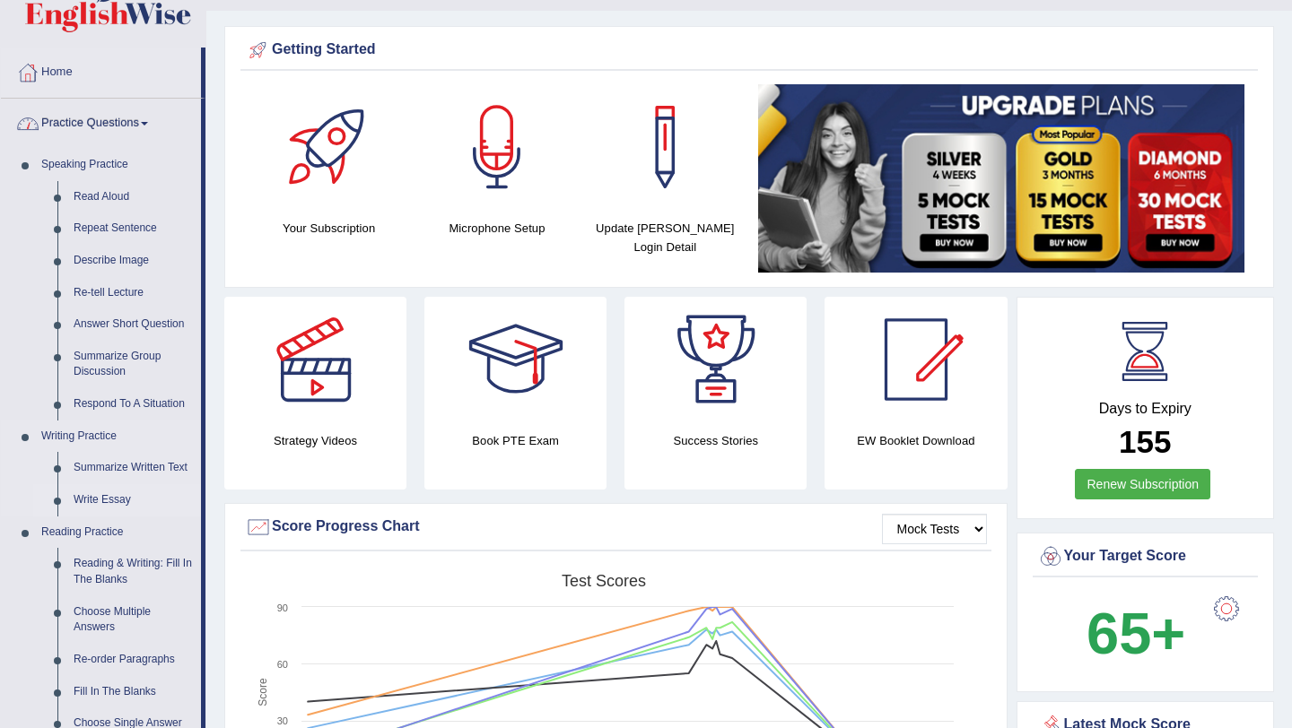
click at [110, 503] on link "Write Essay" at bounding box center [132, 500] width 135 height 32
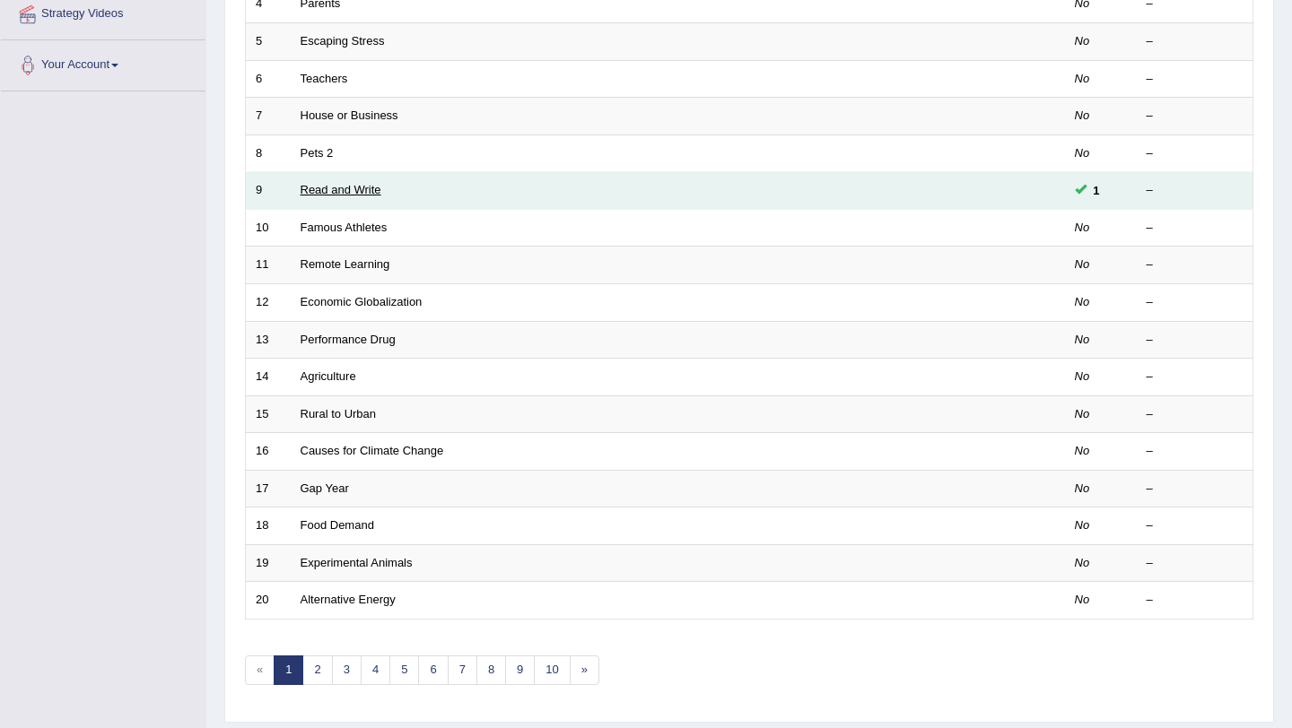
click at [347, 194] on link "Read and Write" at bounding box center [341, 189] width 81 height 13
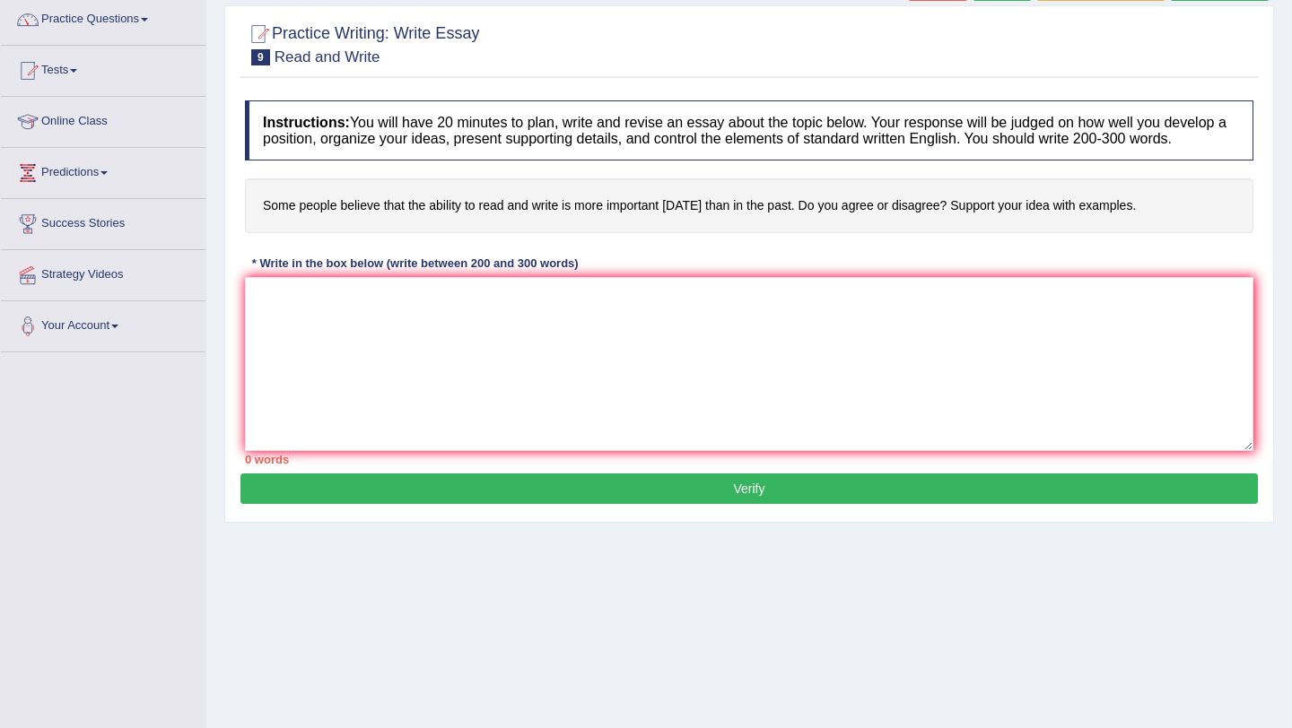
drag, startPoint x: 262, startPoint y: 217, endPoint x: 770, endPoint y: 240, distance: 508.2
click at [770, 233] on h4 "Some people believe that the ability to read and write is more important today …" at bounding box center [749, 206] width 1008 height 55
click at [481, 326] on textarea at bounding box center [749, 364] width 1008 height 174
drag, startPoint x: 470, startPoint y: 279, endPoint x: 436, endPoint y: 307, distance: 44.0
click at [435, 307] on div "Instructions: You will have 20 minutes to plan, write and revise an essay about…" at bounding box center [748, 283] width 1017 height 382
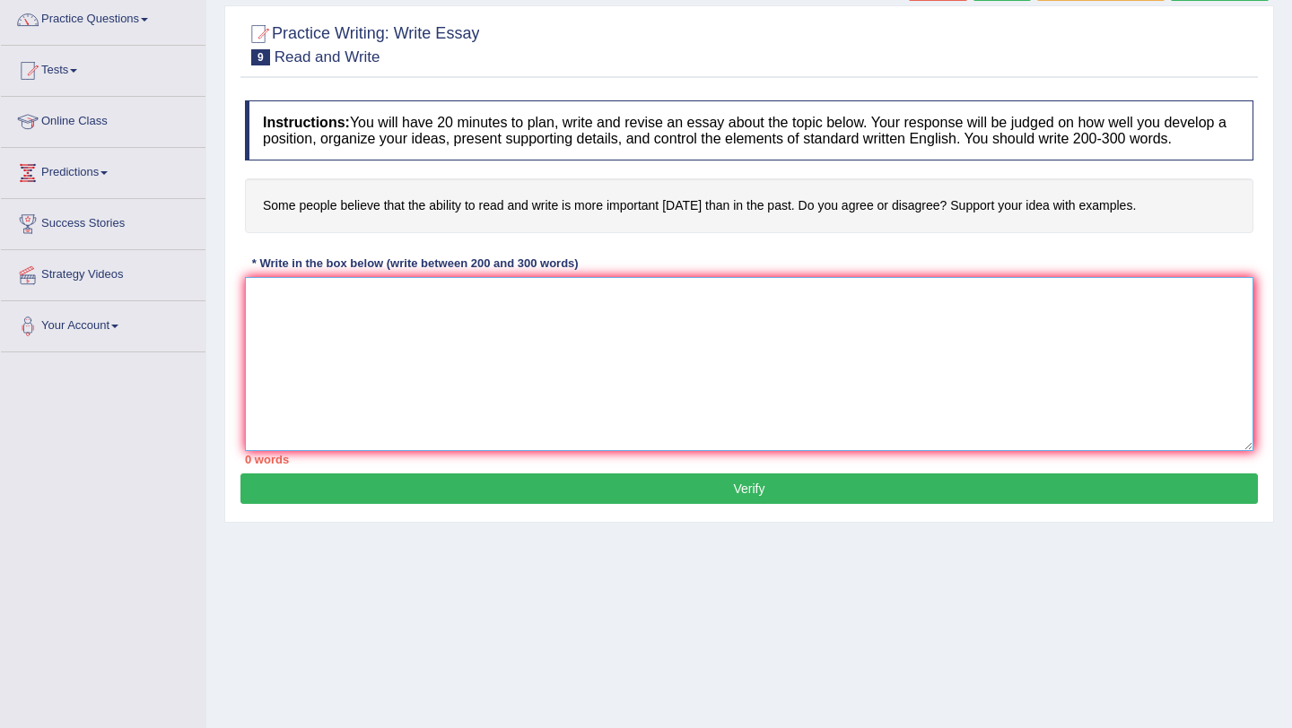
click at [436, 307] on textarea at bounding box center [749, 364] width 1008 height 174
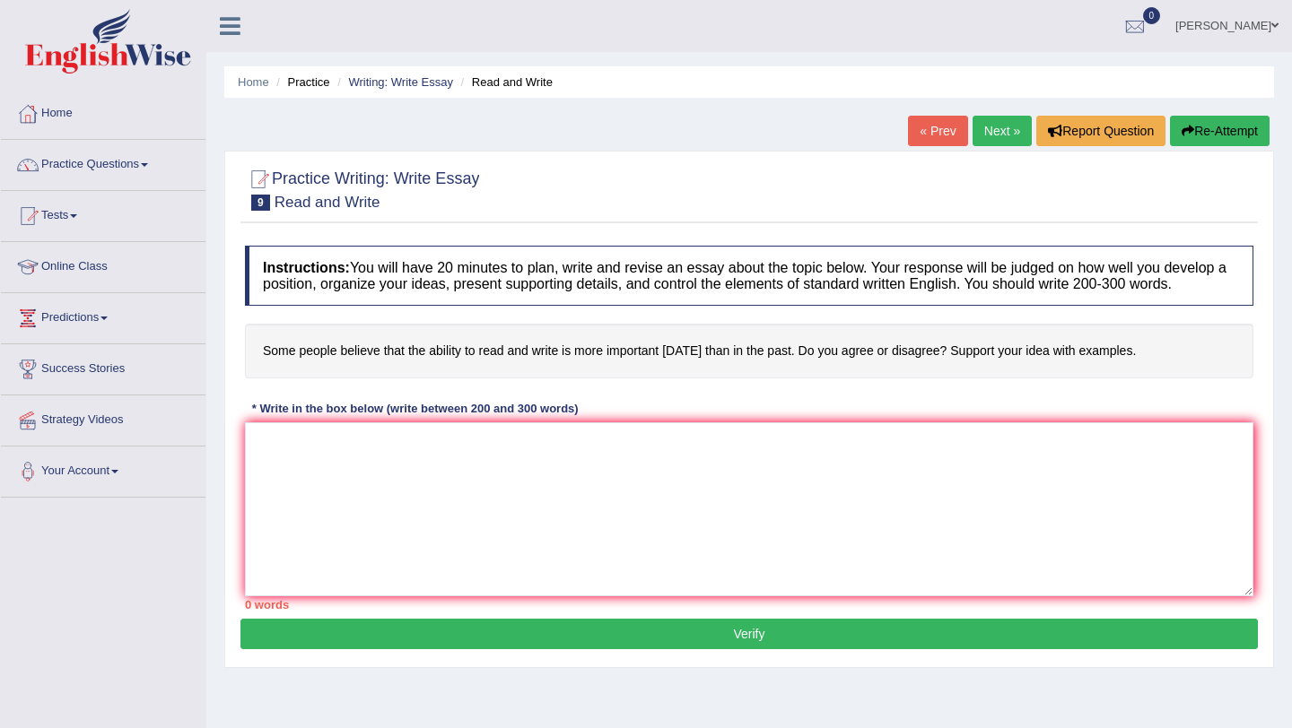
click at [91, 265] on link "Online Class" at bounding box center [103, 264] width 205 height 45
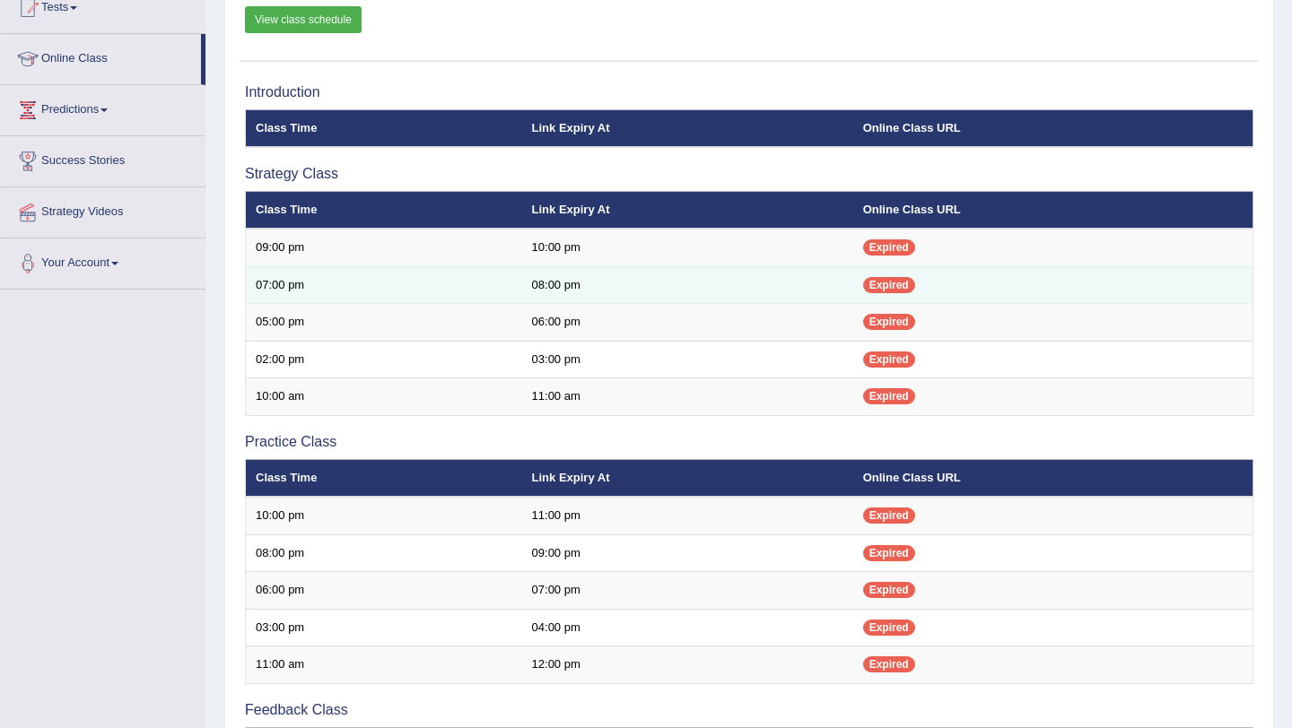
scroll to position [203, 0]
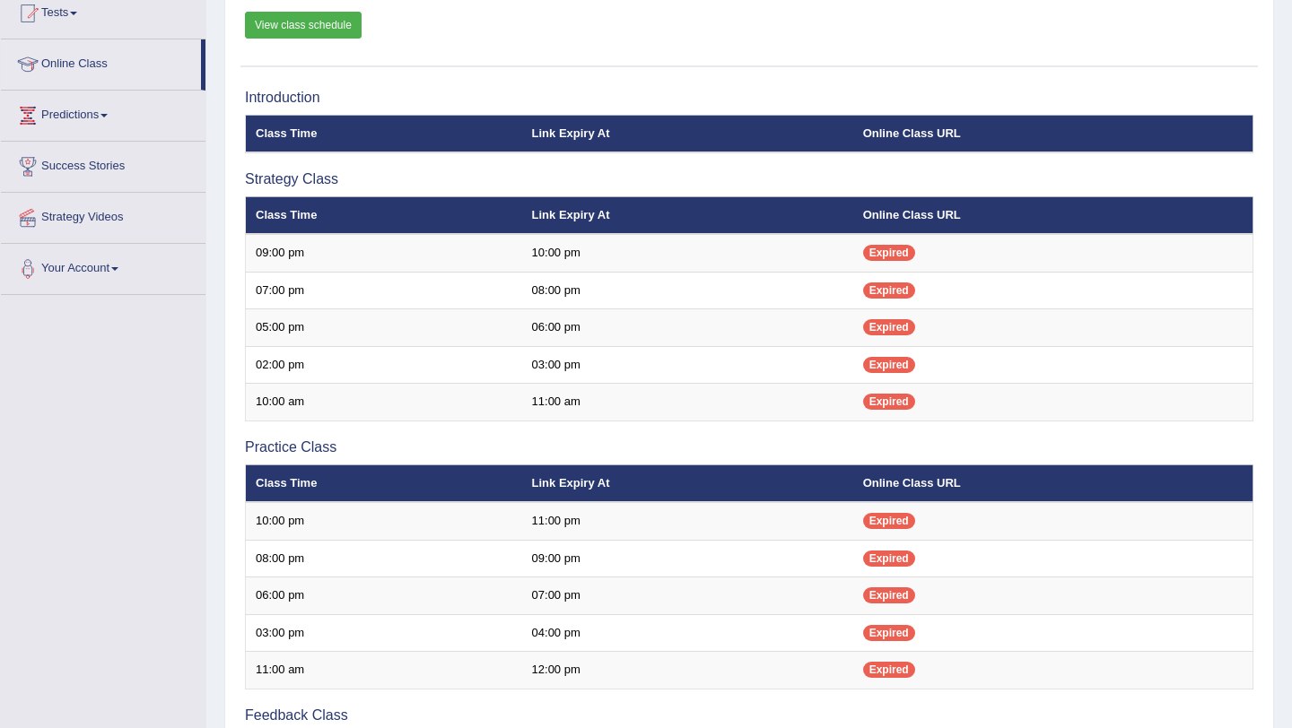
click at [355, 24] on link "View class schedule" at bounding box center [303, 25] width 117 height 27
